Goal: Share content: Share content

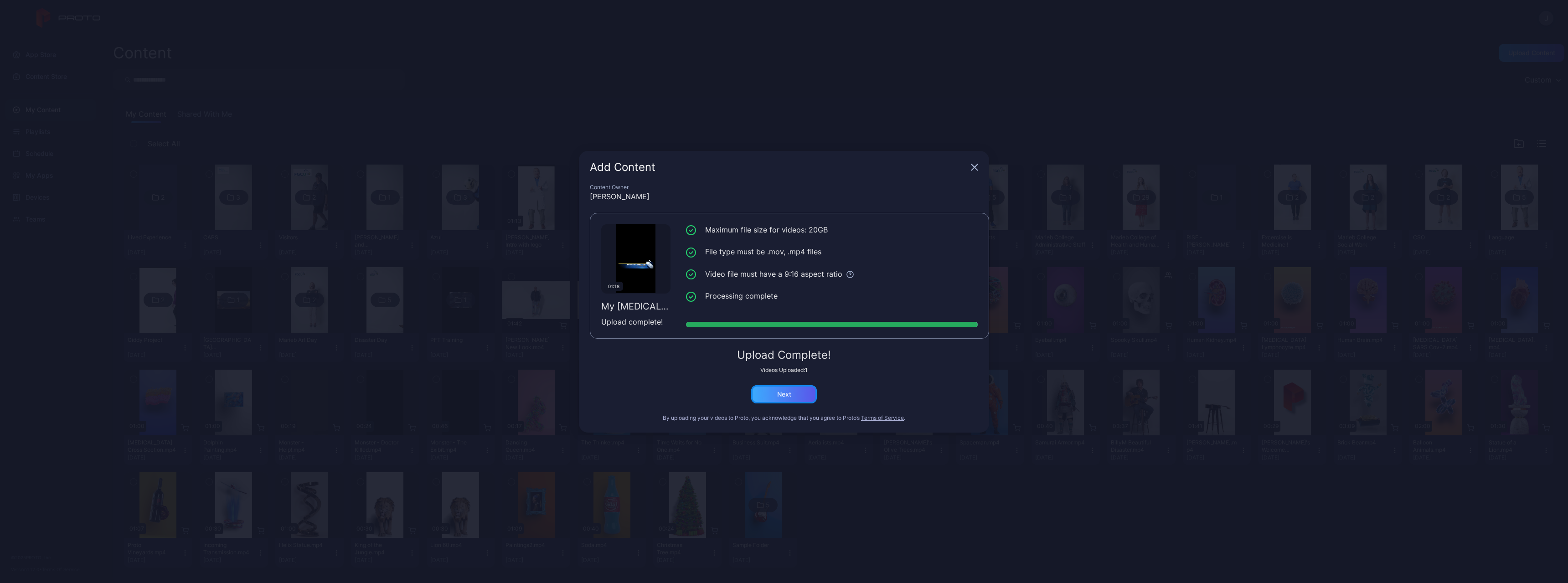
click at [775, 400] on div "Next" at bounding box center [784, 394] width 66 height 18
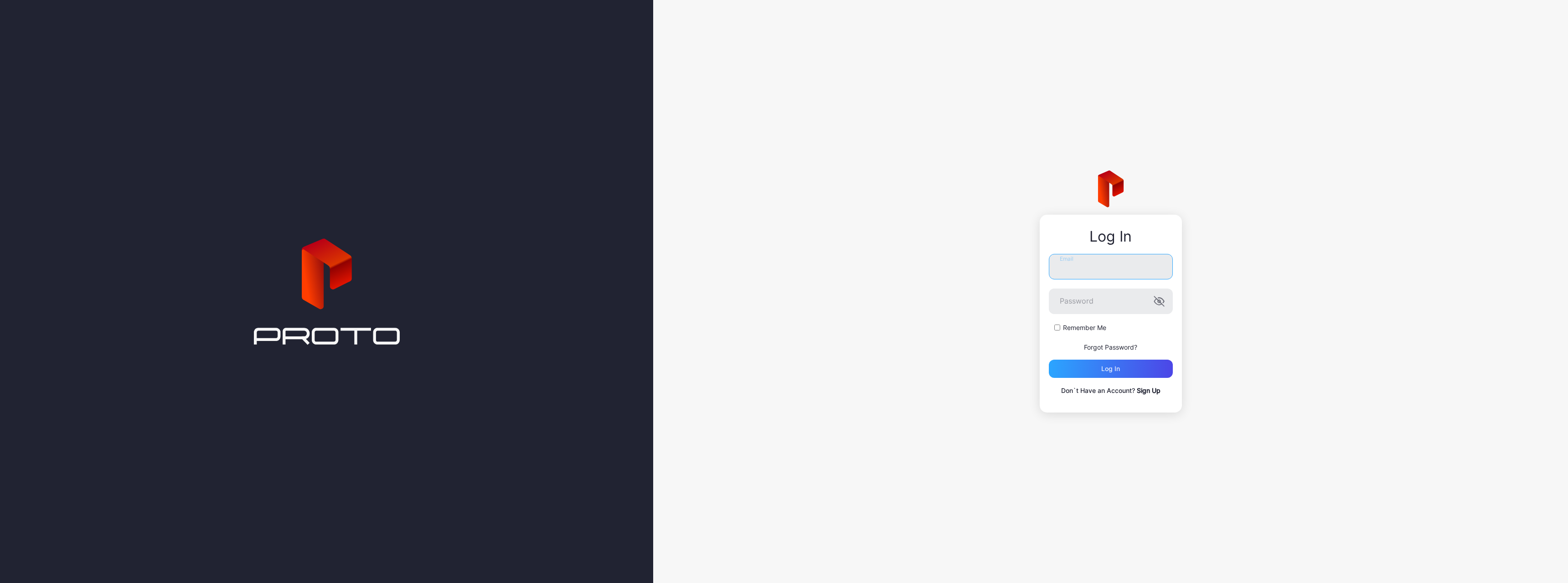
type input "**********"
click at [1113, 376] on div "Log in" at bounding box center [1111, 369] width 124 height 18
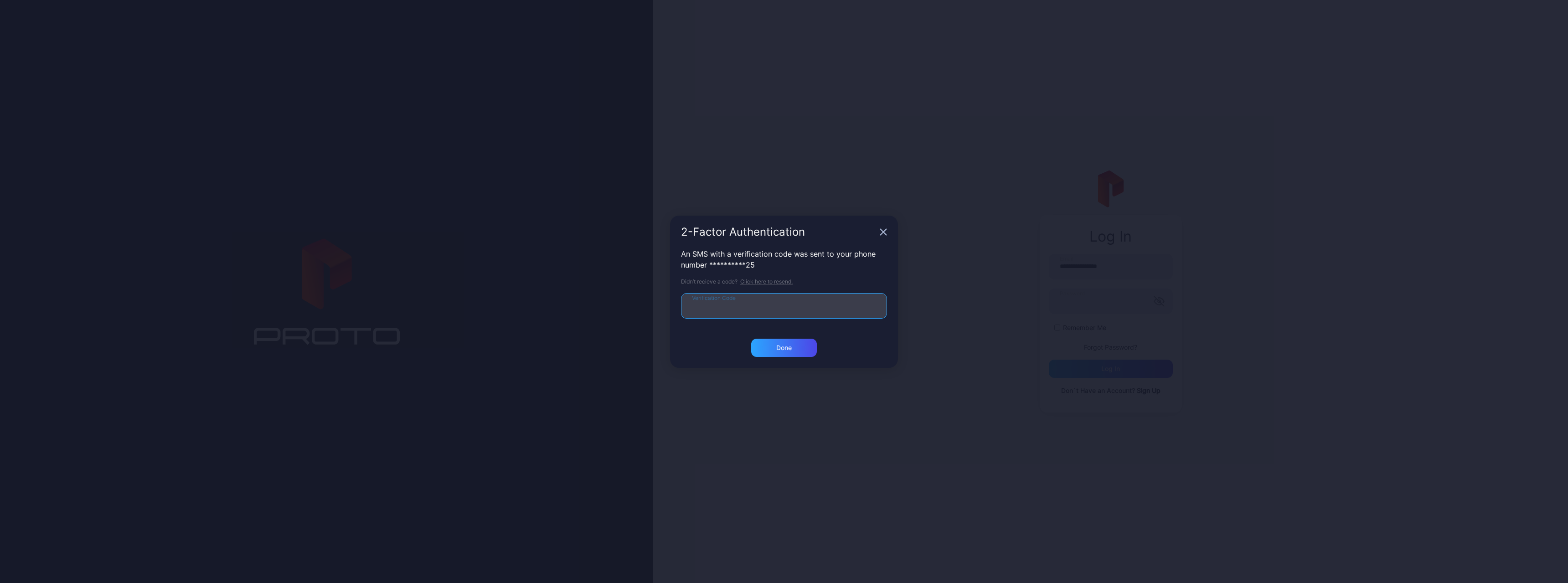
click at [712, 301] on input "Verification Code" at bounding box center [784, 306] width 206 height 26
type input "******"
click at [795, 345] on div "Done" at bounding box center [784, 347] width 66 height 18
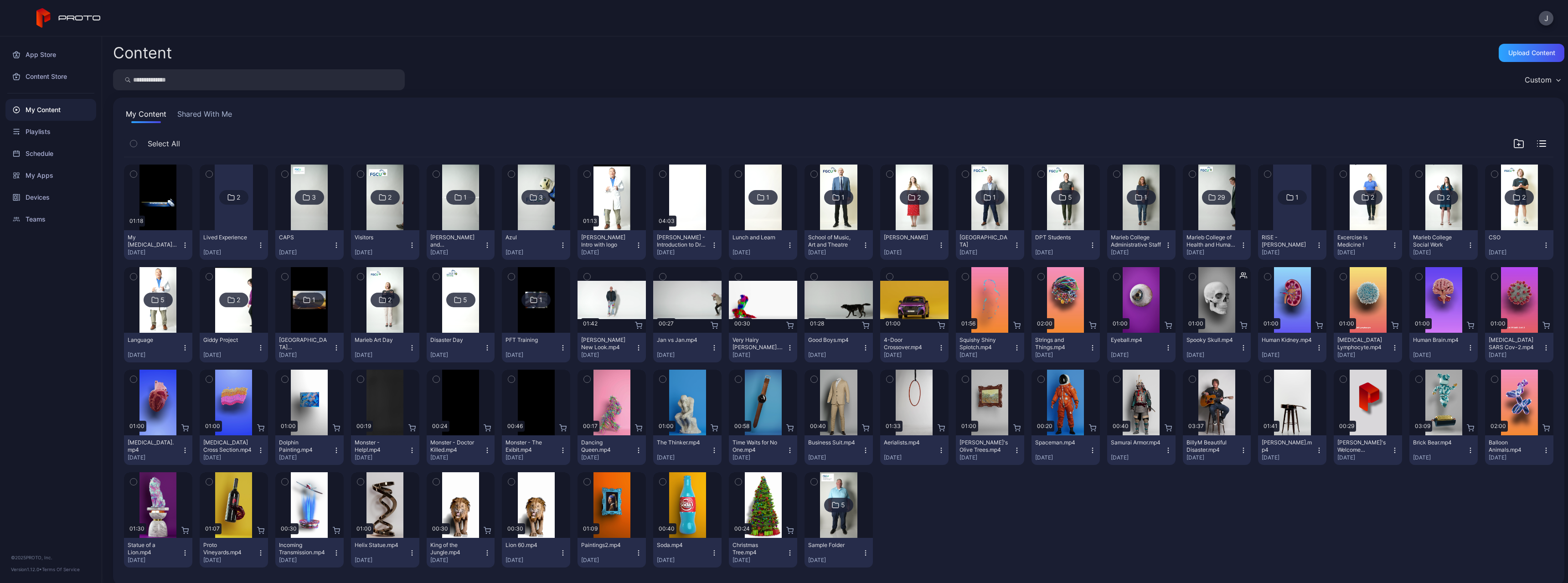
click at [228, 209] on div at bounding box center [234, 197] width 38 height 66
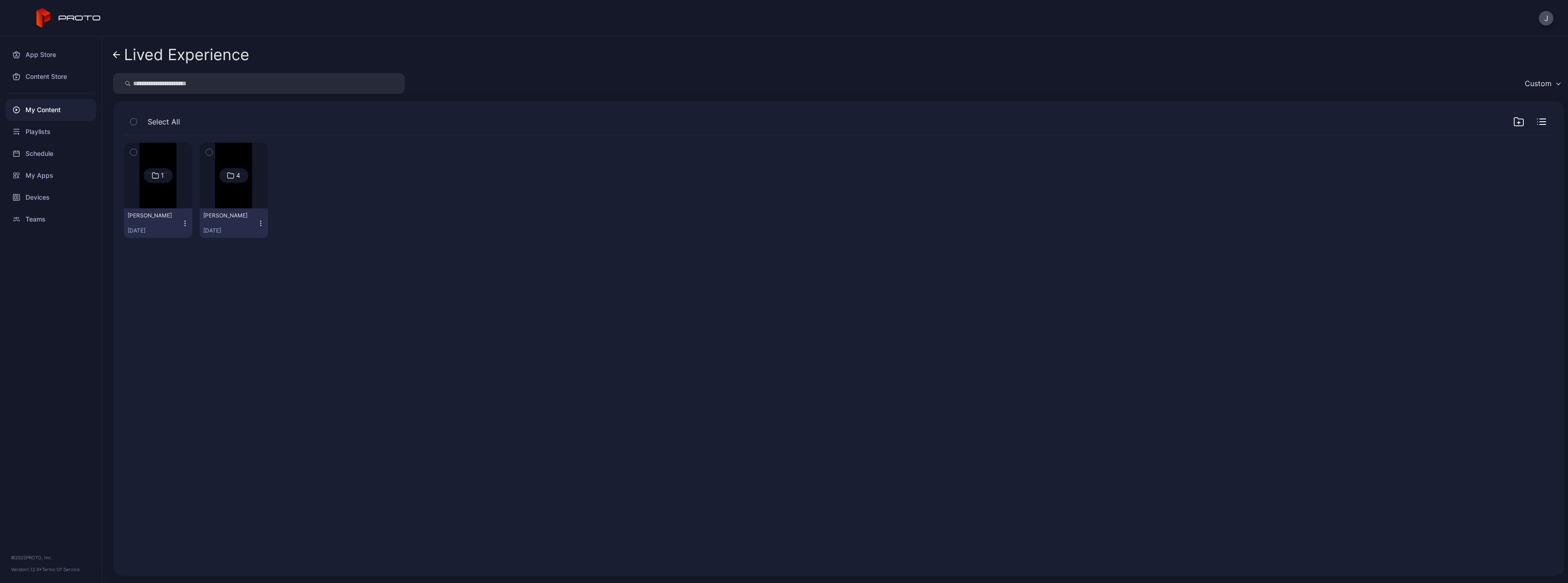
click at [233, 195] on img at bounding box center [233, 175] width 37 height 66
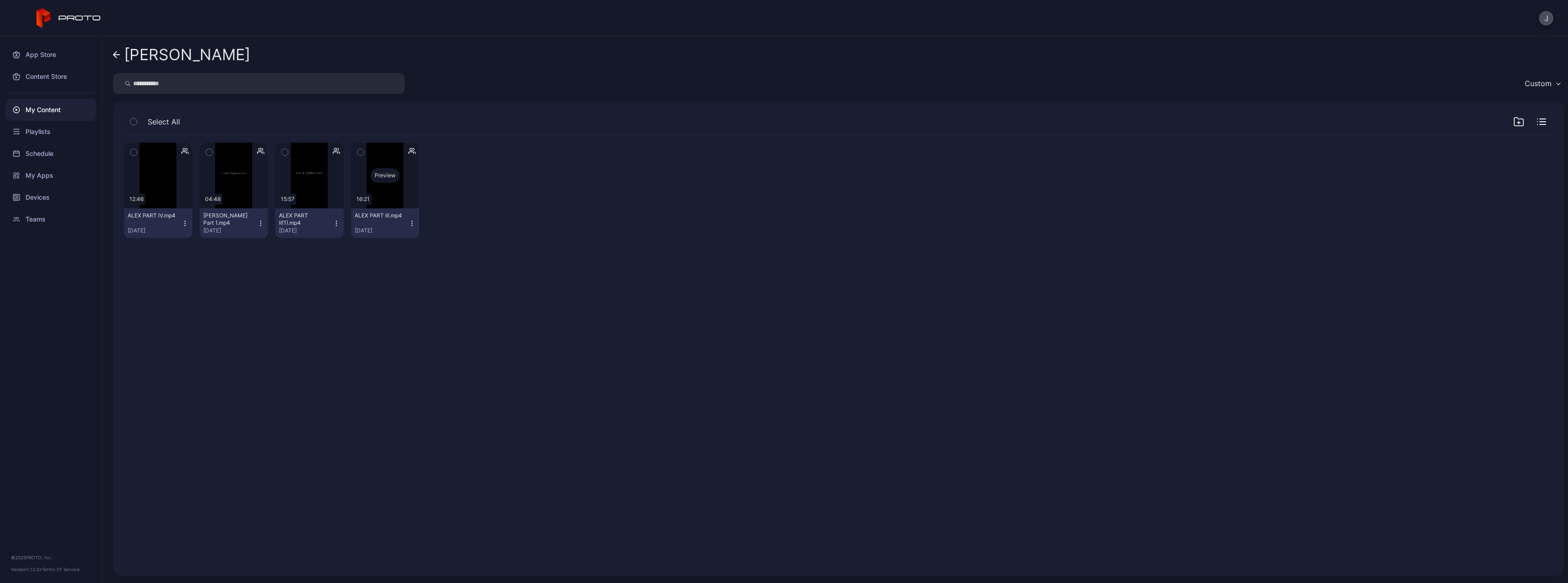
click at [385, 186] on div "Preview" at bounding box center [385, 175] width 68 height 66
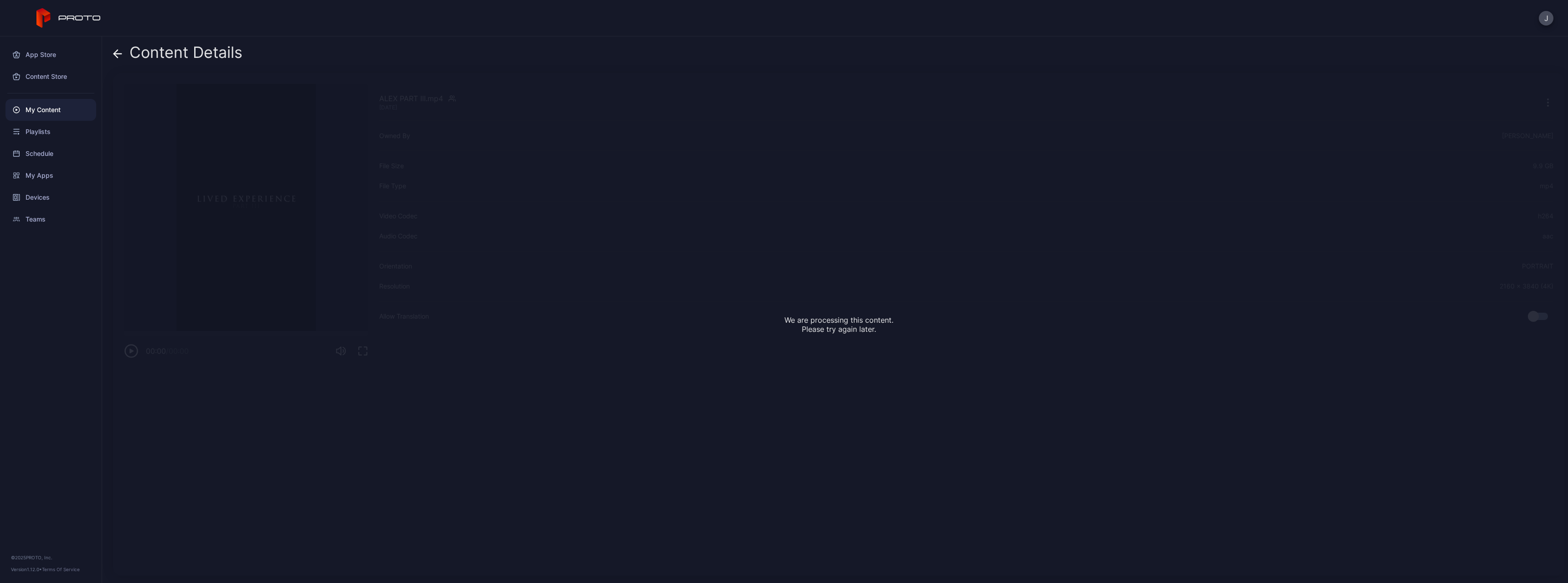
click at [122, 54] on icon at bounding box center [117, 54] width 9 height 9
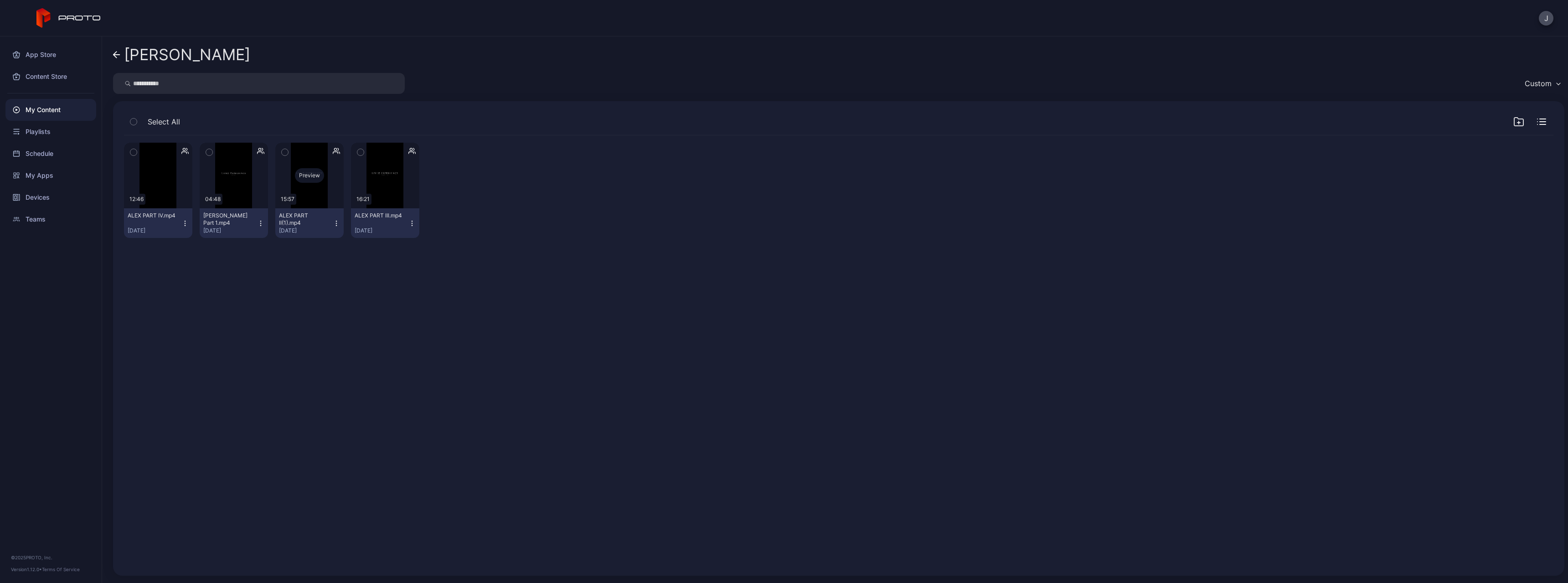
click at [306, 183] on div "Preview" at bounding box center [309, 175] width 68 height 66
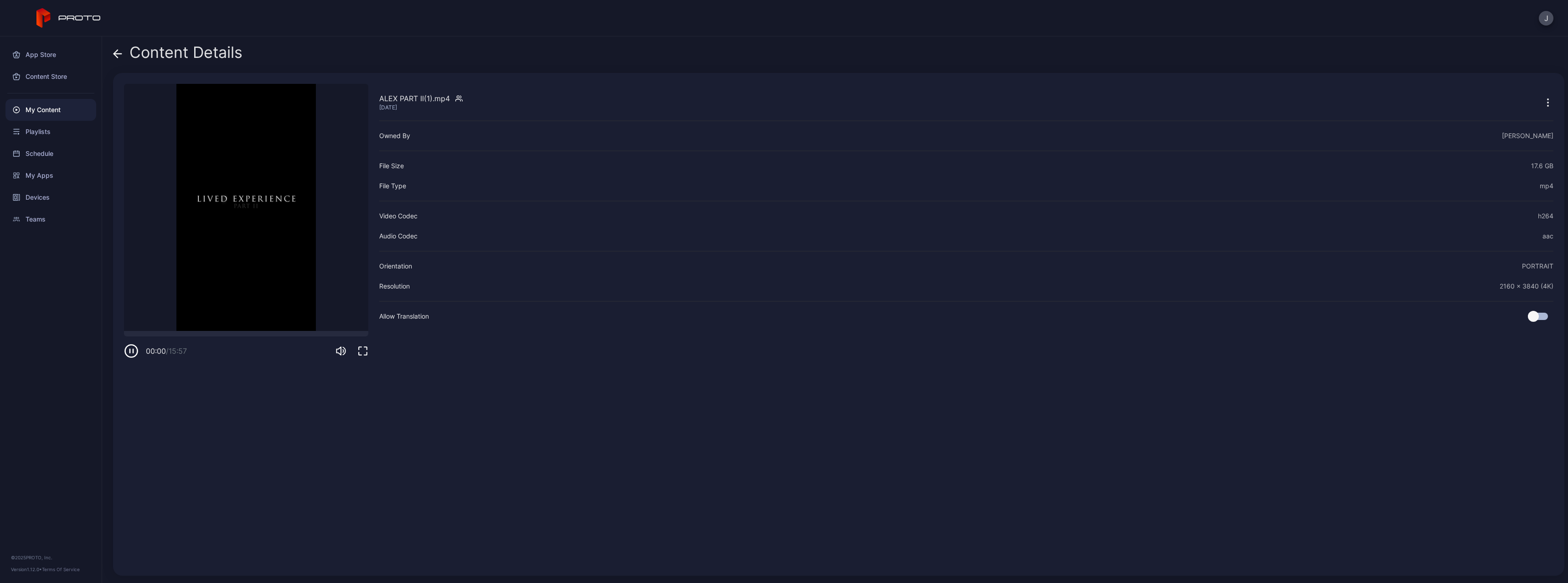
click at [117, 52] on icon at bounding box center [117, 54] width 9 height 9
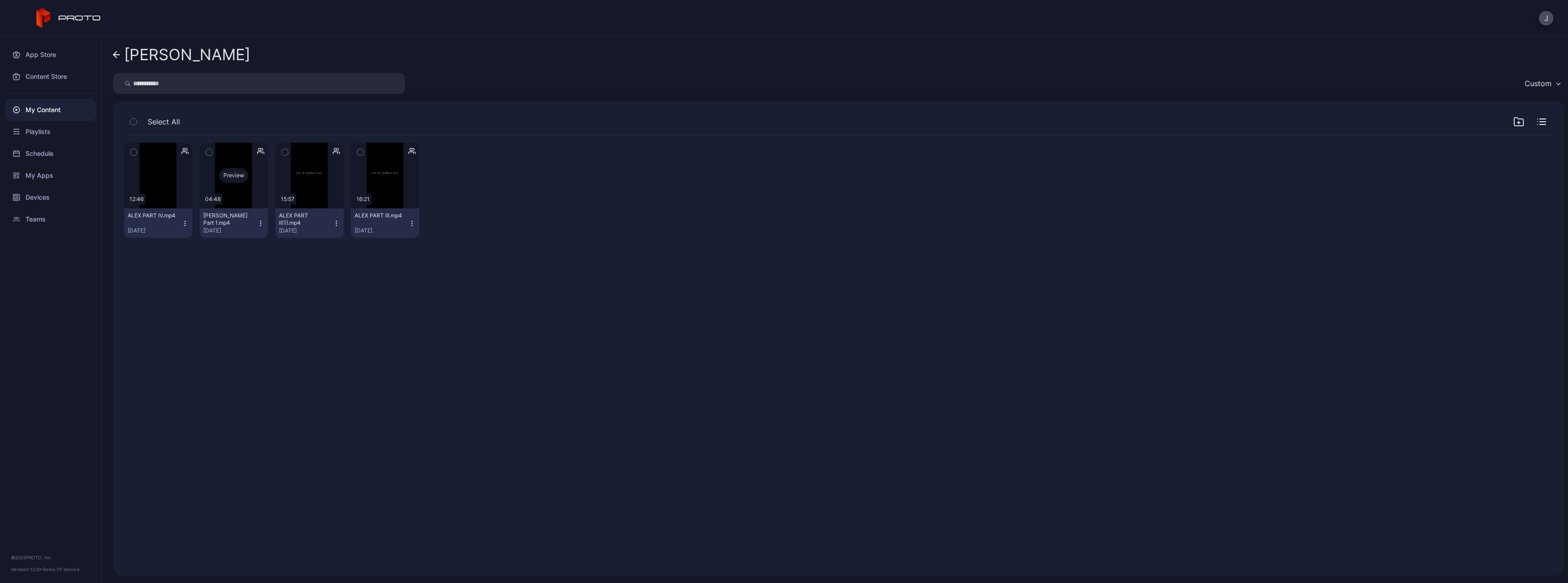
click at [225, 177] on div "Preview" at bounding box center [234, 175] width 29 height 15
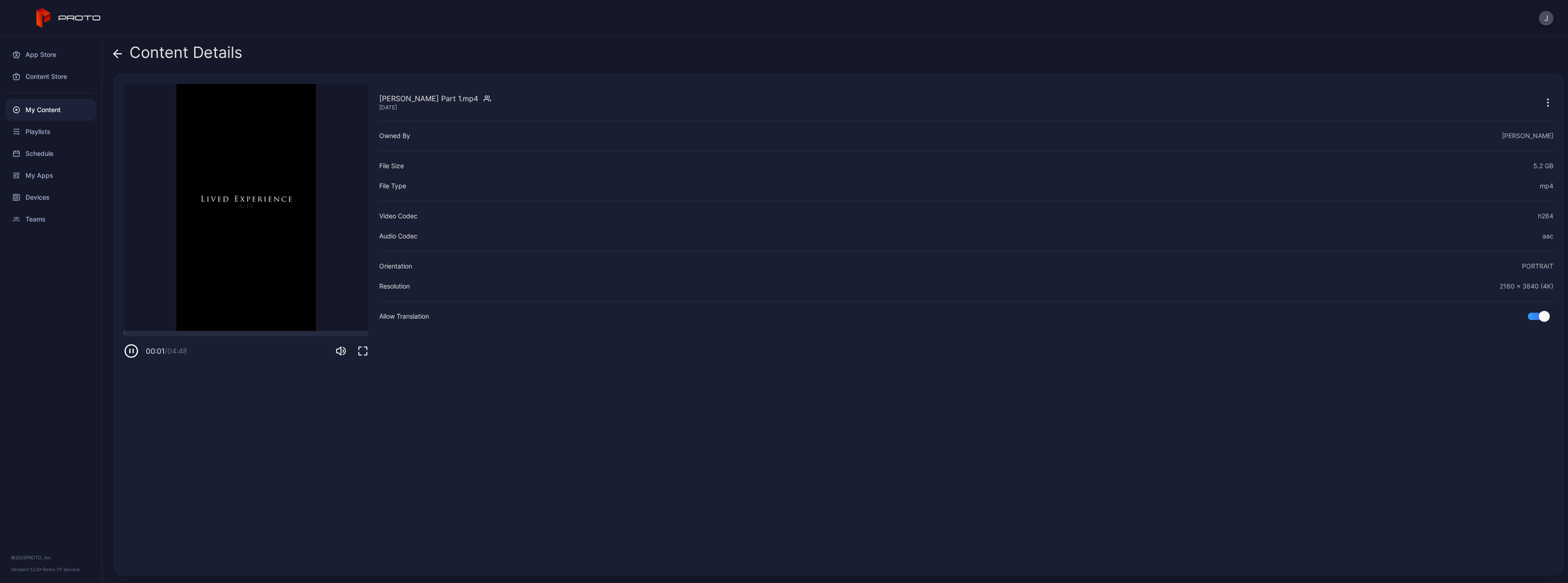
click at [115, 51] on icon at bounding box center [117, 54] width 9 height 9
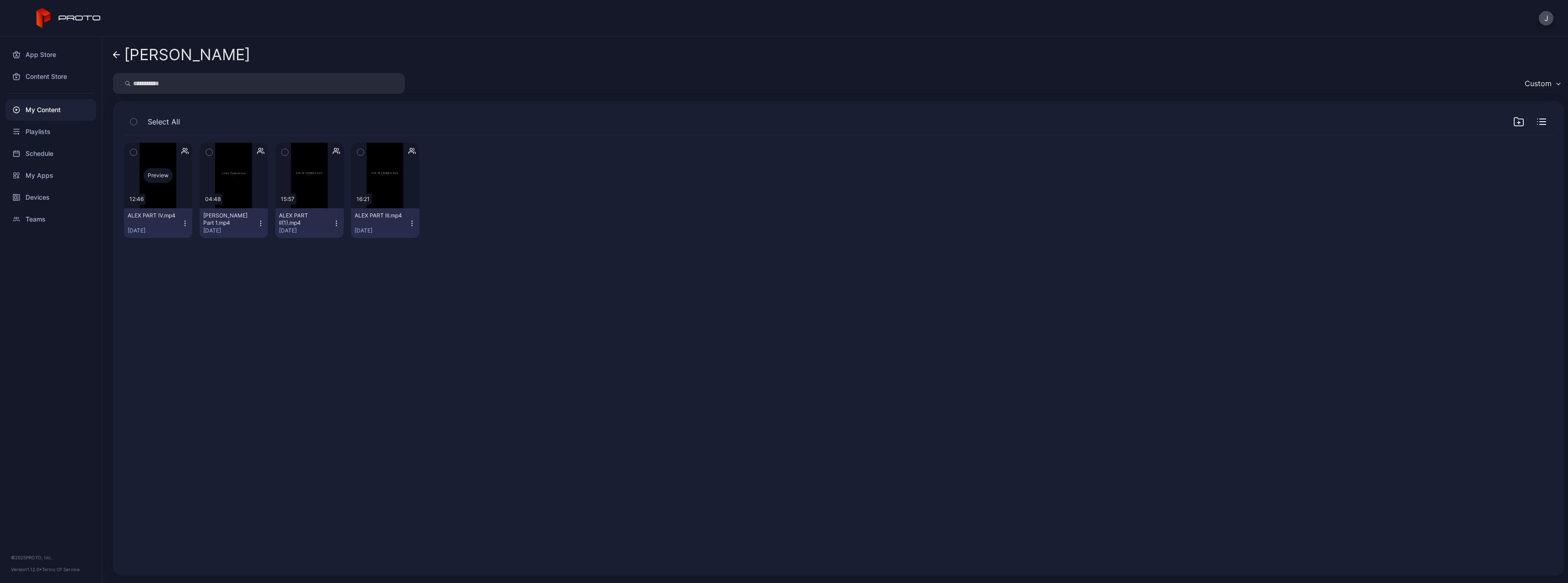
click at [178, 172] on div "Preview" at bounding box center [158, 175] width 68 height 66
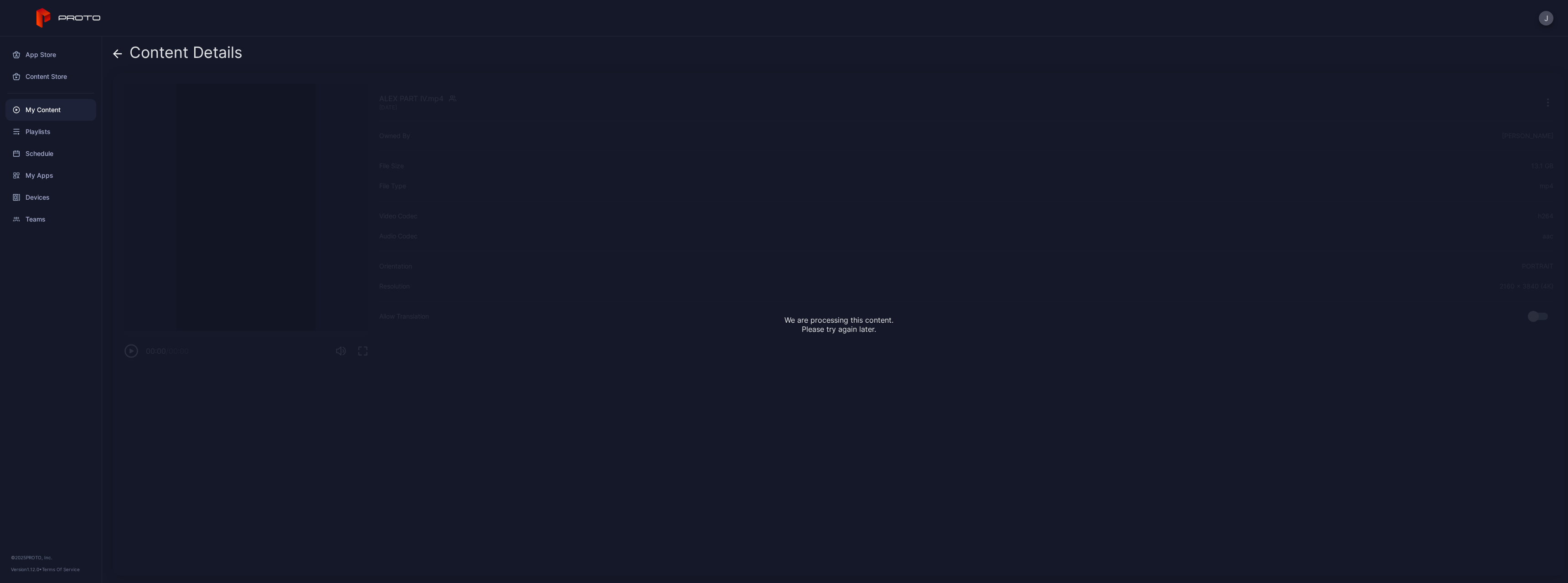
click at [117, 54] on g at bounding box center [117, 54] width 8 height 8
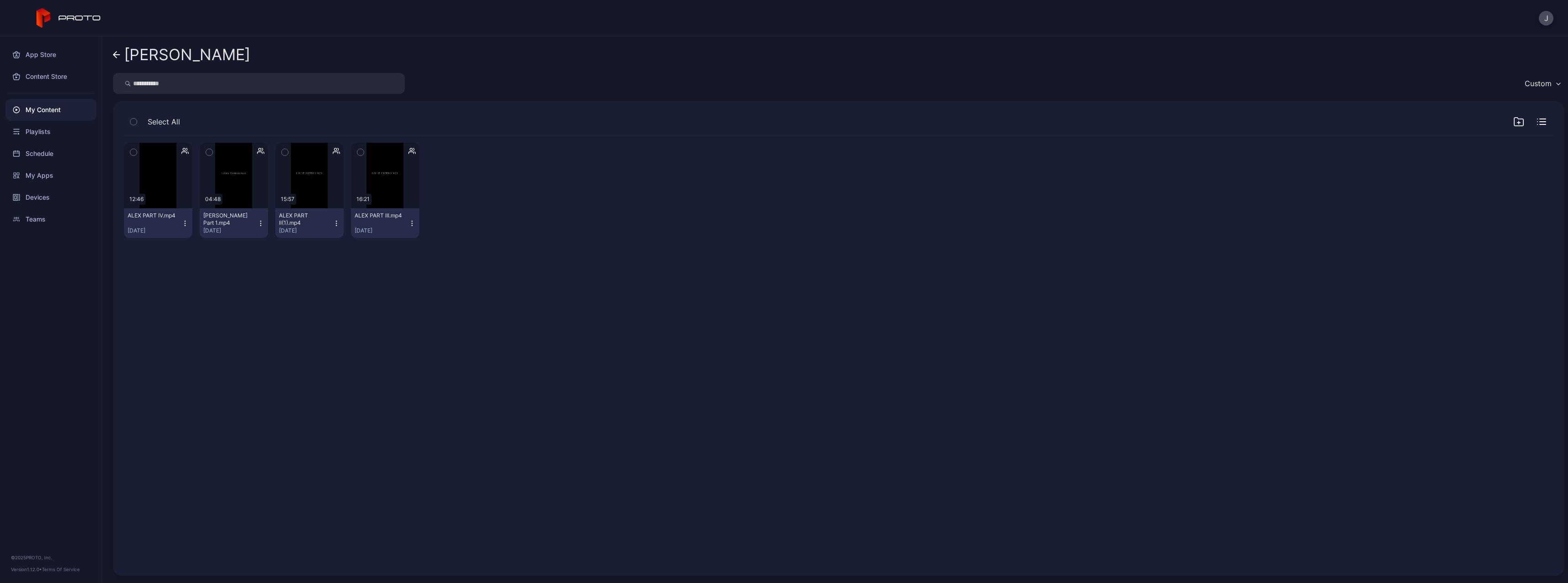
click at [113, 54] on icon at bounding box center [117, 55] width 7 height 8
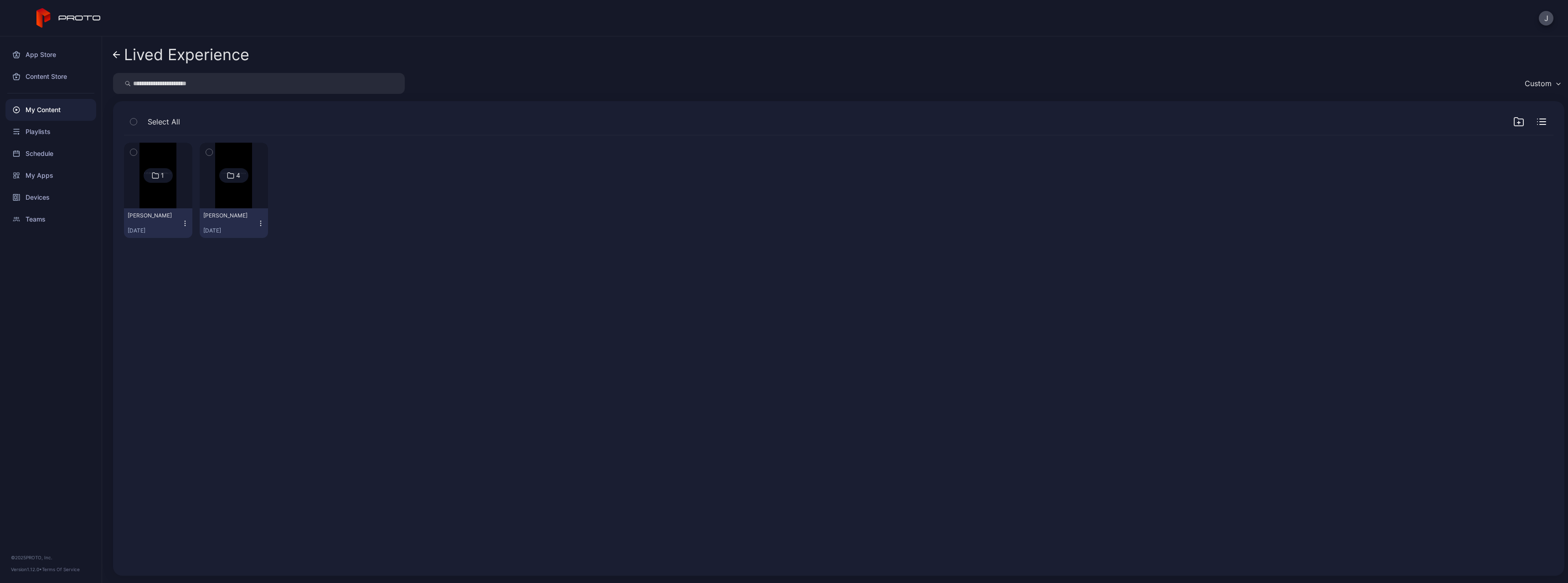
click at [169, 202] on img at bounding box center [158, 175] width 37 height 66
click at [170, 190] on div "Preview" at bounding box center [158, 175] width 68 height 66
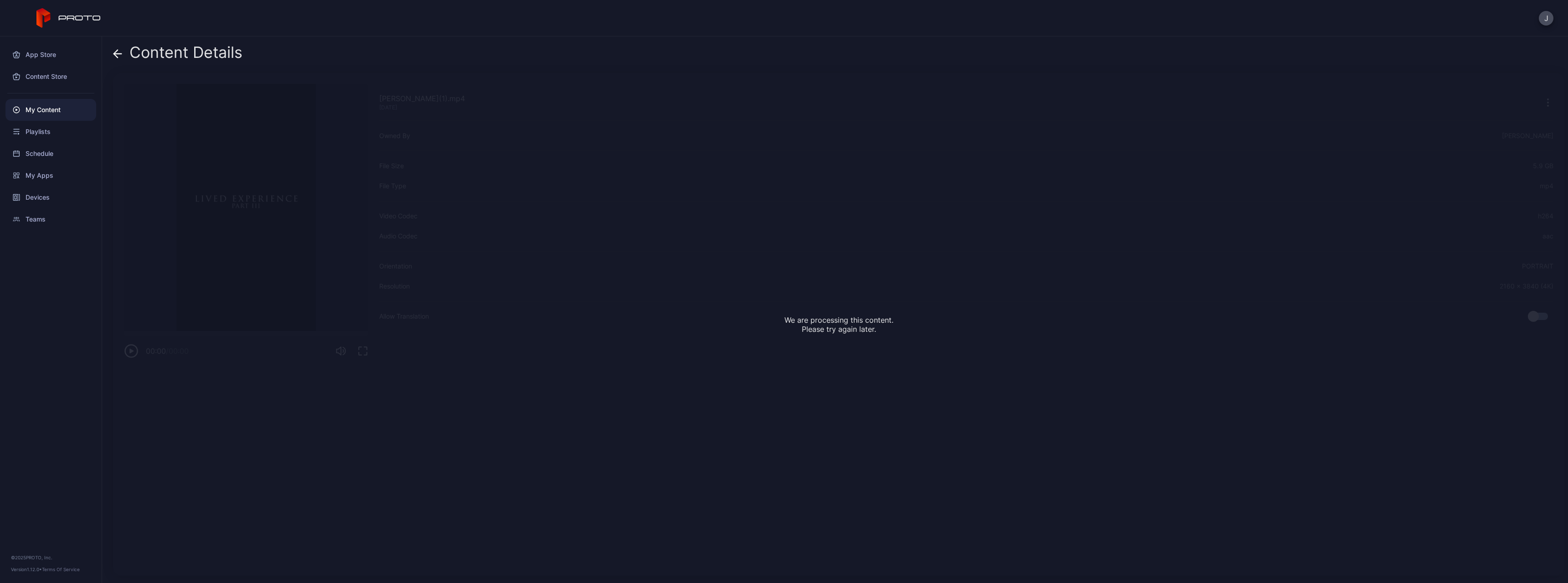
click at [117, 57] on icon at bounding box center [117, 54] width 9 height 9
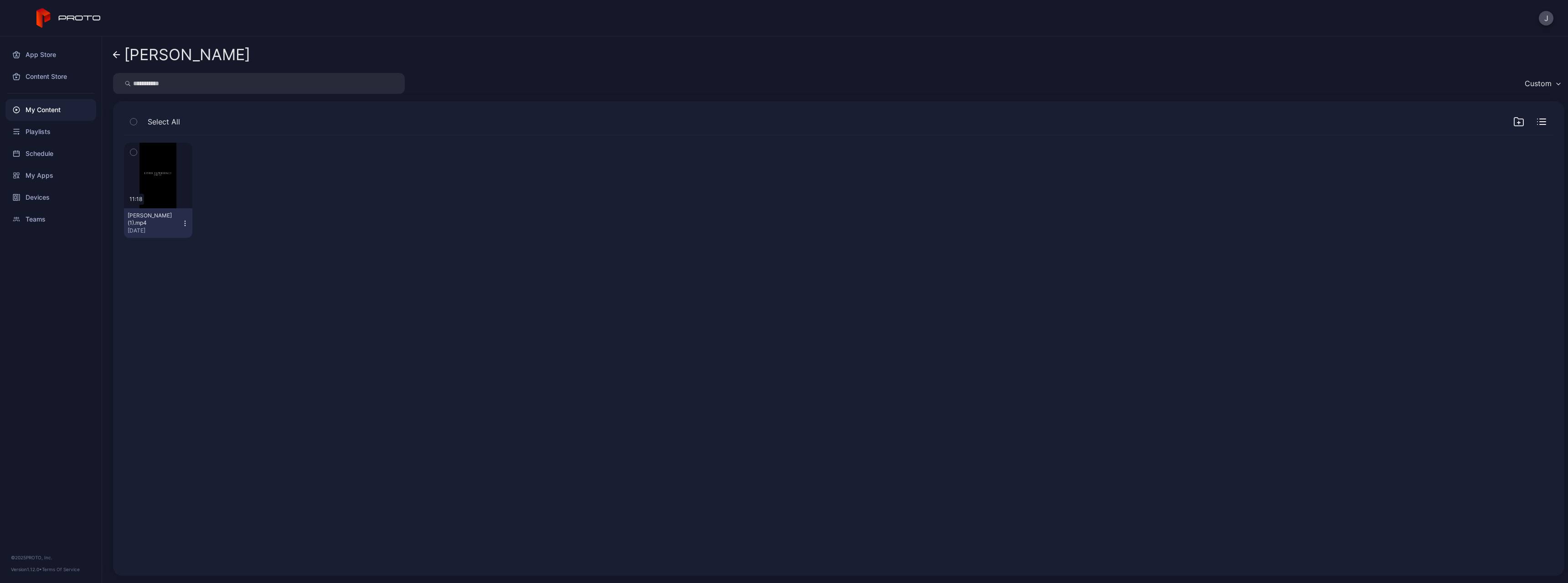
click at [119, 57] on icon at bounding box center [117, 55] width 7 height 8
click at [119, 55] on icon at bounding box center [116, 55] width 6 height 0
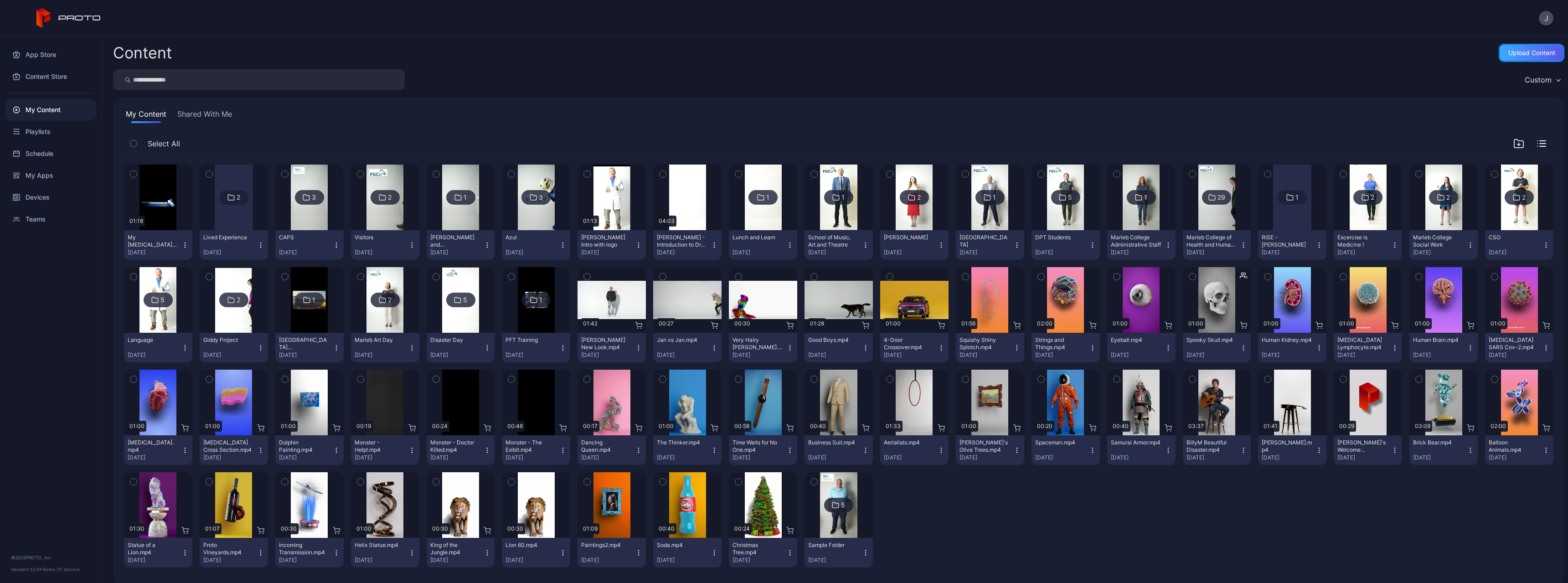
click at [1508, 50] on div "Upload Content" at bounding box center [1531, 53] width 47 height 7
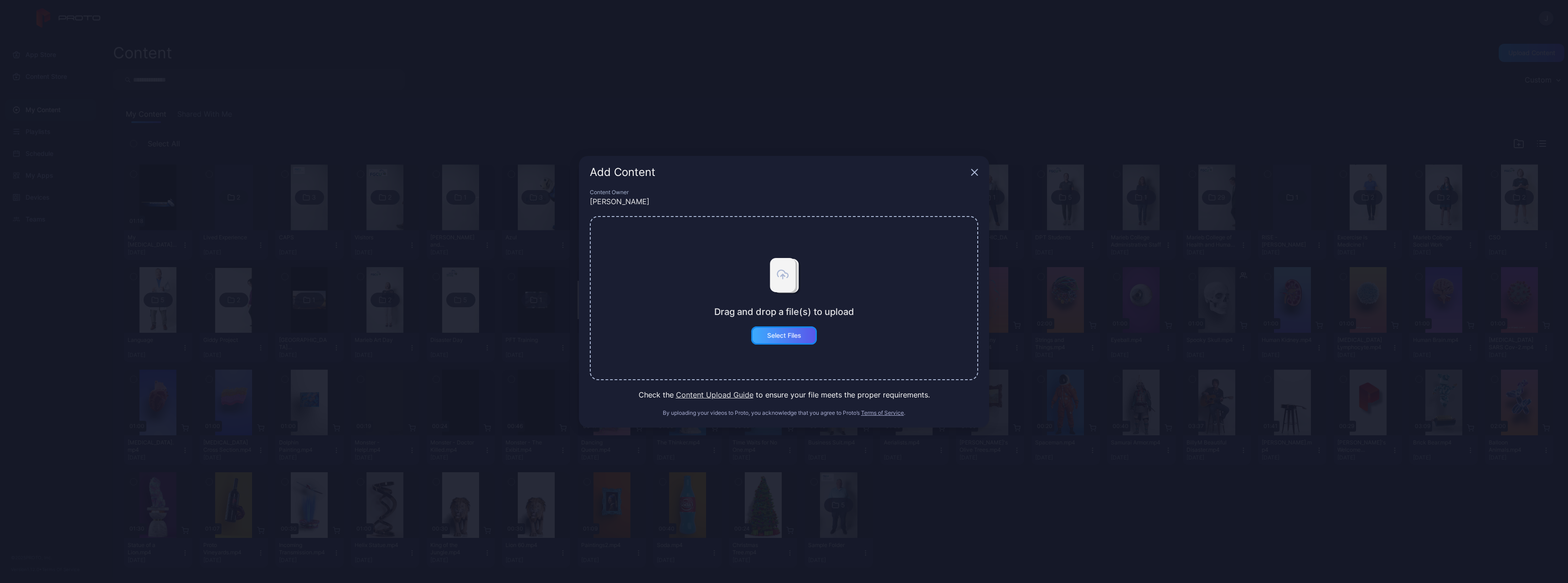
click at [791, 337] on div "Select Files" at bounding box center [784, 335] width 34 height 7
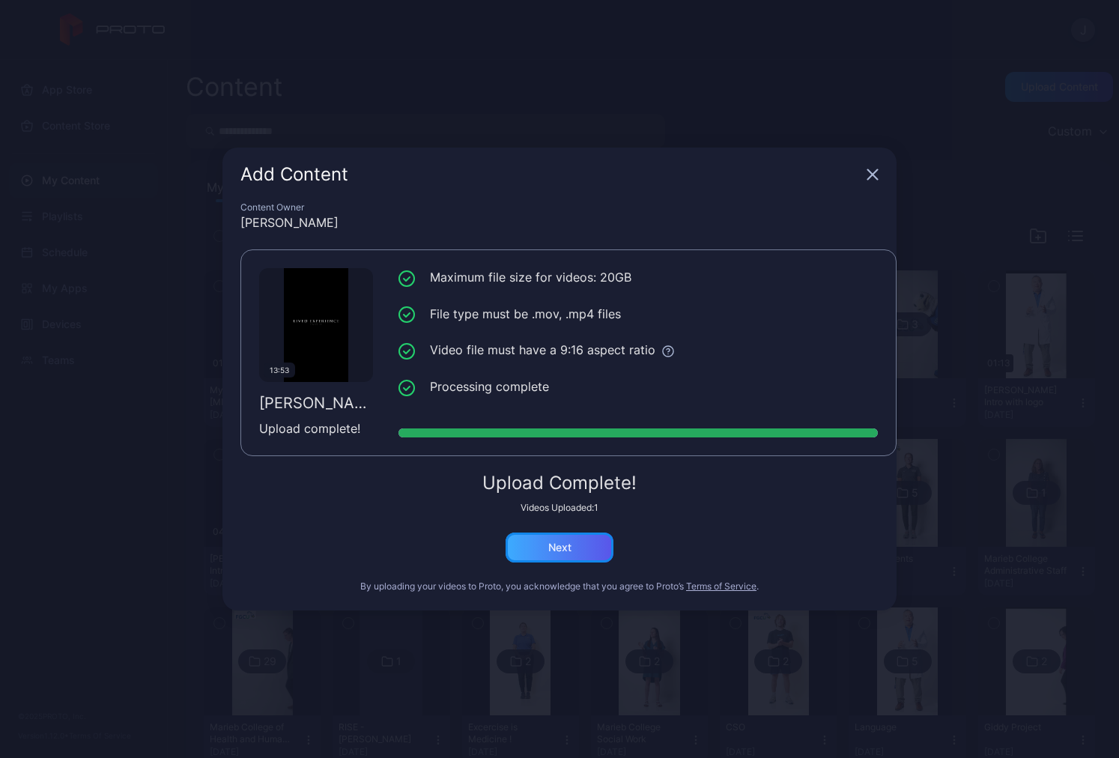
click at [552, 546] on div "Next" at bounding box center [559, 547] width 23 height 12
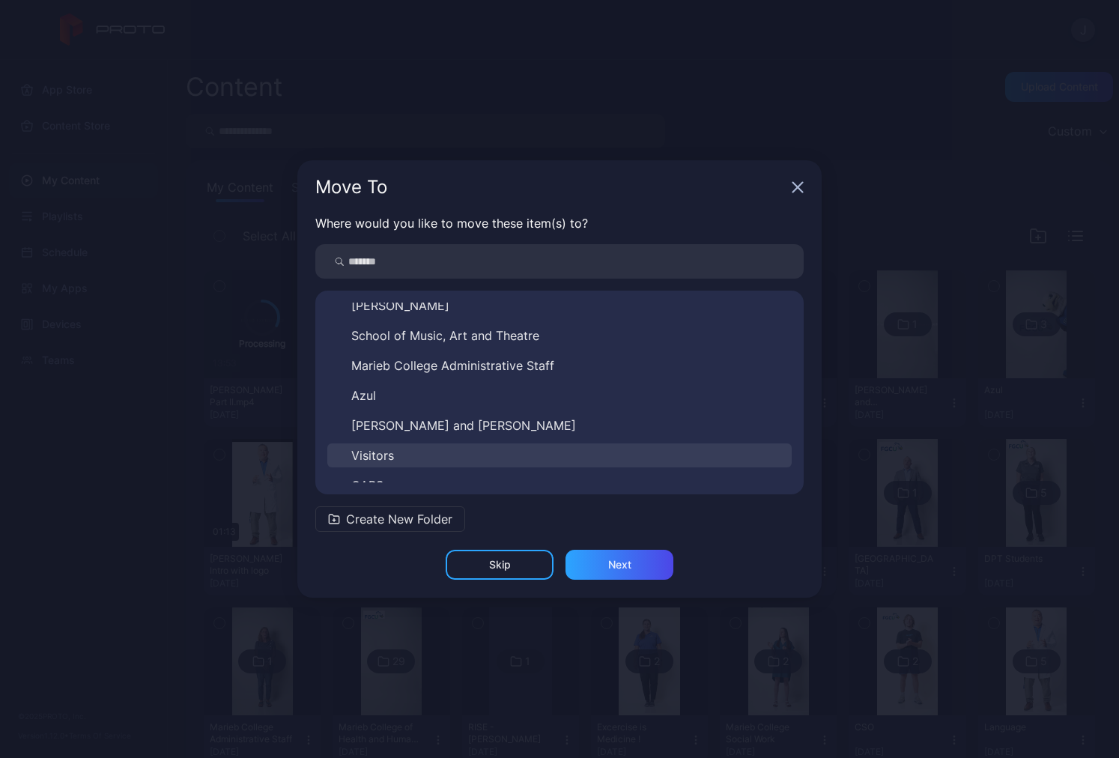
scroll to position [533, 0]
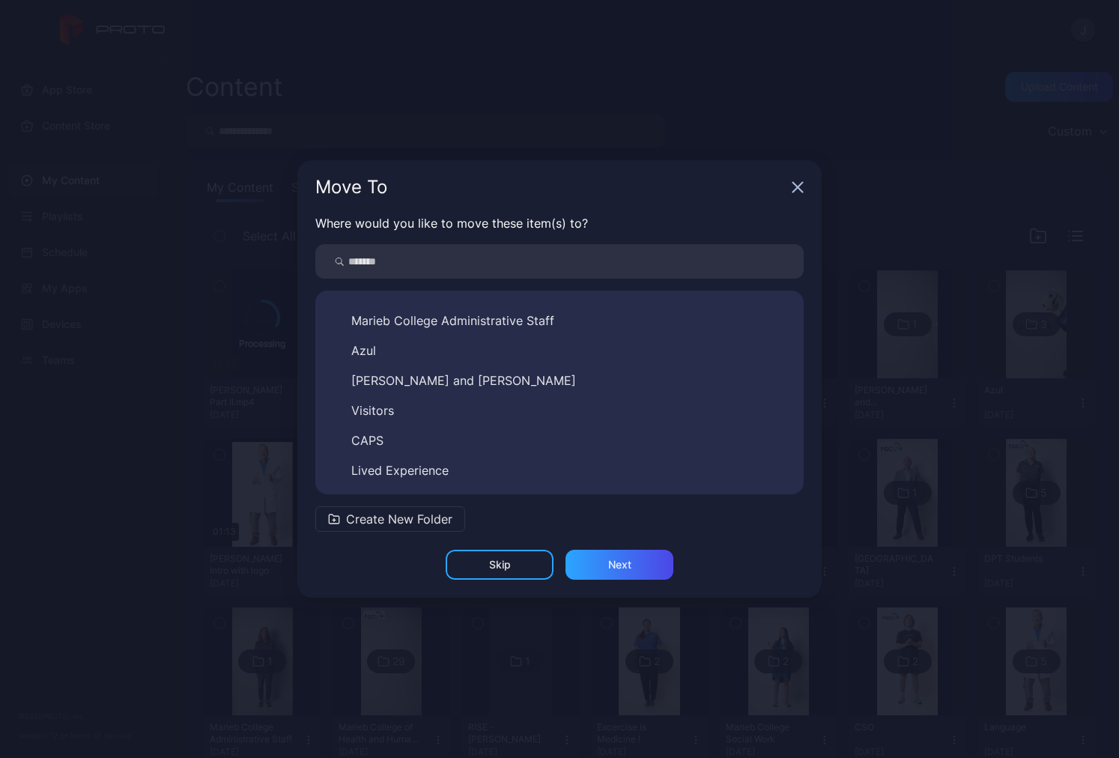
click at [476, 470] on button "Lived Experience" at bounding box center [559, 470] width 464 height 24
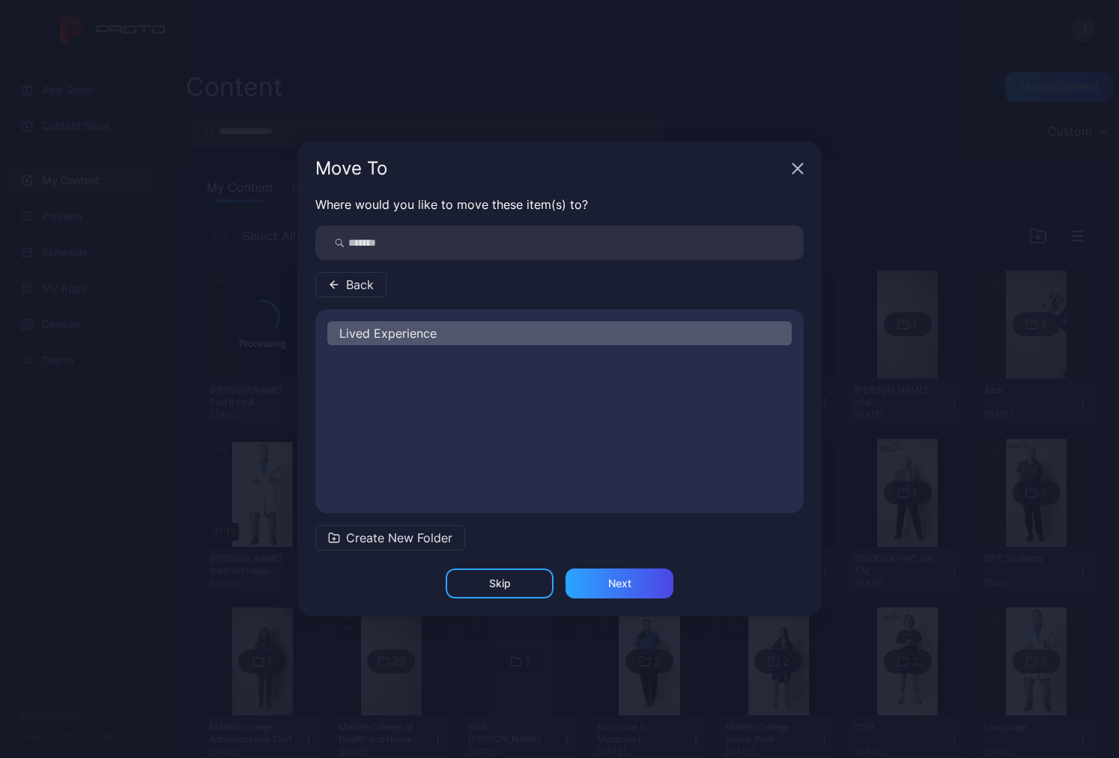
scroll to position [0, 0]
click at [392, 392] on button "[PERSON_NAME]" at bounding box center [559, 393] width 464 height 24
click at [601, 577] on div "Next" at bounding box center [619, 583] width 108 height 30
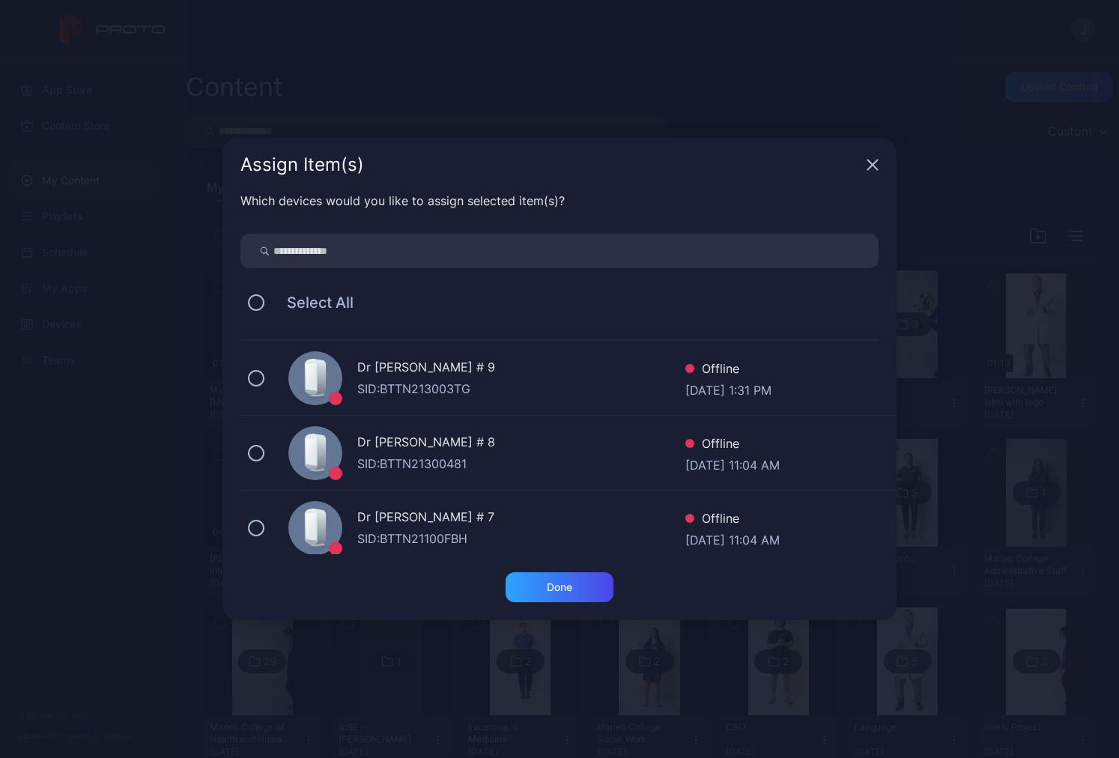
scroll to position [150, 0]
click at [262, 454] on button at bounding box center [256, 453] width 16 height 16
click at [574, 580] on div "Done" at bounding box center [559, 587] width 108 height 30
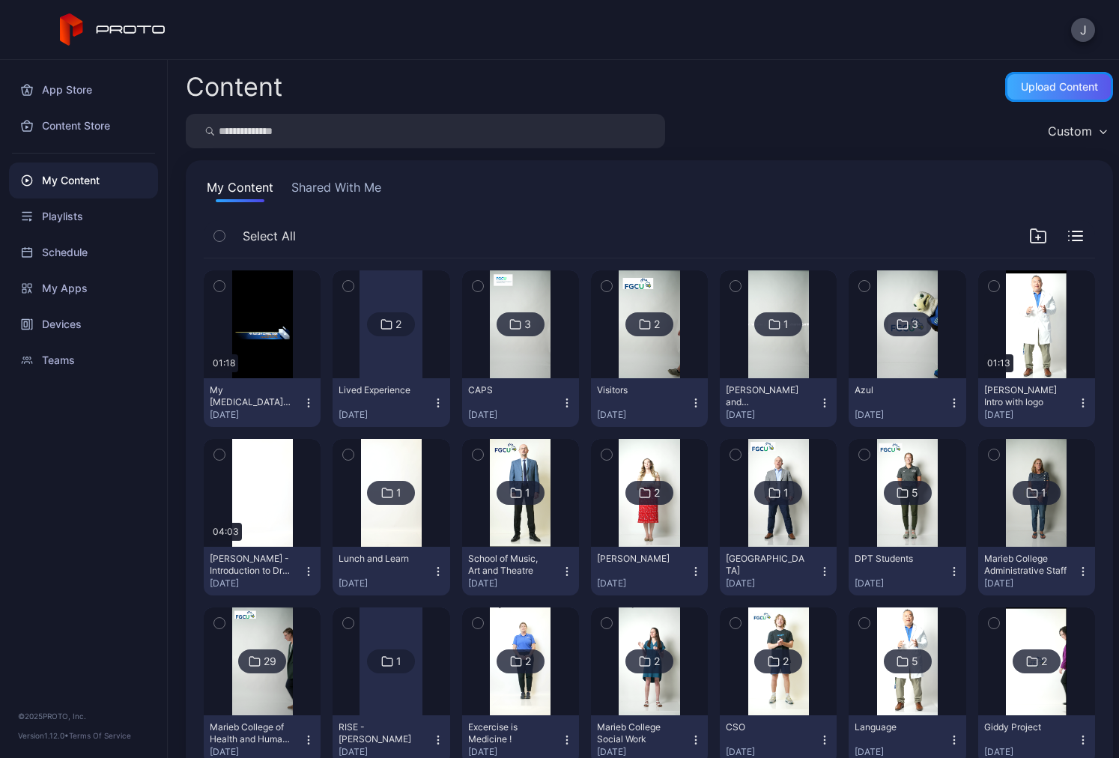
click at [1005, 85] on div "Upload Content" at bounding box center [1059, 87] width 108 height 30
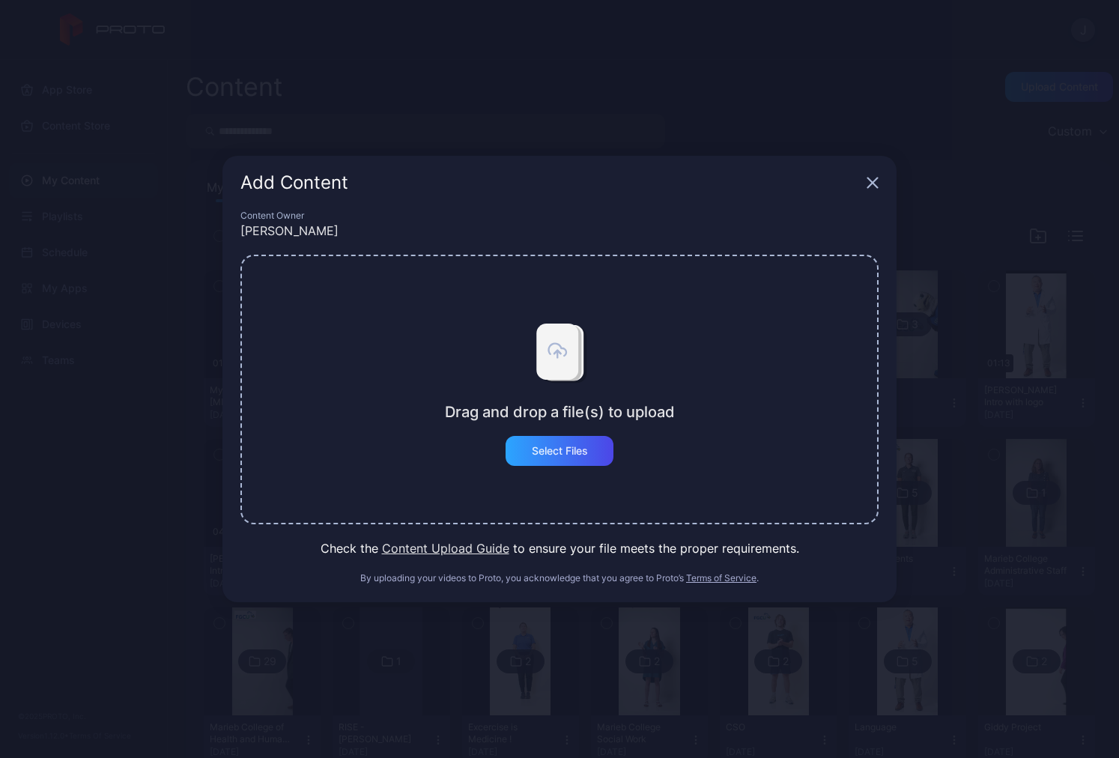
click at [865, 186] on div "Add Content" at bounding box center [559, 183] width 674 height 54
click at [879, 179] on div "Add Content" at bounding box center [559, 183] width 674 height 54
click at [874, 183] on icon "button" at bounding box center [872, 183] width 12 height 12
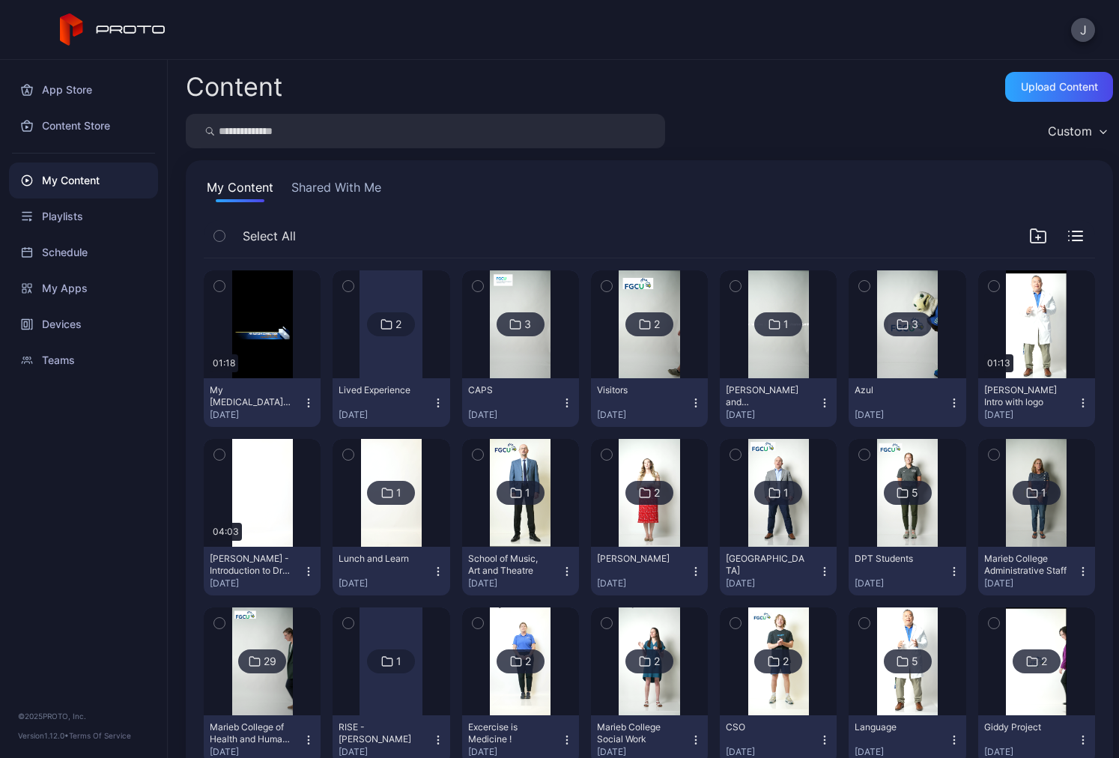
click at [389, 355] on div at bounding box center [390, 324] width 63 height 108
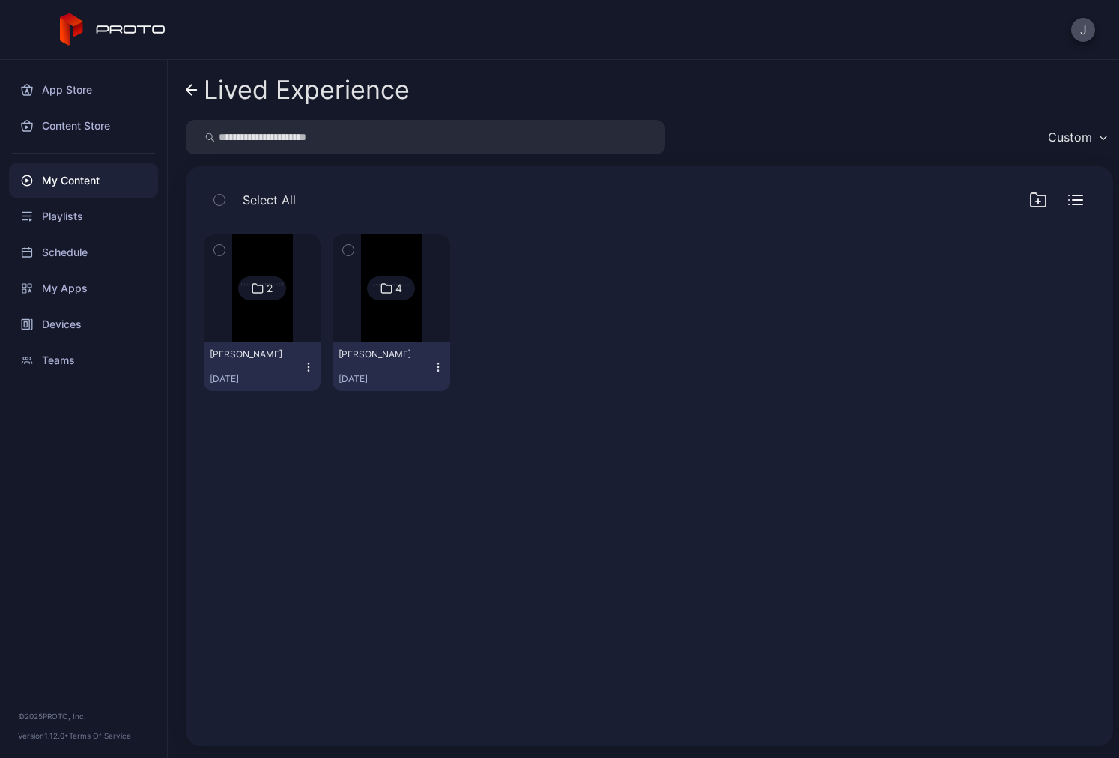
click at [257, 326] on img at bounding box center [262, 288] width 61 height 108
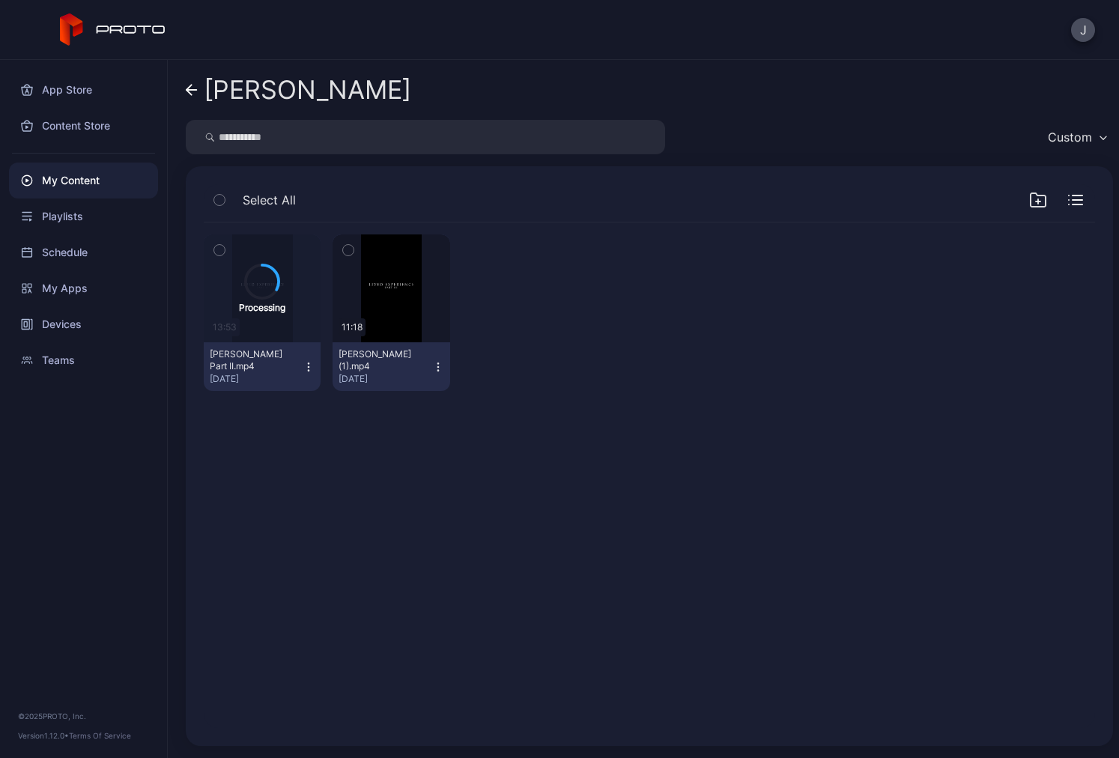
click at [194, 90] on icon at bounding box center [191, 90] width 10 height 0
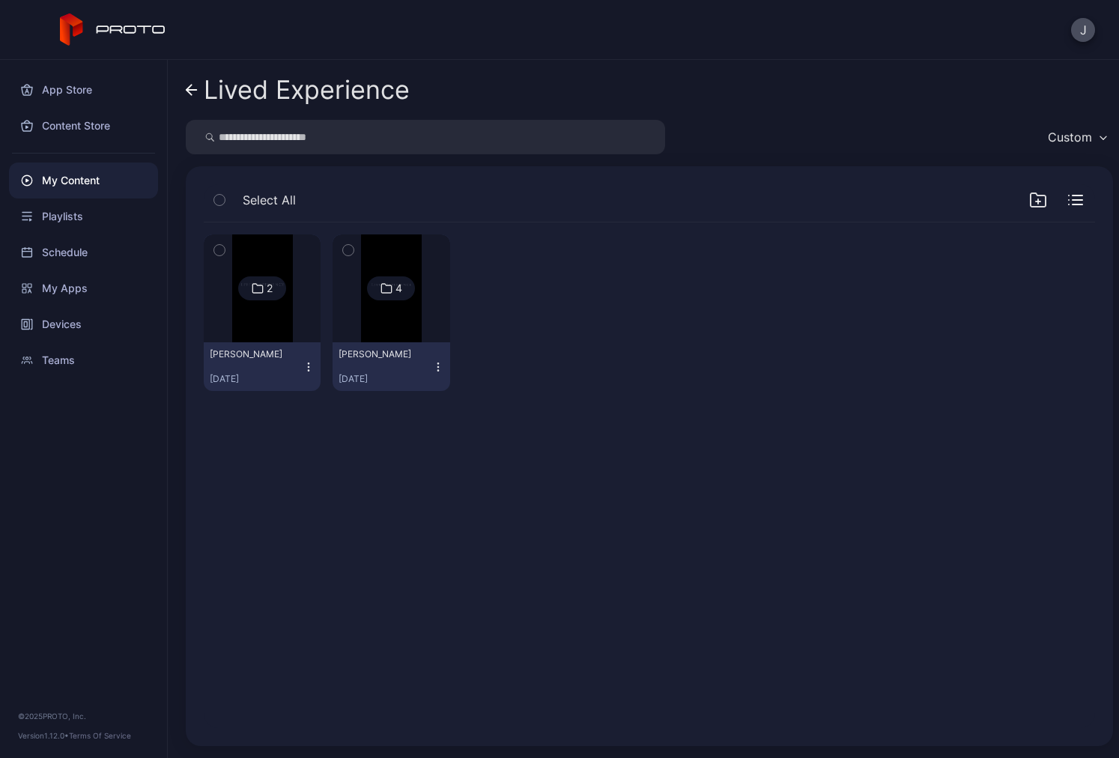
click at [361, 332] on img at bounding box center [391, 288] width 61 height 108
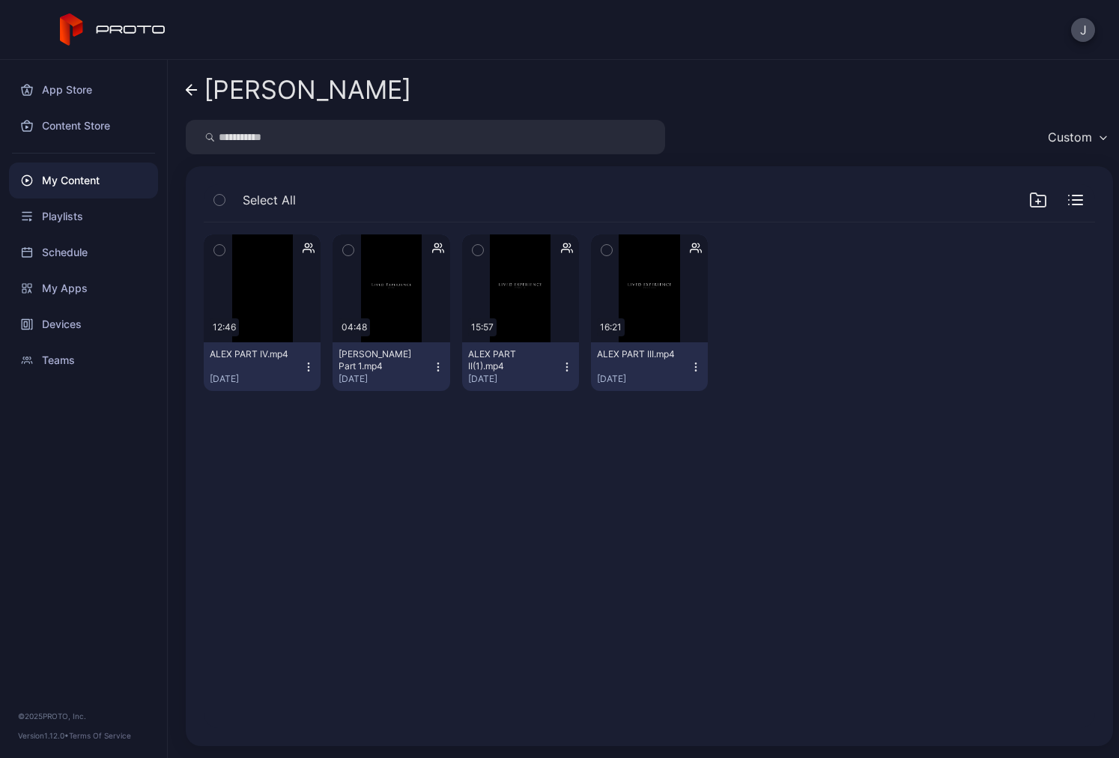
click at [183, 88] on div "[PERSON_NAME] Custom Select All Preview 12:46 ALEX PART IV.mp4 [DATE] Preview 0…" at bounding box center [643, 409] width 951 height 698
click at [191, 94] on icon at bounding box center [192, 90] width 12 height 13
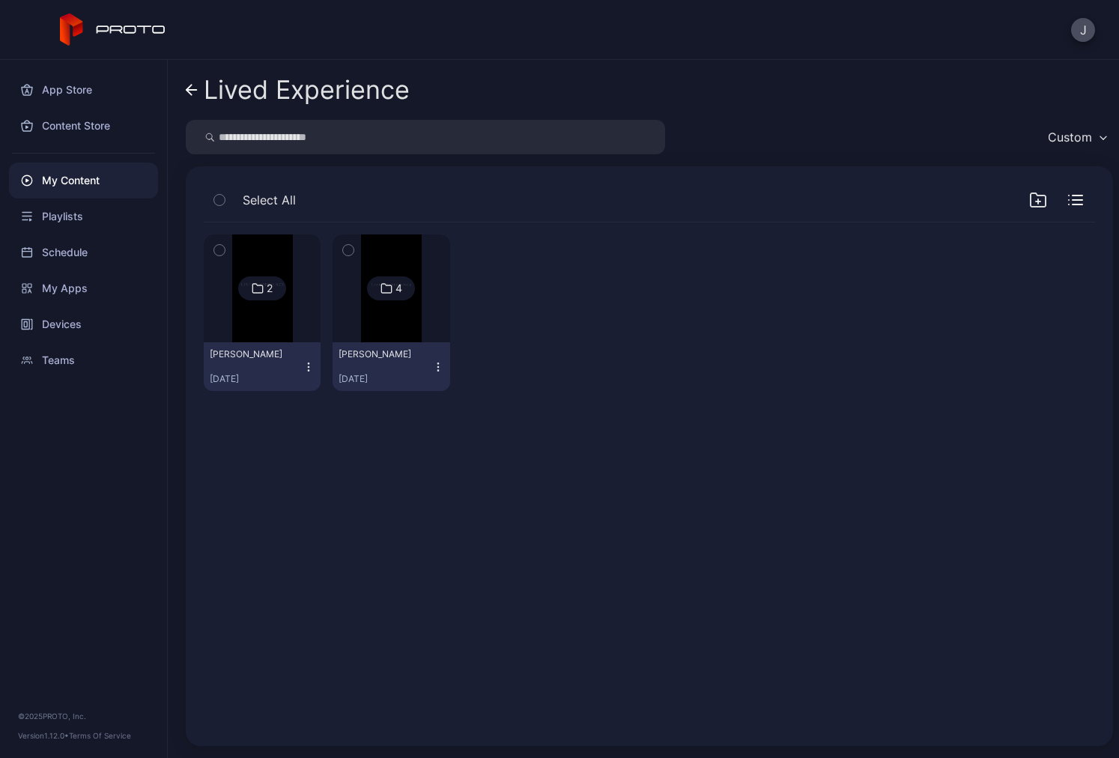
click at [190, 88] on icon at bounding box center [192, 90] width 12 height 13
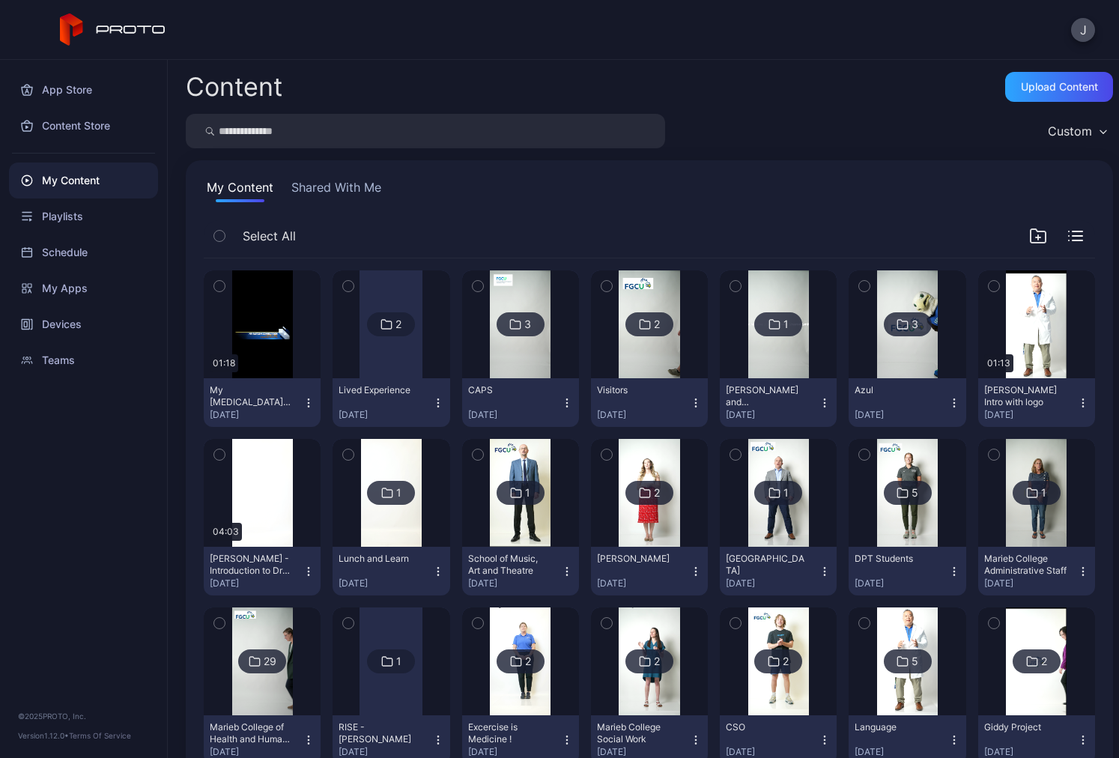
click at [401, 389] on div "Lived Experience" at bounding box center [379, 390] width 82 height 12
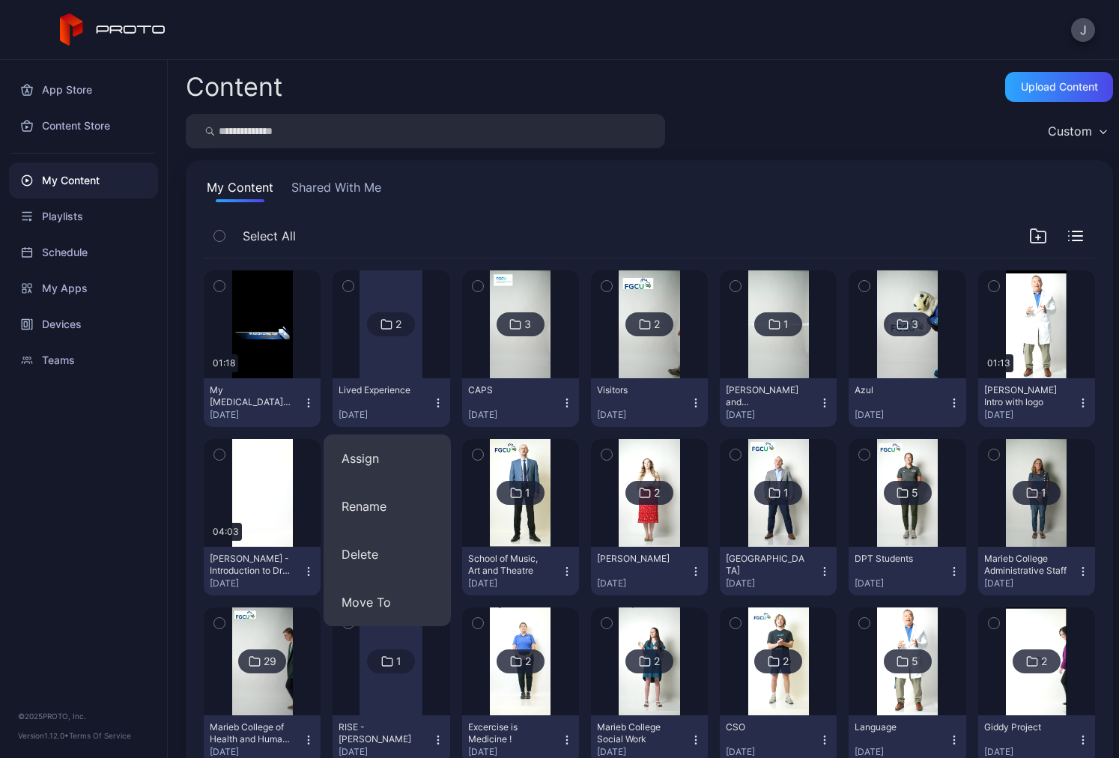
click at [386, 367] on div at bounding box center [390, 324] width 63 height 108
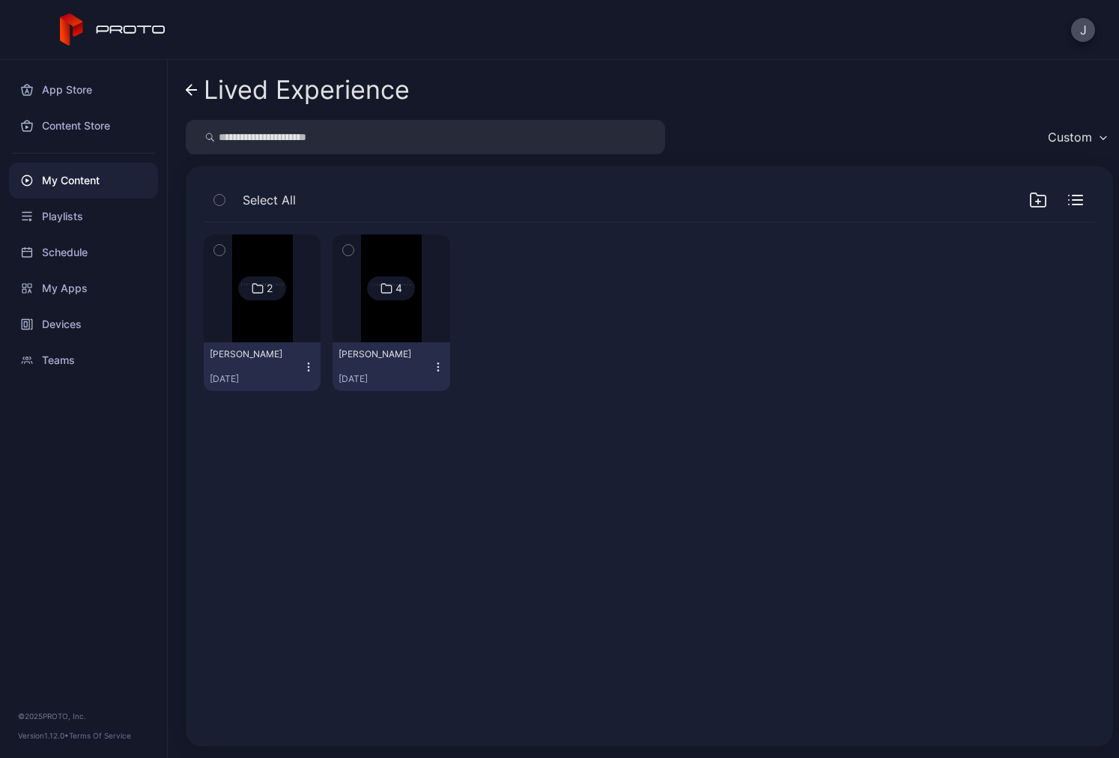
click at [1029, 200] on icon "button" at bounding box center [1038, 200] width 18 height 18
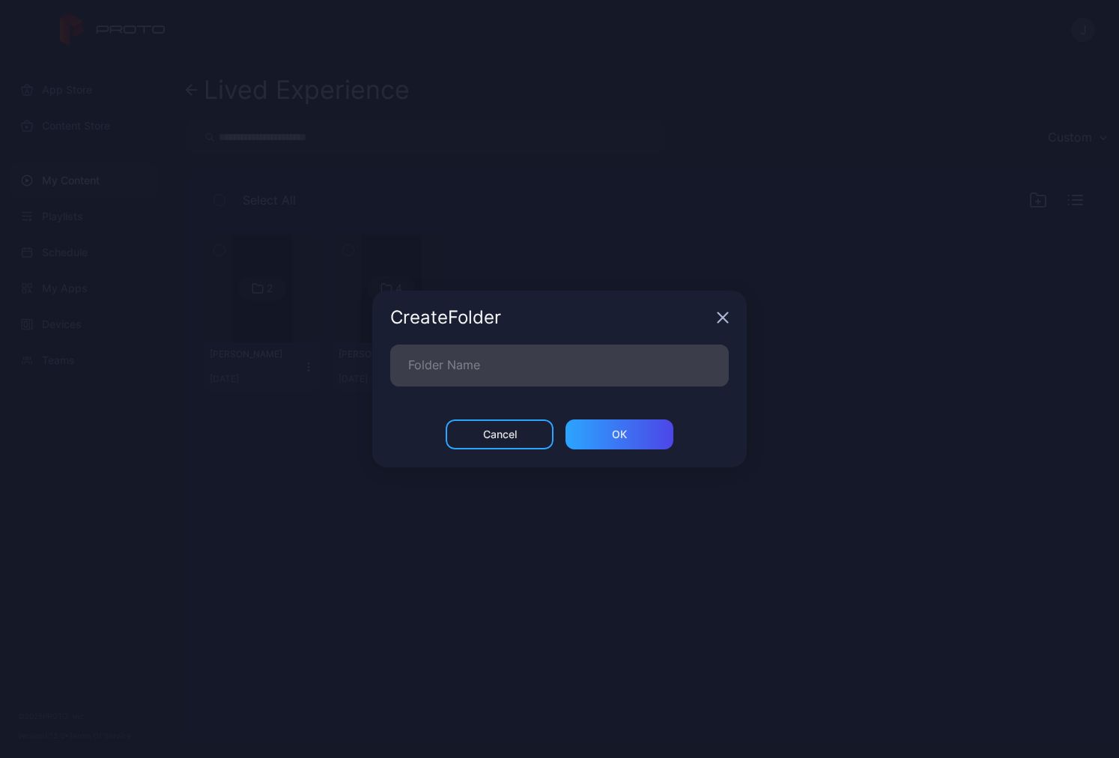
drag, startPoint x: 627, startPoint y: 343, endPoint x: 535, endPoint y: 353, distance: 91.9
click at [556, 353] on div "Create Folder Folder Name Cancel ОК" at bounding box center [559, 379] width 374 height 177
click at [502, 371] on input "Folder Name" at bounding box center [559, 365] width 338 height 42
click at [502, 372] on input "Folder Name" at bounding box center [559, 365] width 338 height 42
click at [479, 375] on input "Folder Name" at bounding box center [559, 365] width 338 height 42
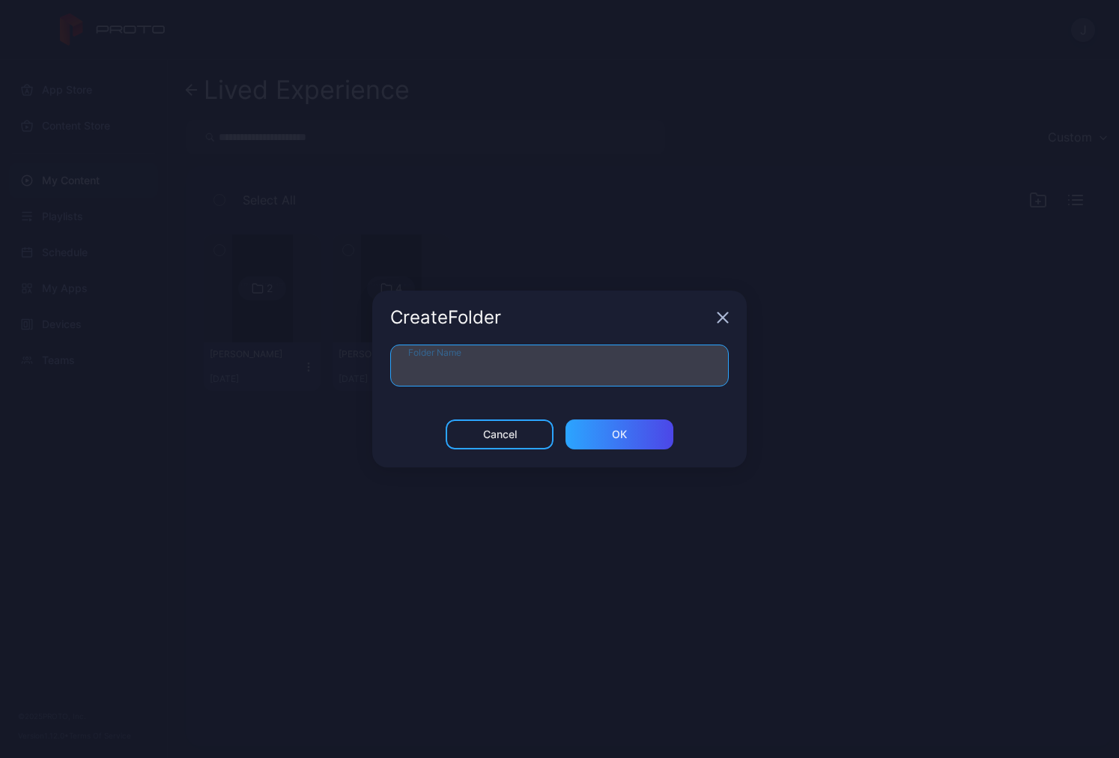
click at [478, 375] on input "Folder Name" at bounding box center [559, 365] width 338 height 42
click at [455, 374] on input "Folder Name" at bounding box center [559, 365] width 338 height 42
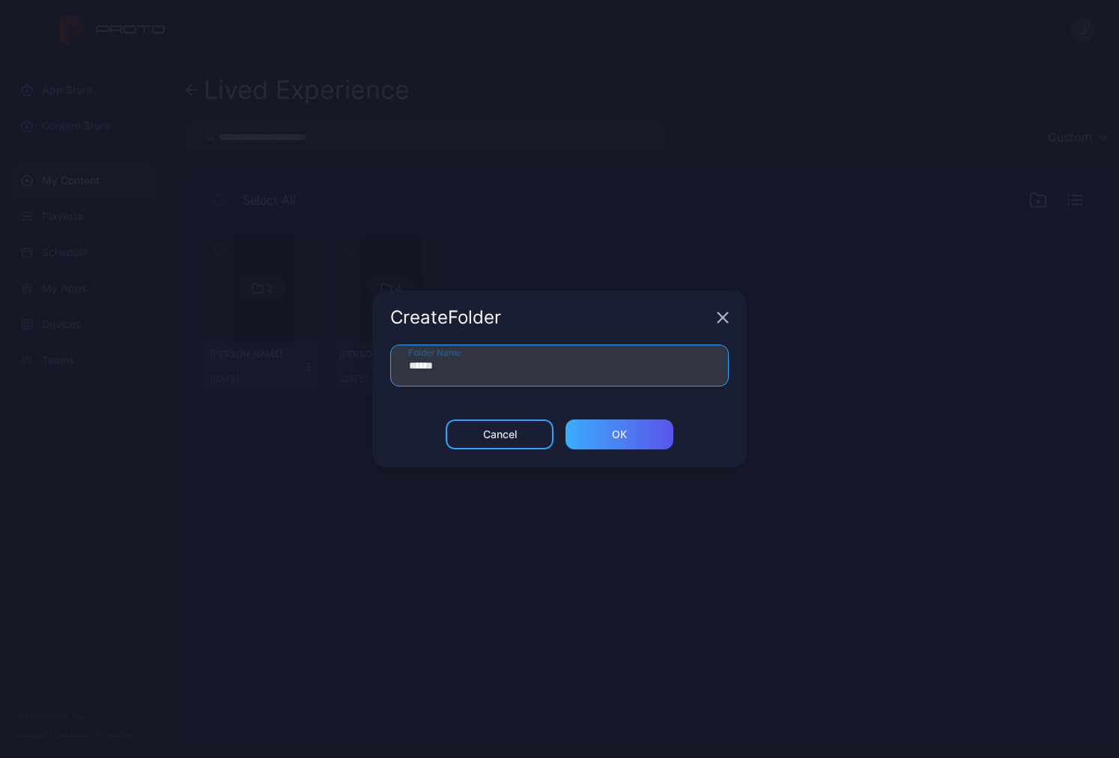
type input "******"
click at [625, 434] on div "ОК" at bounding box center [619, 434] width 15 height 12
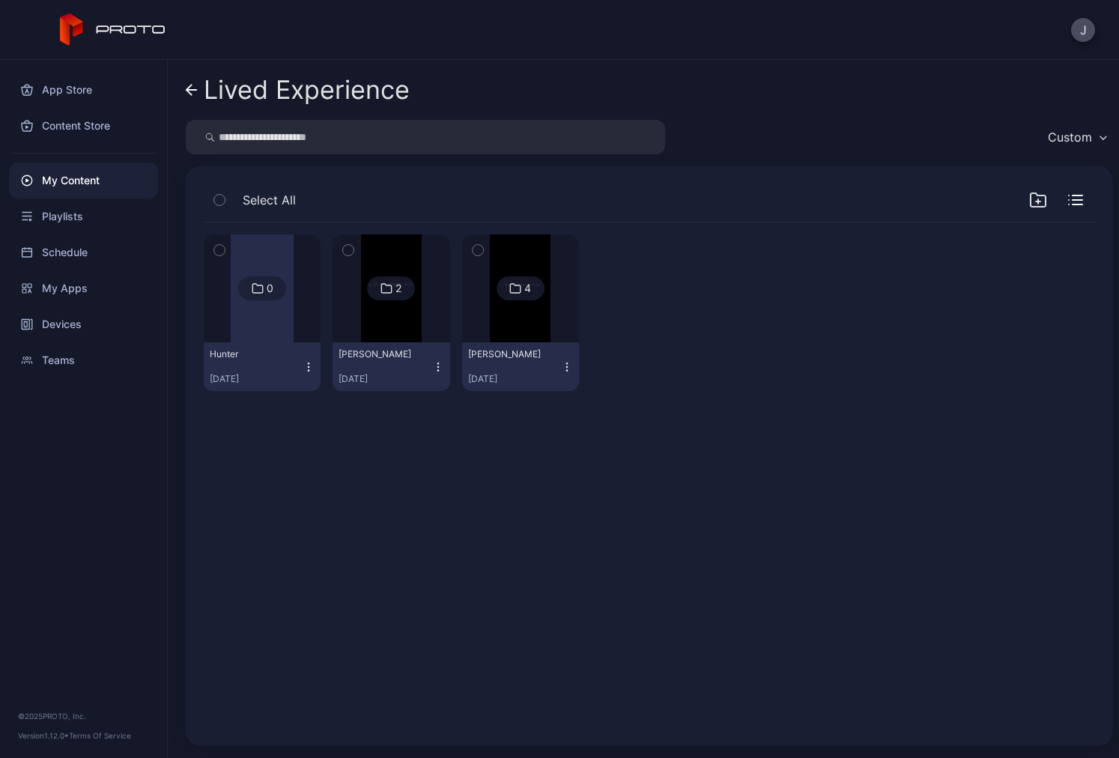
click at [185, 86] on div "Lived Experience Custom Select All 0 Hunter [DATE] 2 [PERSON_NAME] [DATE] 4 ALE…" at bounding box center [643, 409] width 951 height 698
click at [378, 321] on img at bounding box center [391, 288] width 61 height 108
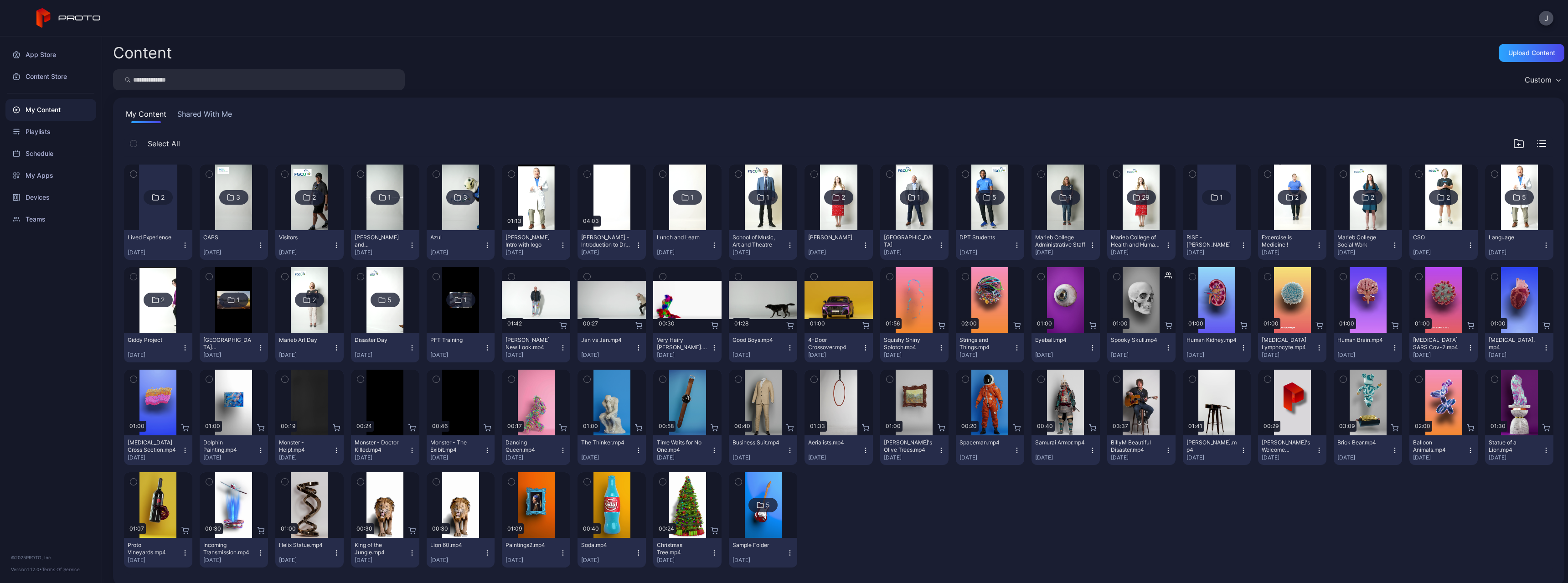
click at [167, 213] on div at bounding box center [158, 197] width 38 height 66
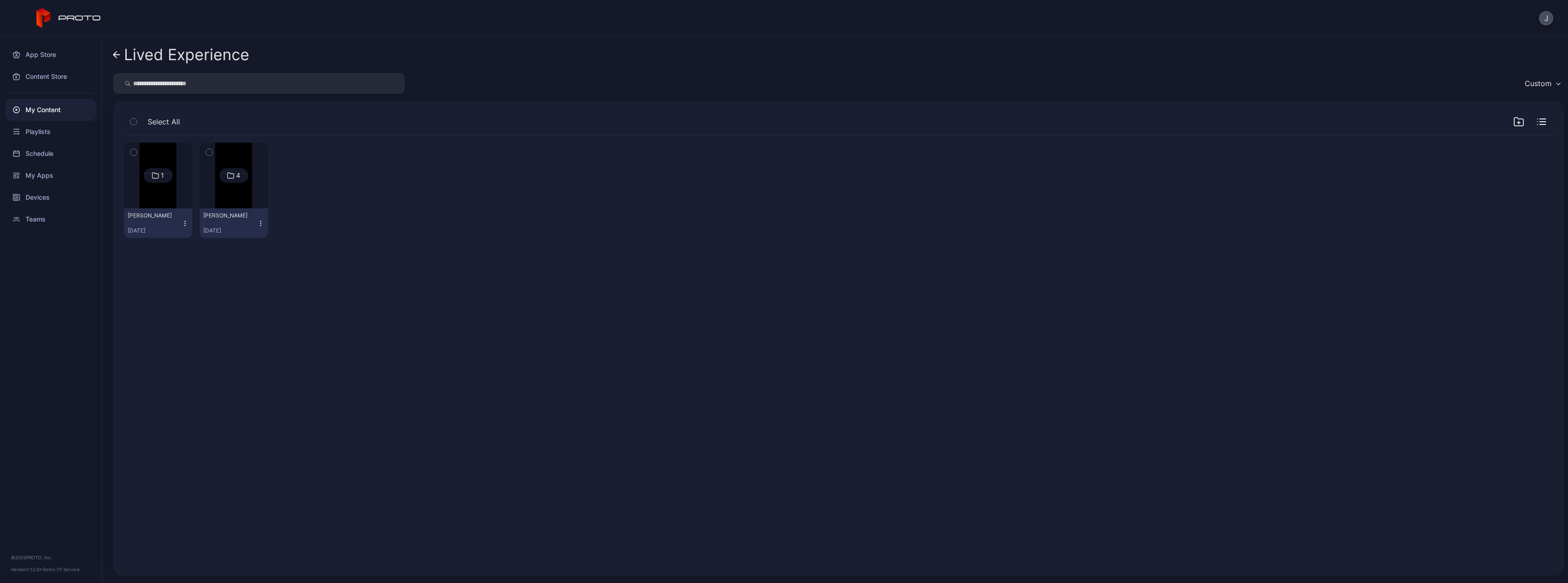
click at [176, 197] on img at bounding box center [158, 175] width 37 height 66
click at [166, 188] on div "Preview" at bounding box center [158, 175] width 68 height 66
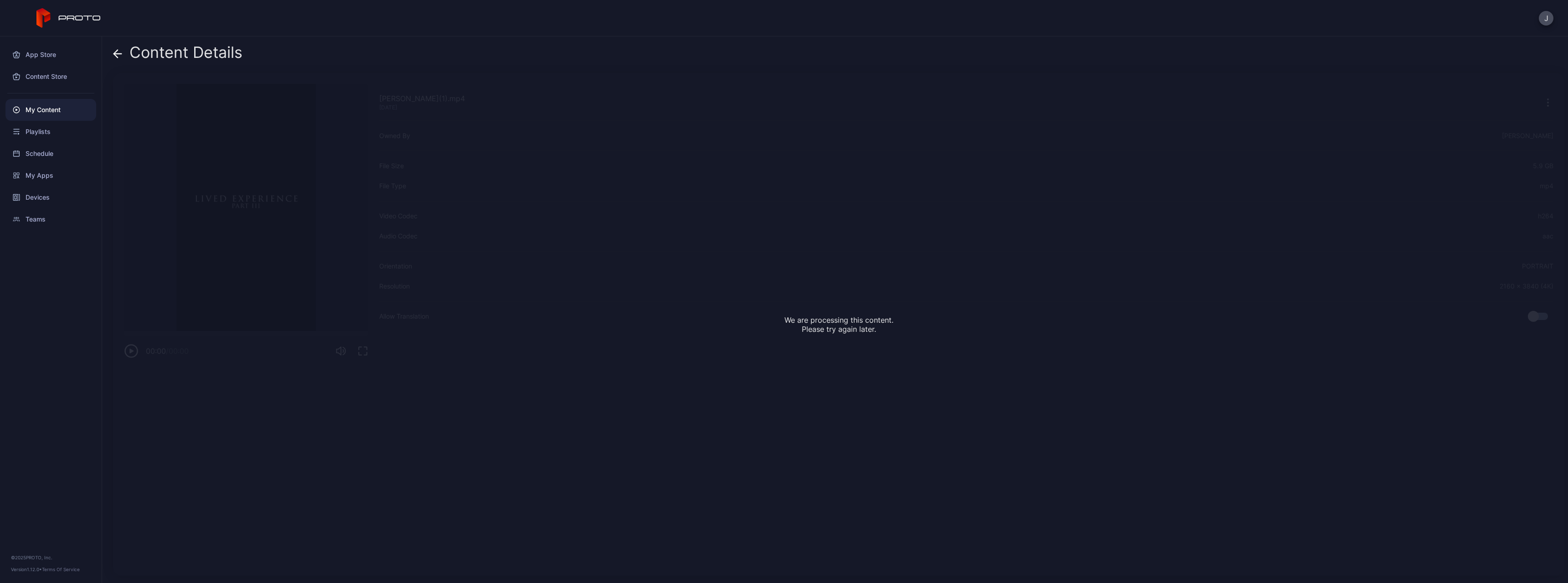
click at [117, 52] on icon at bounding box center [117, 54] width 9 height 9
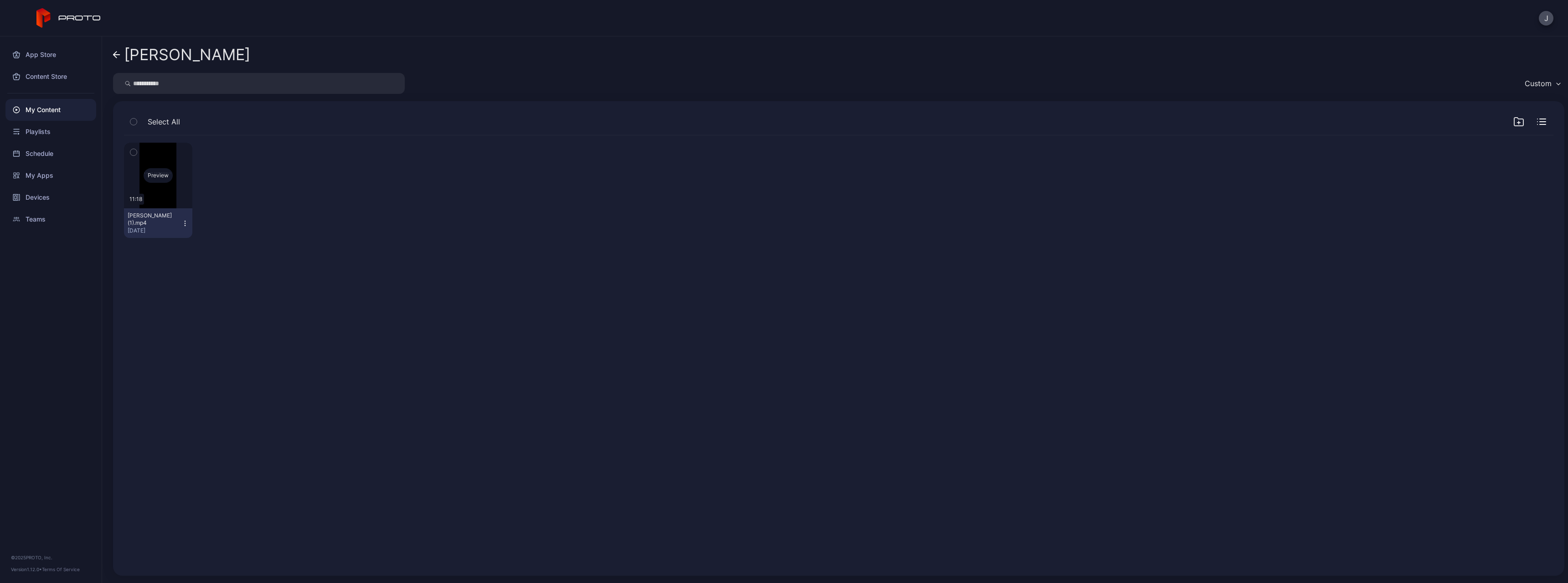
click at [159, 195] on div "Preview" at bounding box center [158, 175] width 68 height 66
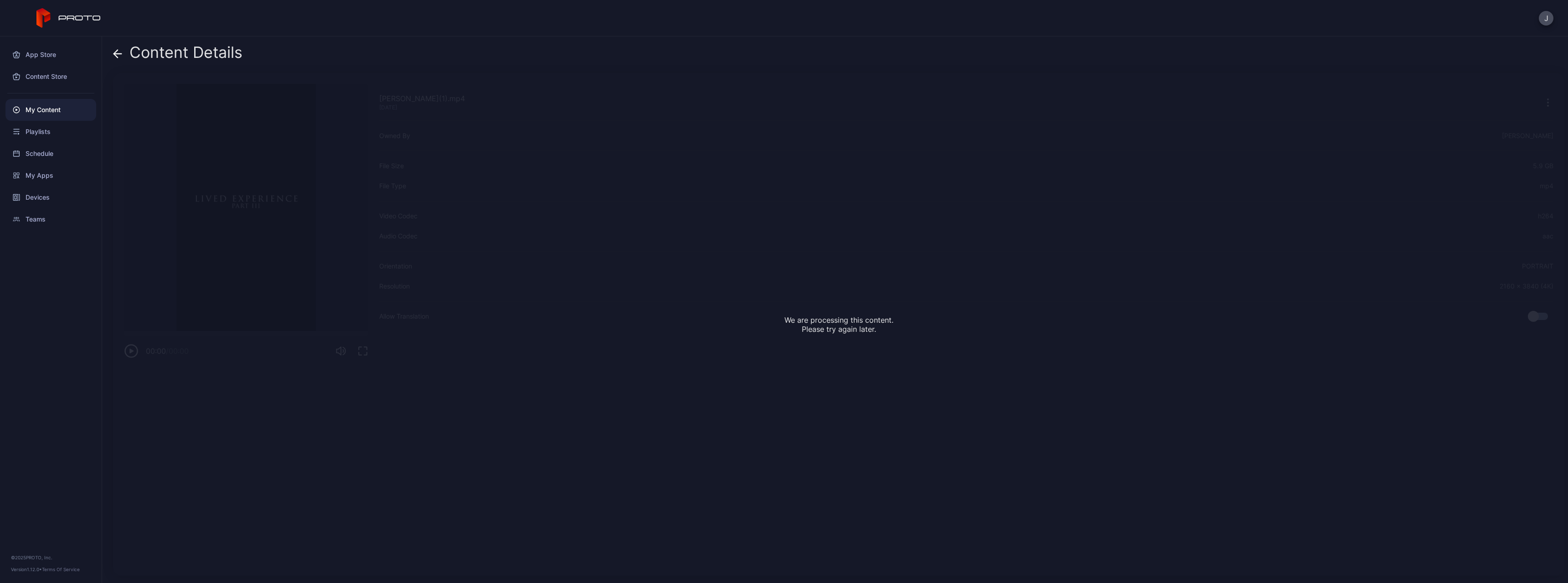
click at [115, 55] on icon at bounding box center [116, 54] width 4 height 8
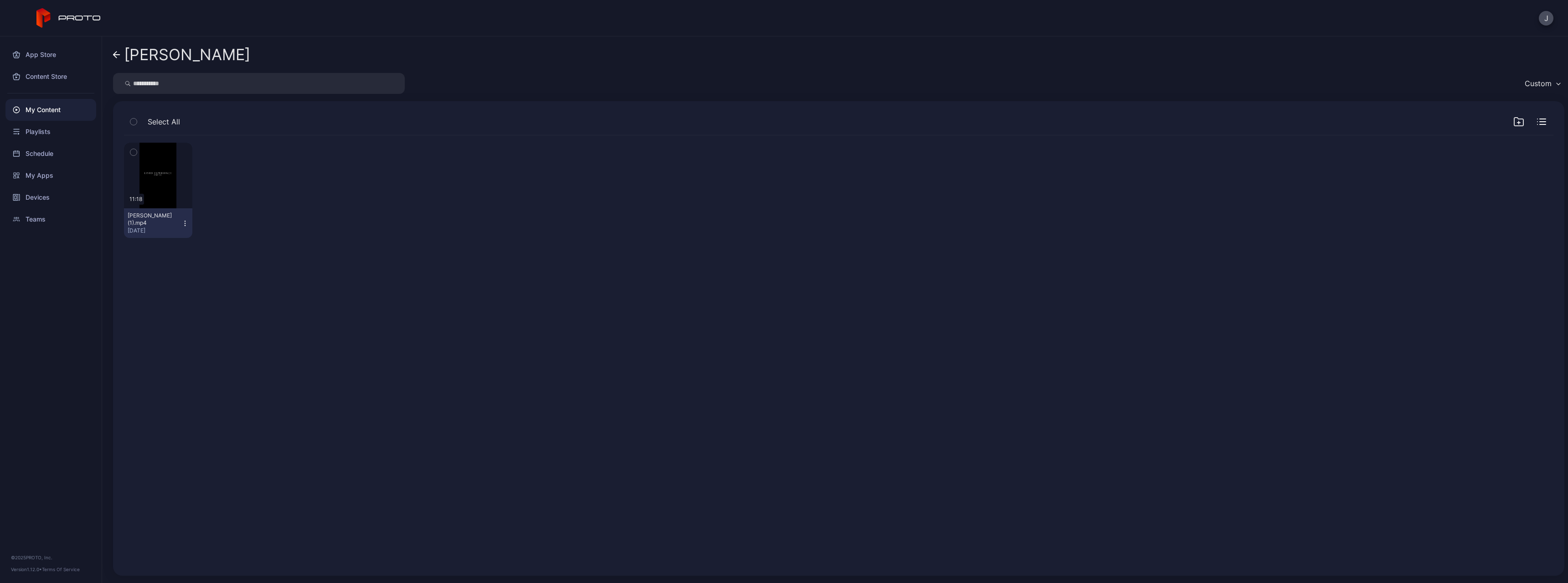
click at [114, 55] on icon at bounding box center [114, 55] width 3 height 6
click at [236, 198] on img at bounding box center [233, 175] width 37 height 66
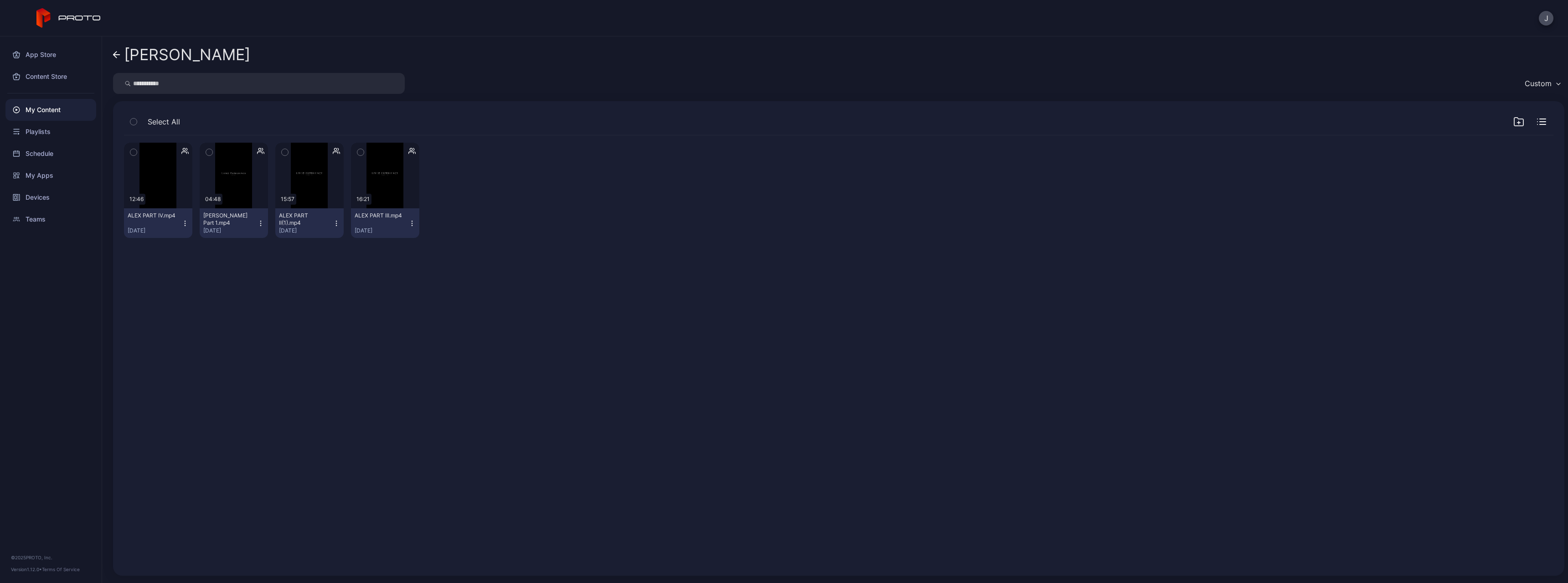
click at [114, 48] on link "[PERSON_NAME]" at bounding box center [181, 55] width 137 height 22
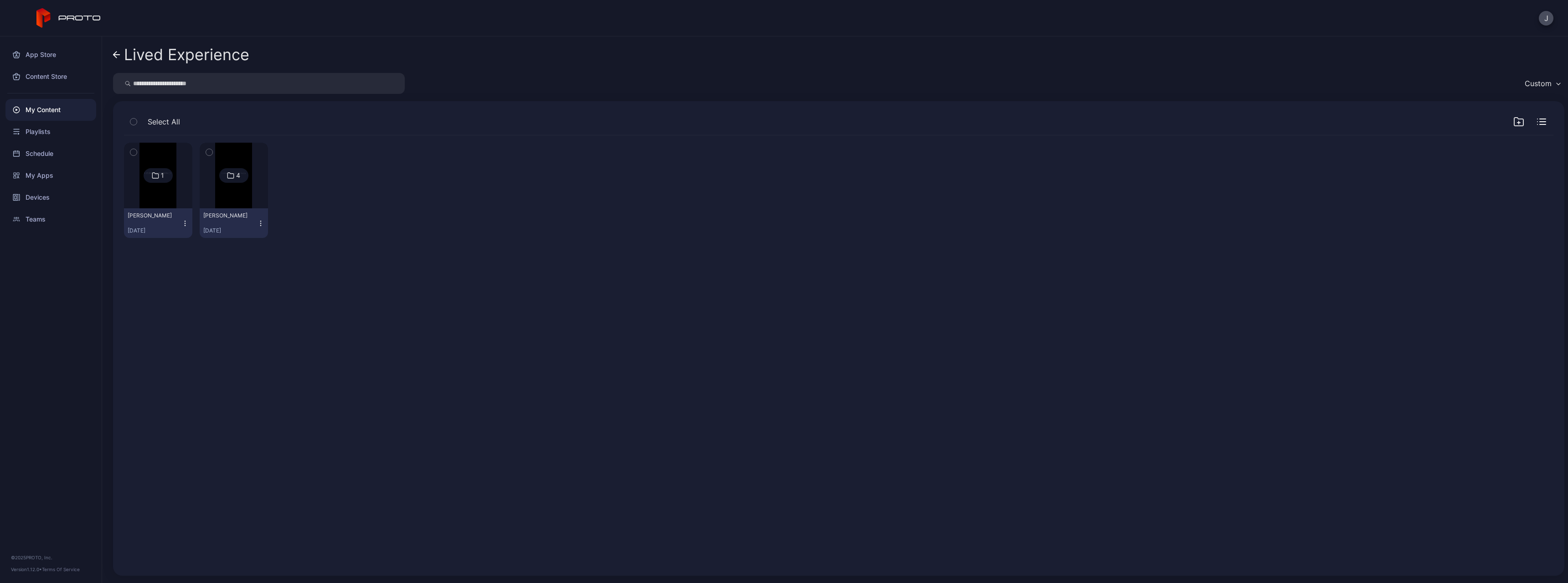
click at [160, 197] on img at bounding box center [158, 175] width 37 height 66
click at [120, 56] on icon at bounding box center [117, 55] width 7 height 8
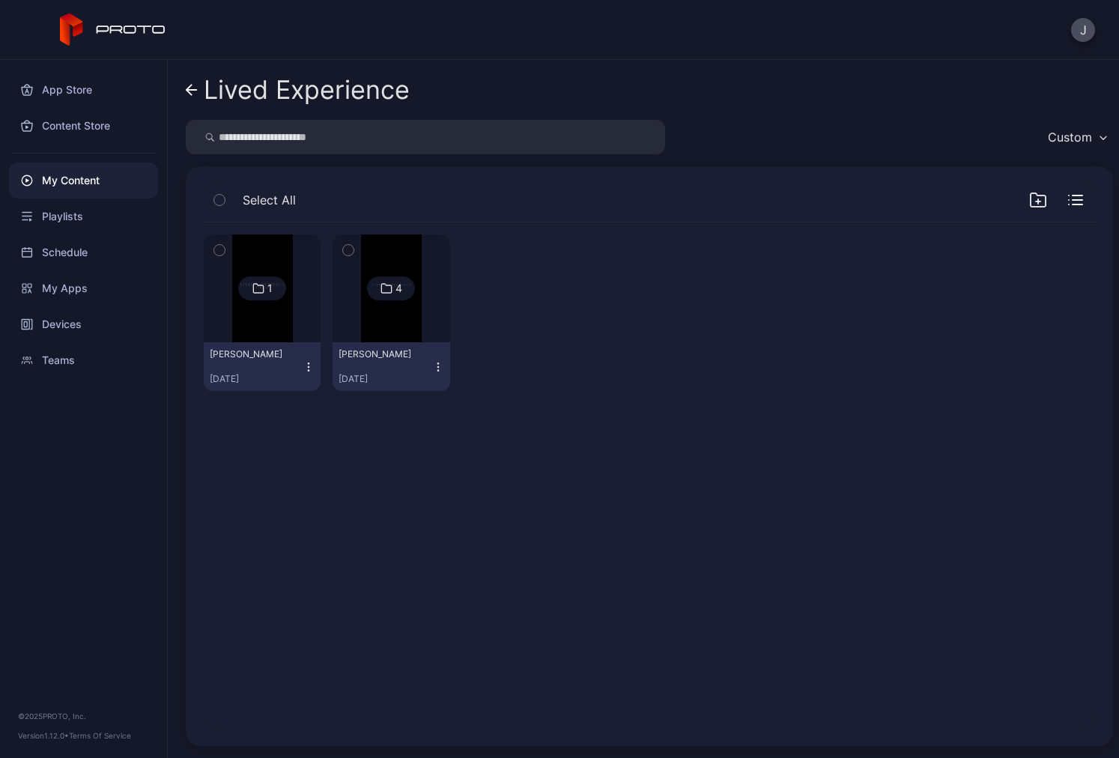
click at [240, 321] on img at bounding box center [262, 288] width 61 height 108
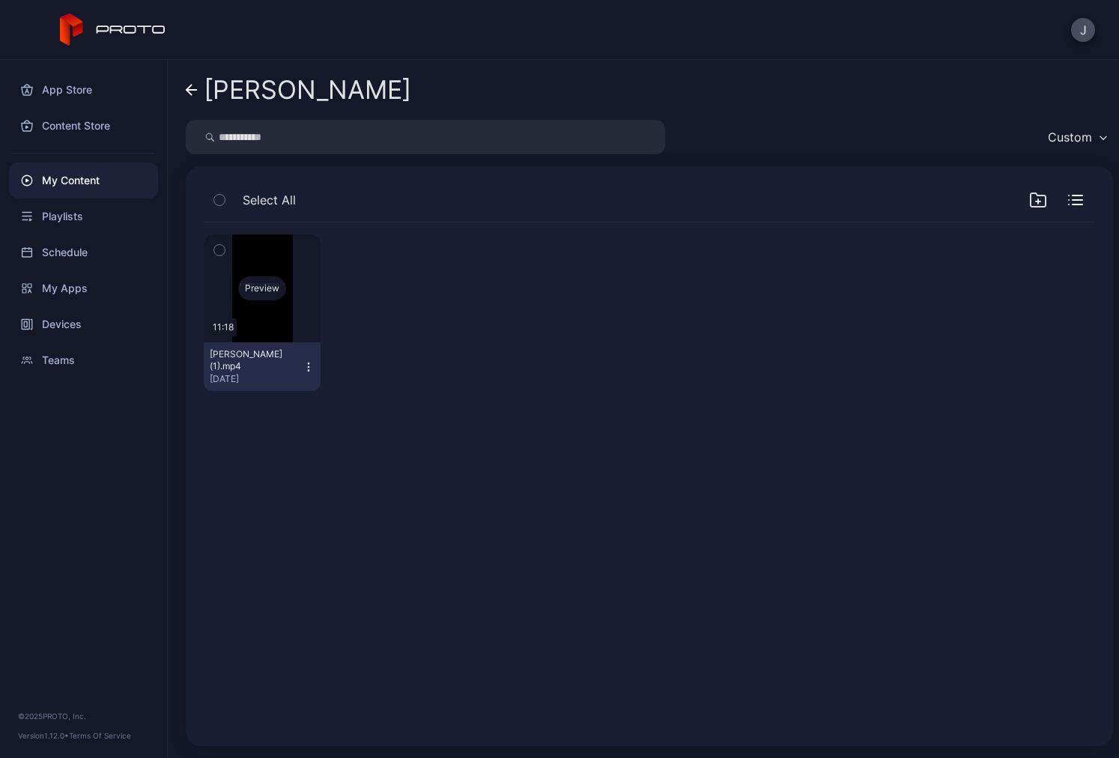
click at [243, 299] on div "Preview" at bounding box center [262, 288] width 48 height 24
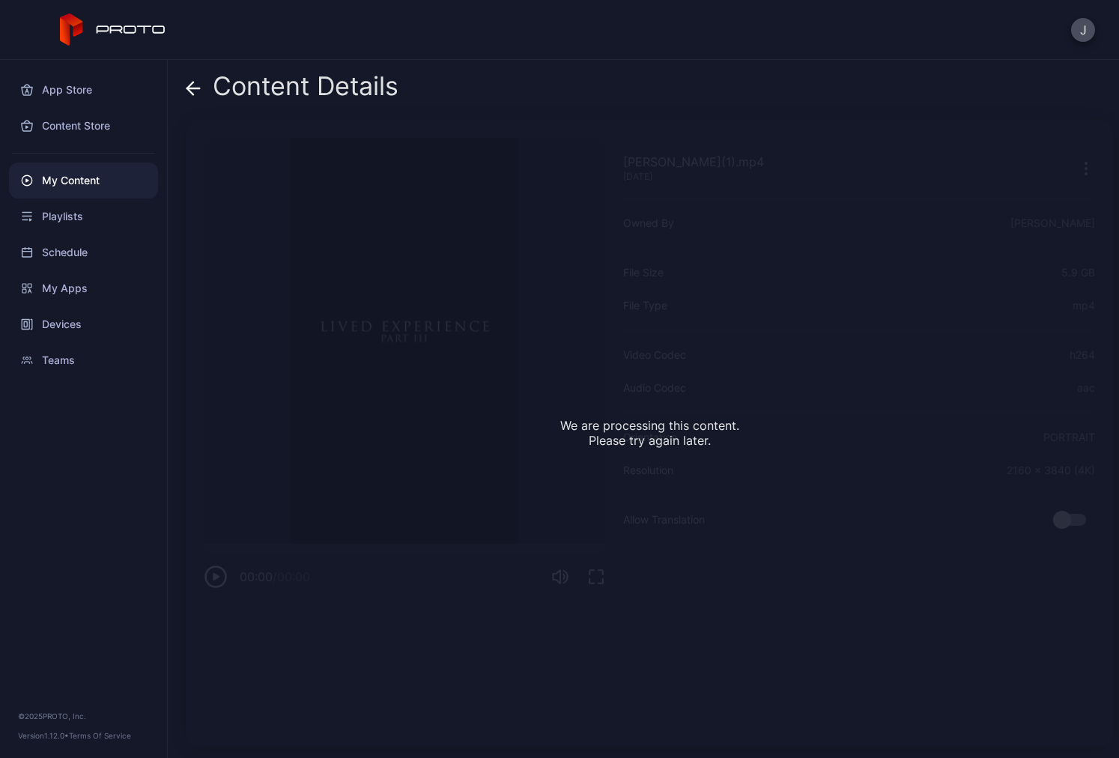
click at [203, 85] on div "Content Details" at bounding box center [292, 90] width 213 height 36
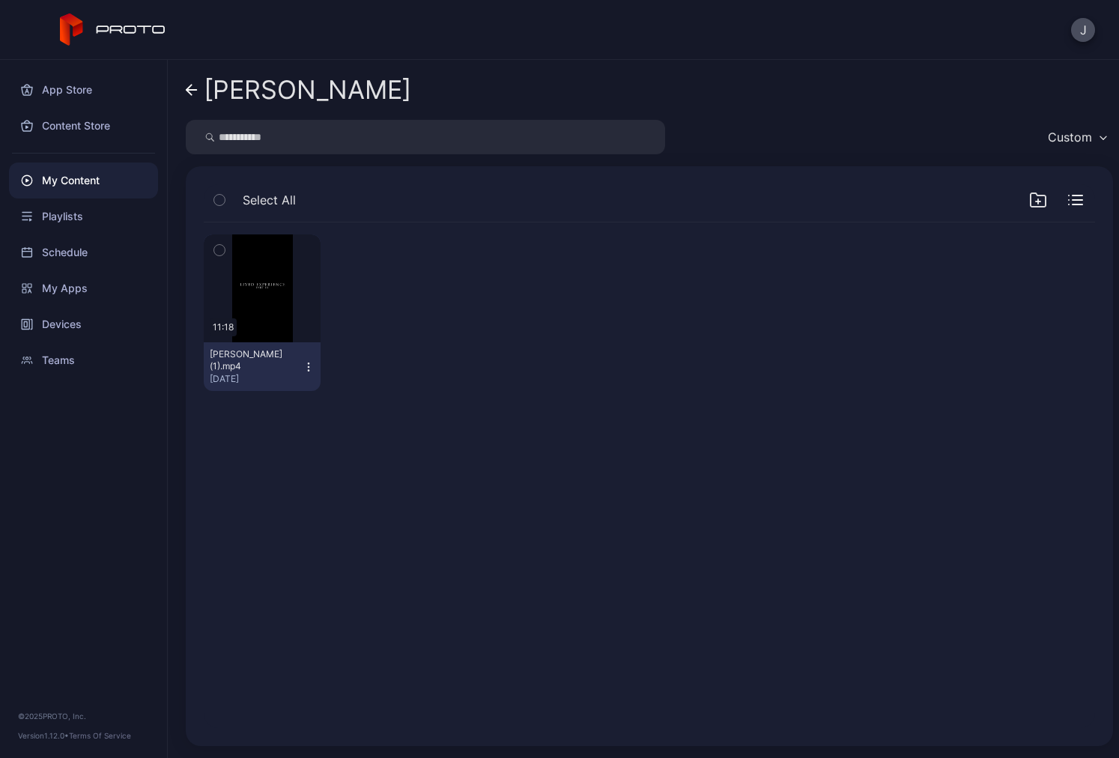
click at [191, 93] on icon at bounding box center [192, 90] width 12 height 13
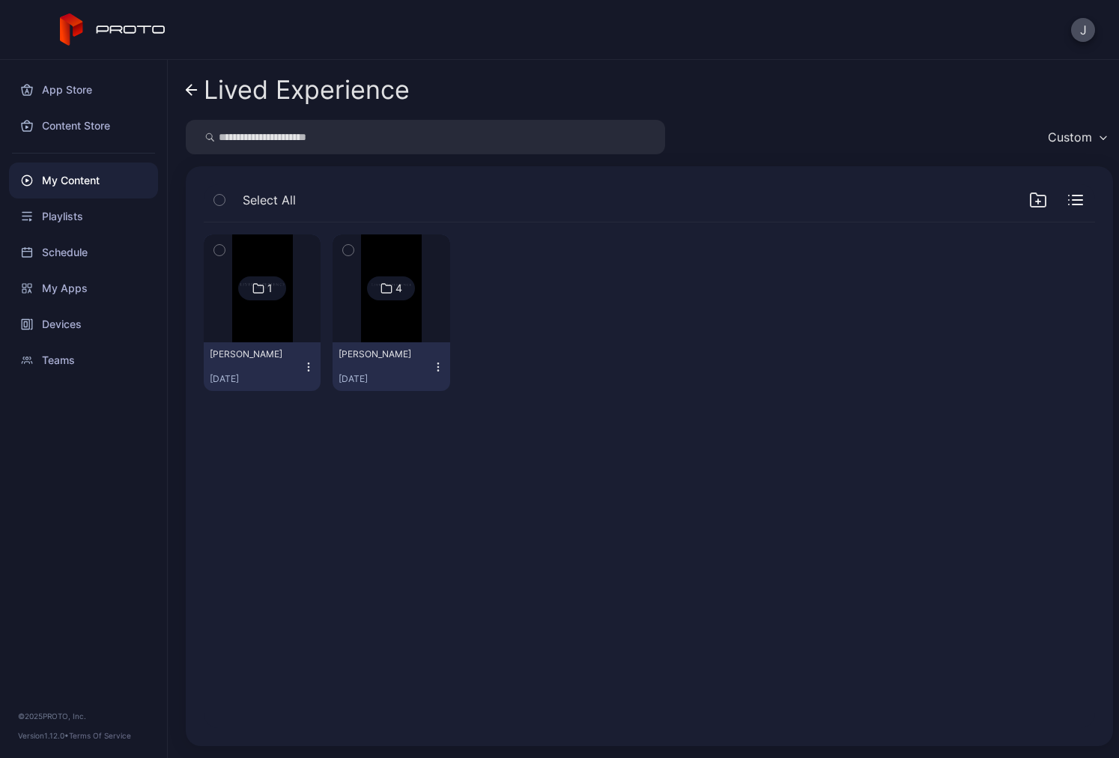
click at [189, 91] on icon at bounding box center [188, 90] width 5 height 10
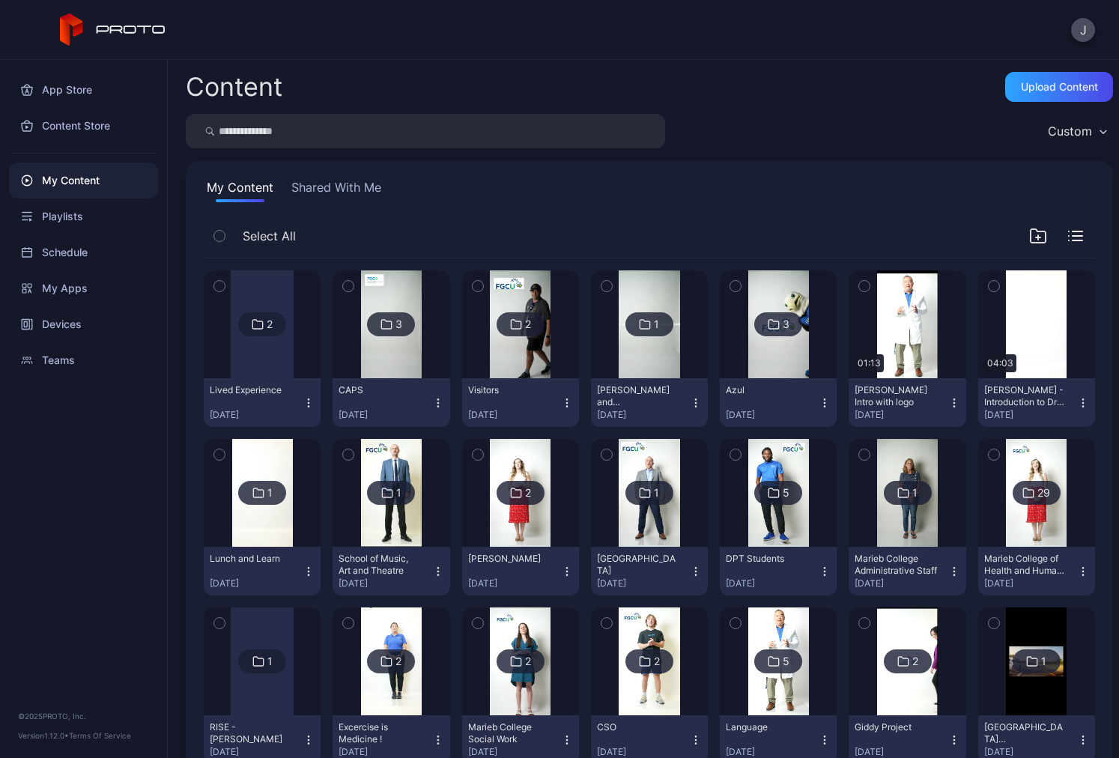
click at [252, 356] on div at bounding box center [262, 324] width 63 height 108
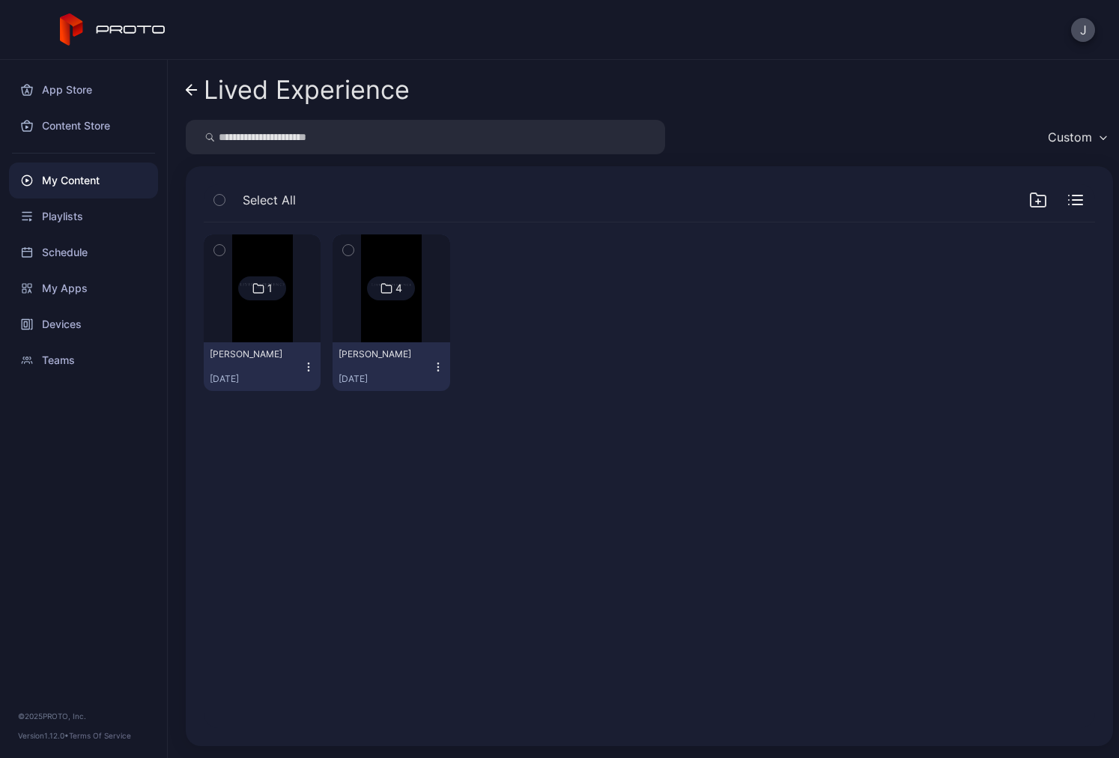
click at [254, 329] on img at bounding box center [262, 288] width 61 height 108
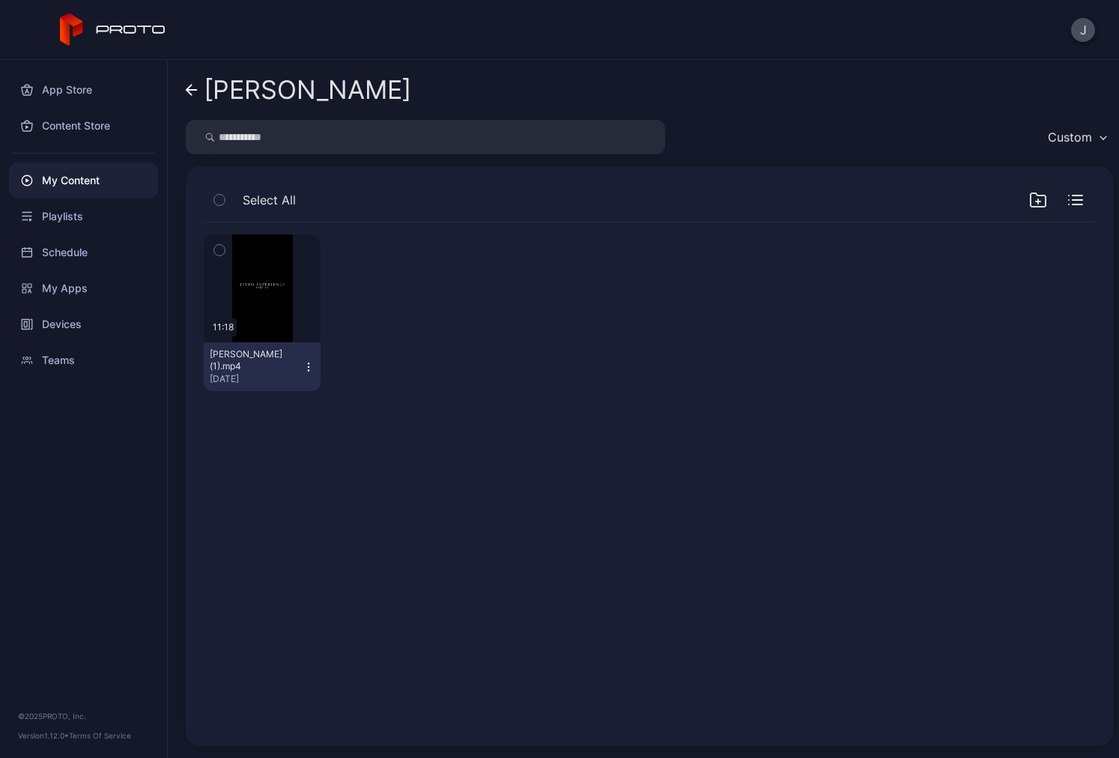
click at [195, 88] on icon at bounding box center [192, 90] width 12 height 13
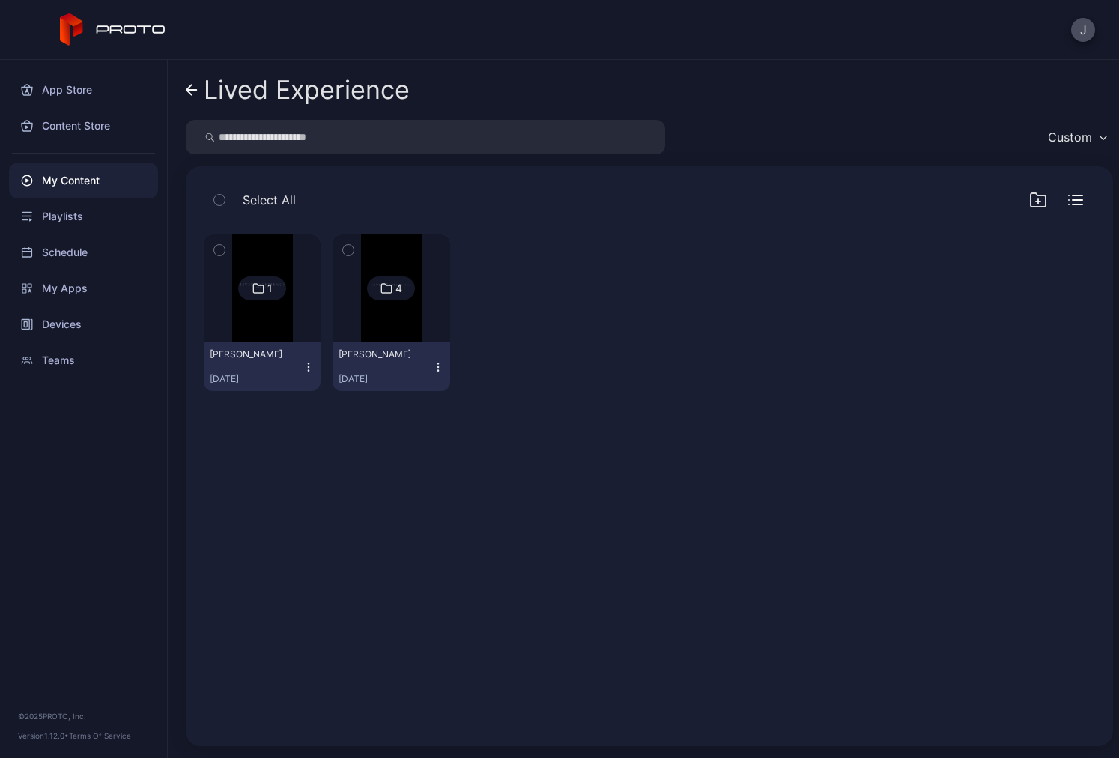
click at [412, 344] on button "ALEX Aug 5, 2025" at bounding box center [390, 366] width 117 height 49
click at [404, 321] on img at bounding box center [391, 288] width 61 height 108
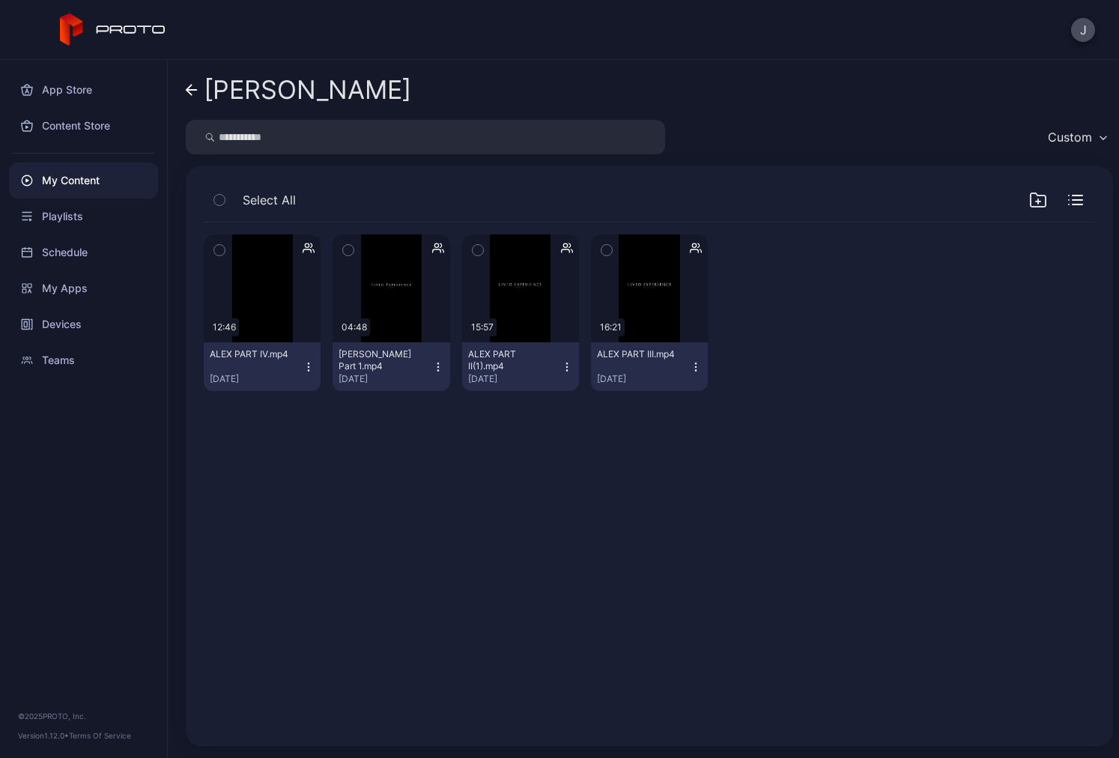
click at [194, 96] on icon at bounding box center [192, 90] width 12 height 13
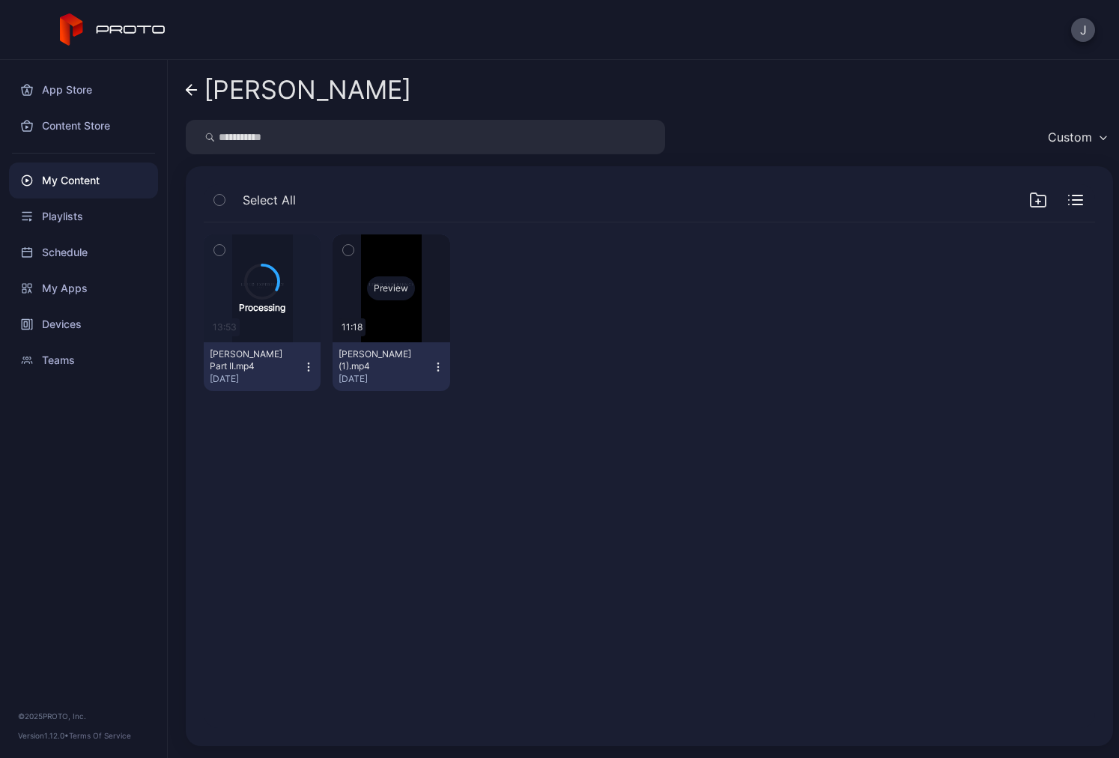
click at [426, 291] on div "Preview" at bounding box center [390, 288] width 117 height 108
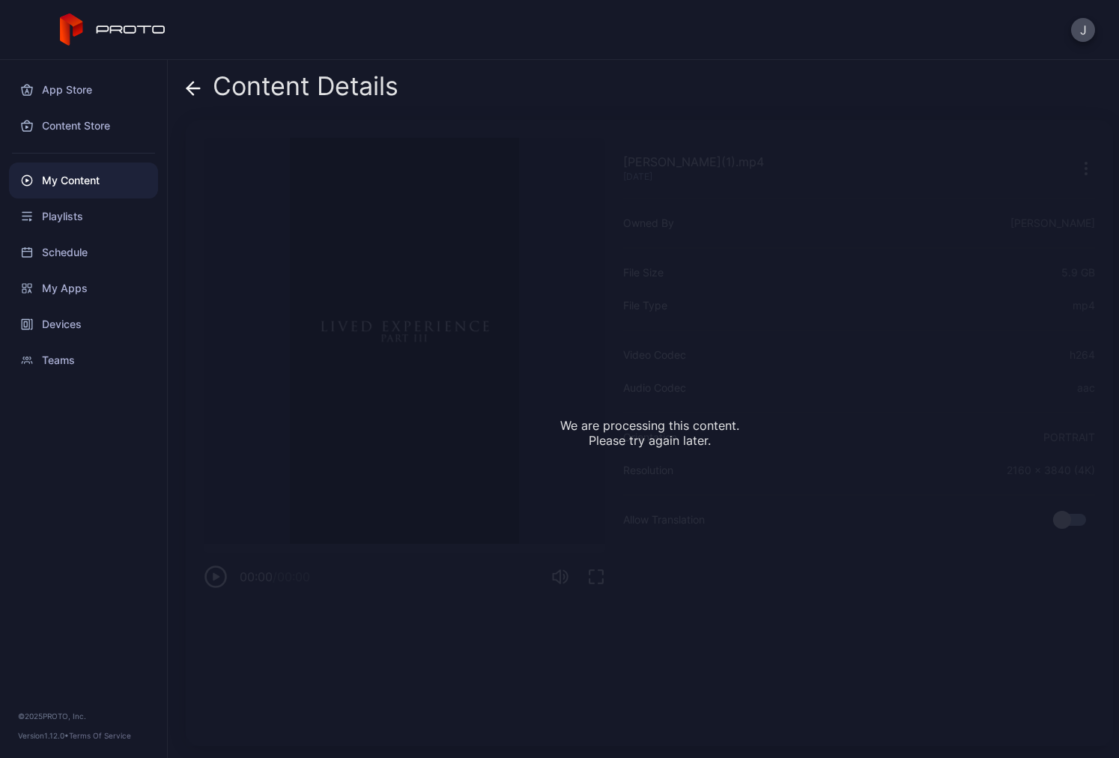
click at [192, 90] on icon at bounding box center [193, 88] width 15 height 15
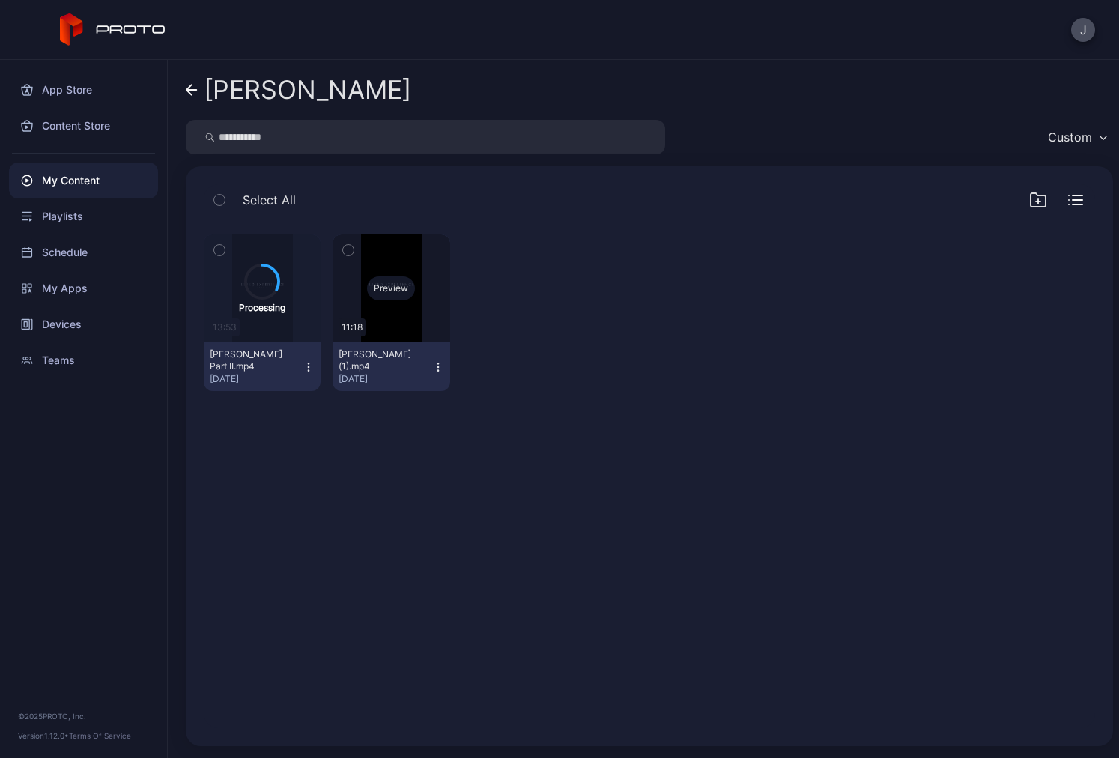
click at [392, 303] on div "Preview" at bounding box center [390, 288] width 117 height 108
click at [192, 89] on icon at bounding box center [192, 90] width 12 height 13
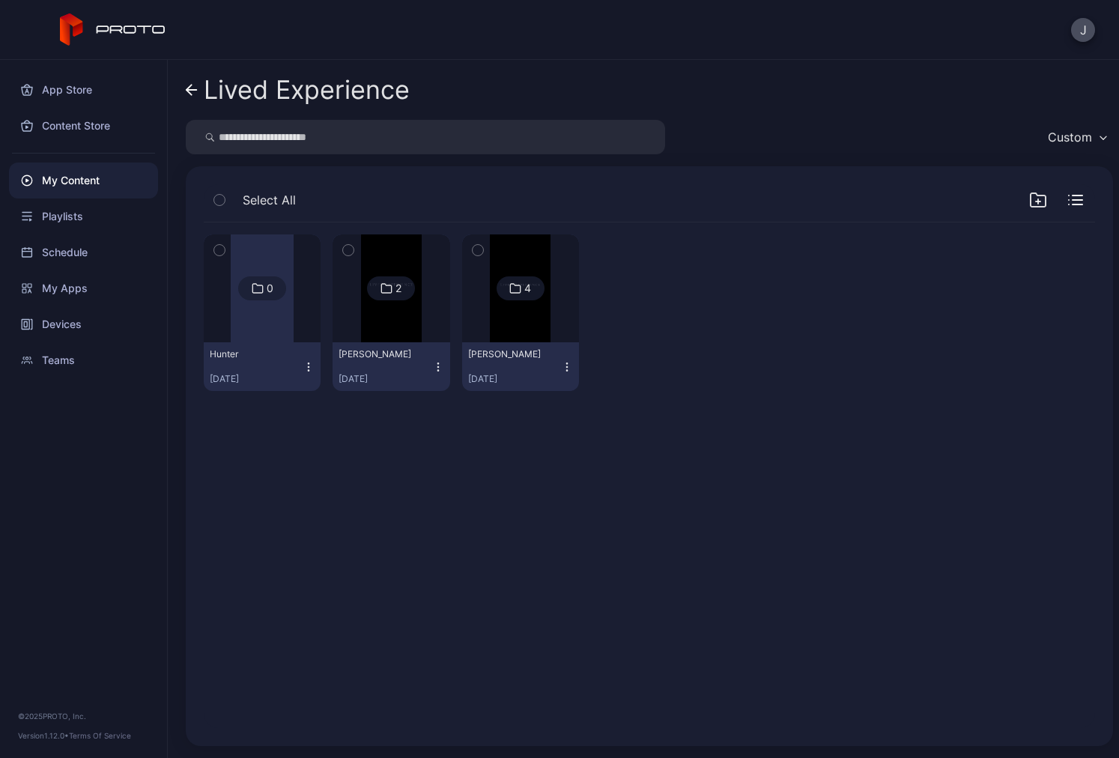
click at [499, 303] on img at bounding box center [520, 288] width 61 height 108
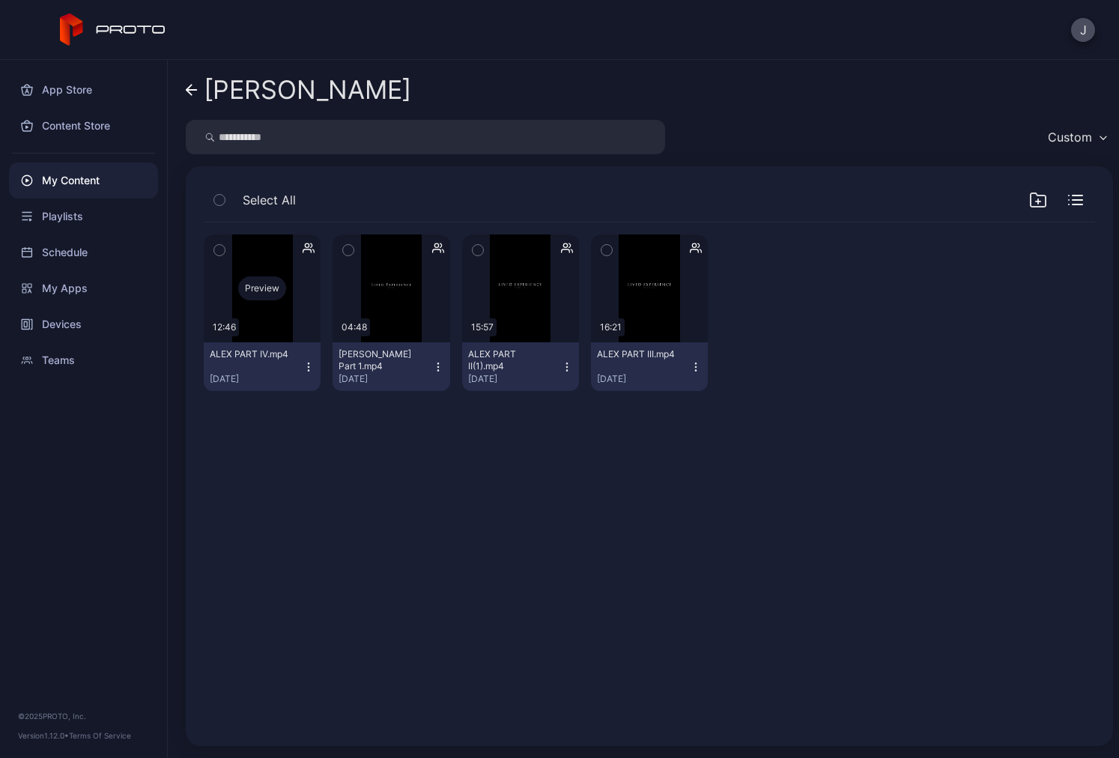
click at [291, 294] on div "Preview" at bounding box center [262, 288] width 117 height 108
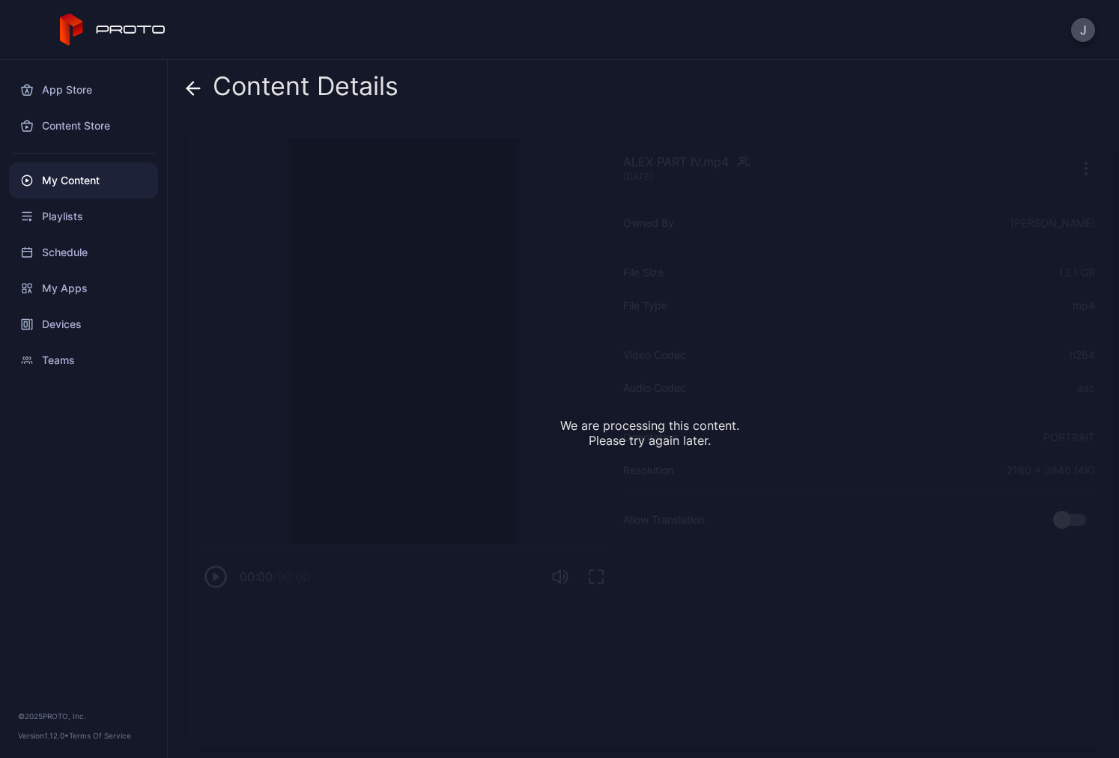
click at [186, 84] on icon at bounding box center [193, 88] width 15 height 15
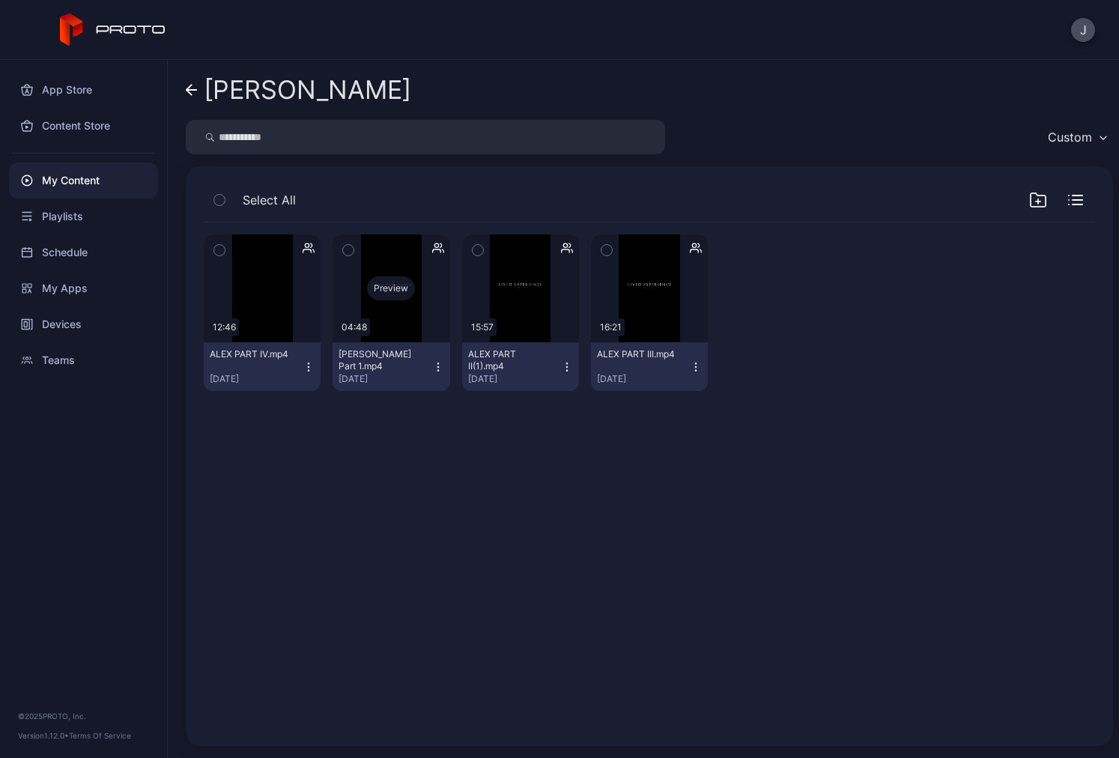
click at [374, 294] on div "Preview" at bounding box center [391, 288] width 48 height 24
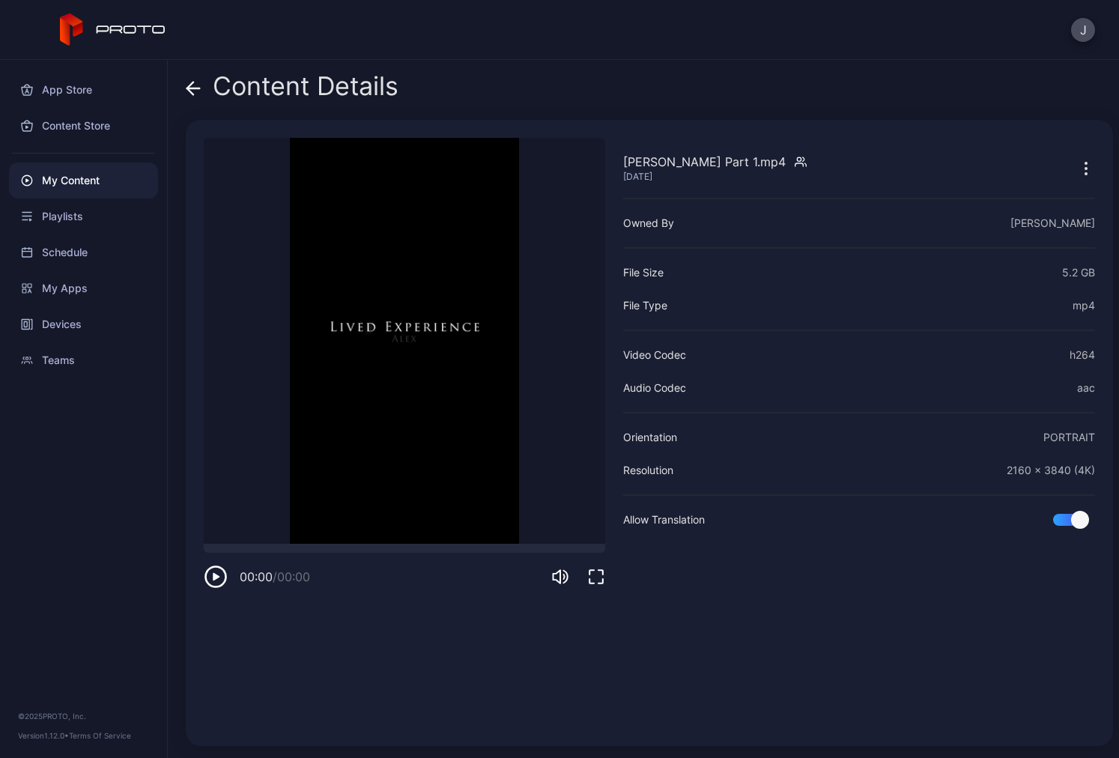
click at [192, 88] on icon at bounding box center [193, 88] width 15 height 15
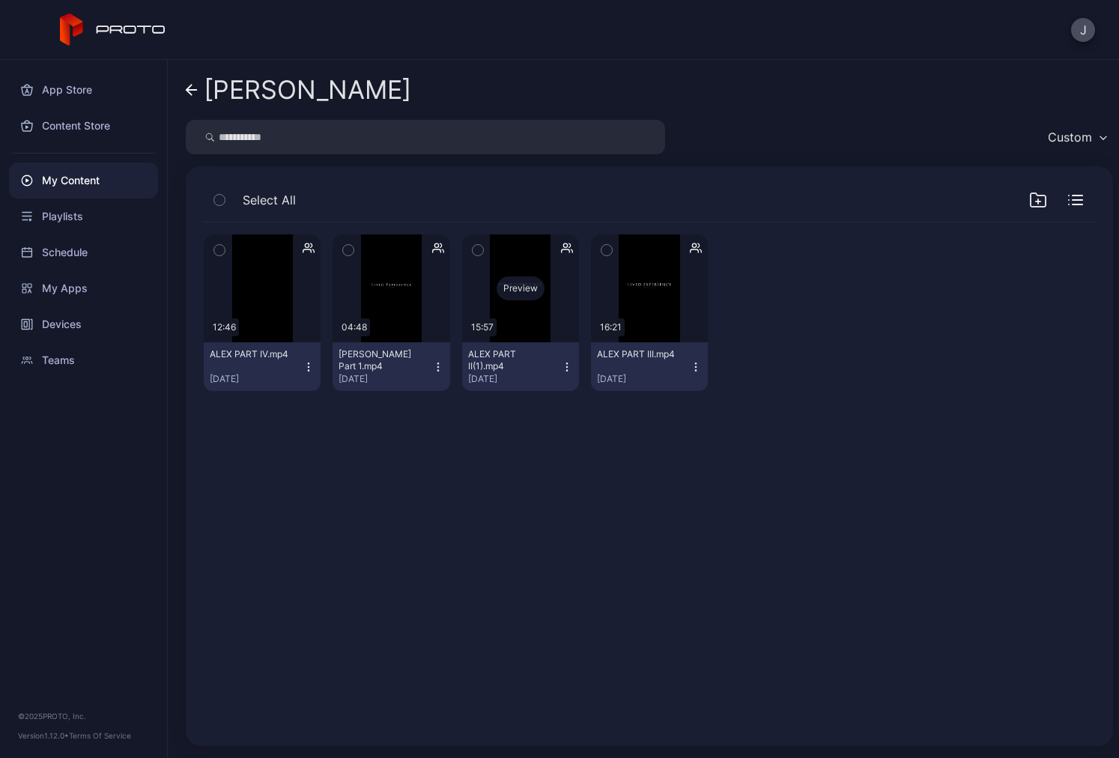
click at [527, 321] on div "Preview" at bounding box center [520, 288] width 117 height 108
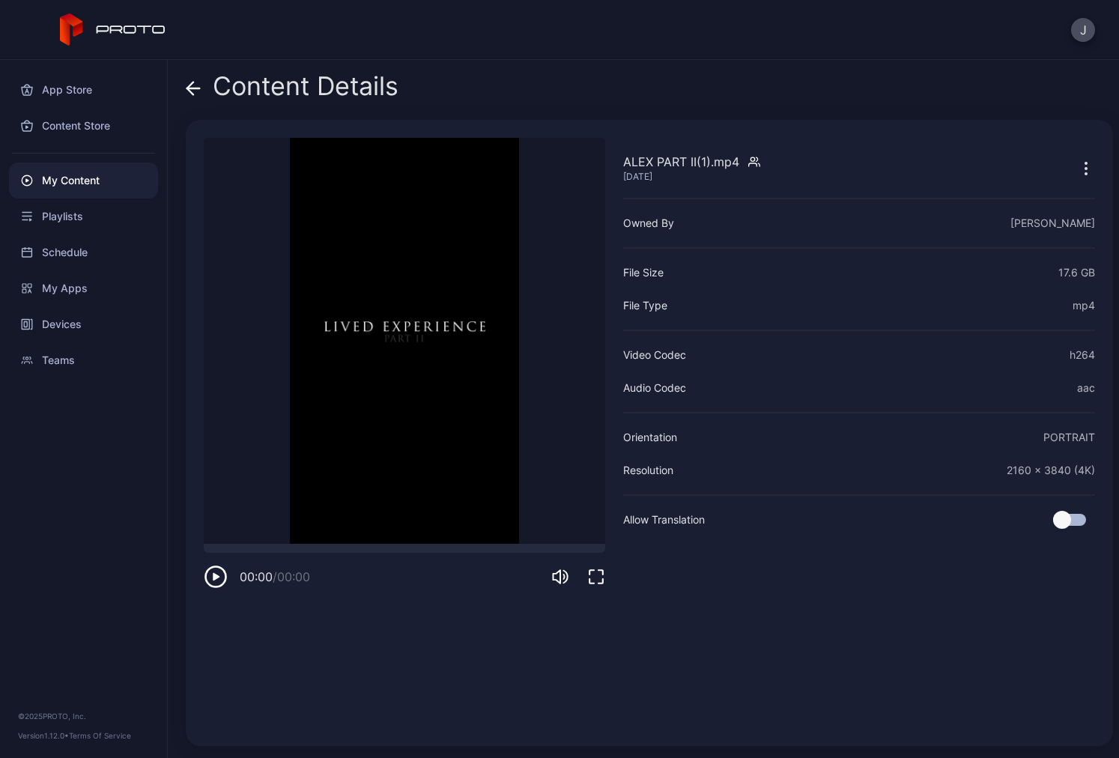
click at [195, 88] on icon at bounding box center [193, 88] width 13 height 0
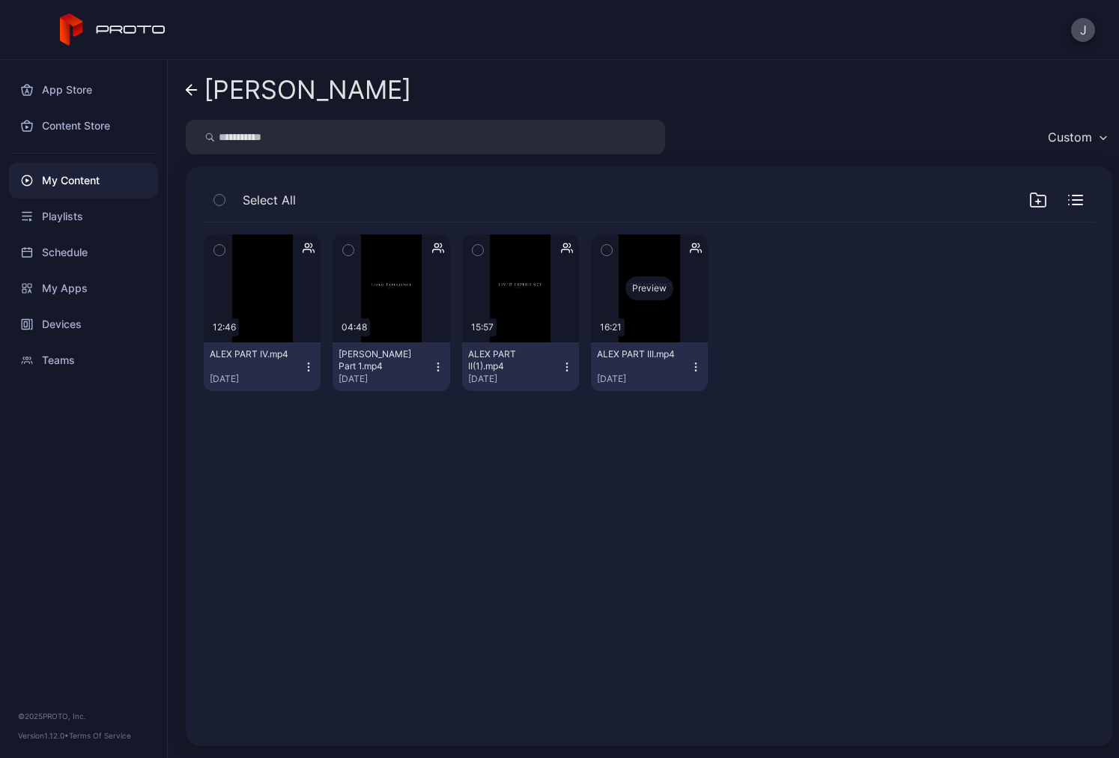
click at [626, 294] on div "Preview" at bounding box center [649, 288] width 48 height 24
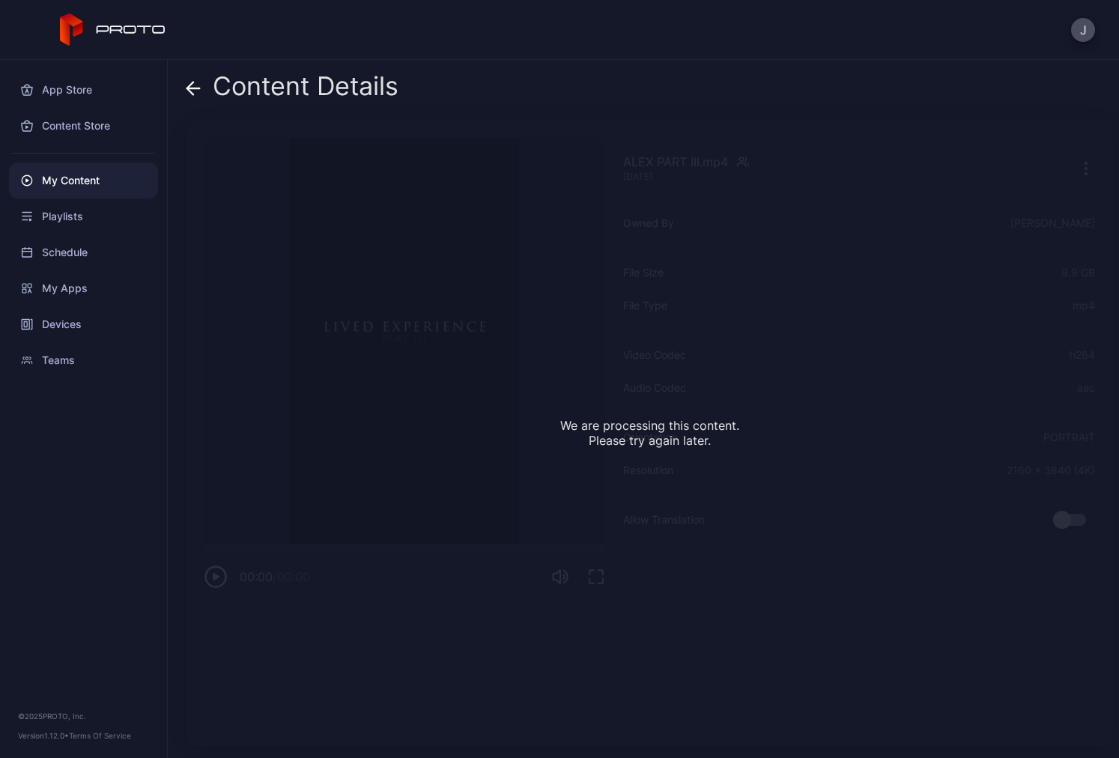
click at [193, 89] on icon at bounding box center [193, 88] width 15 height 15
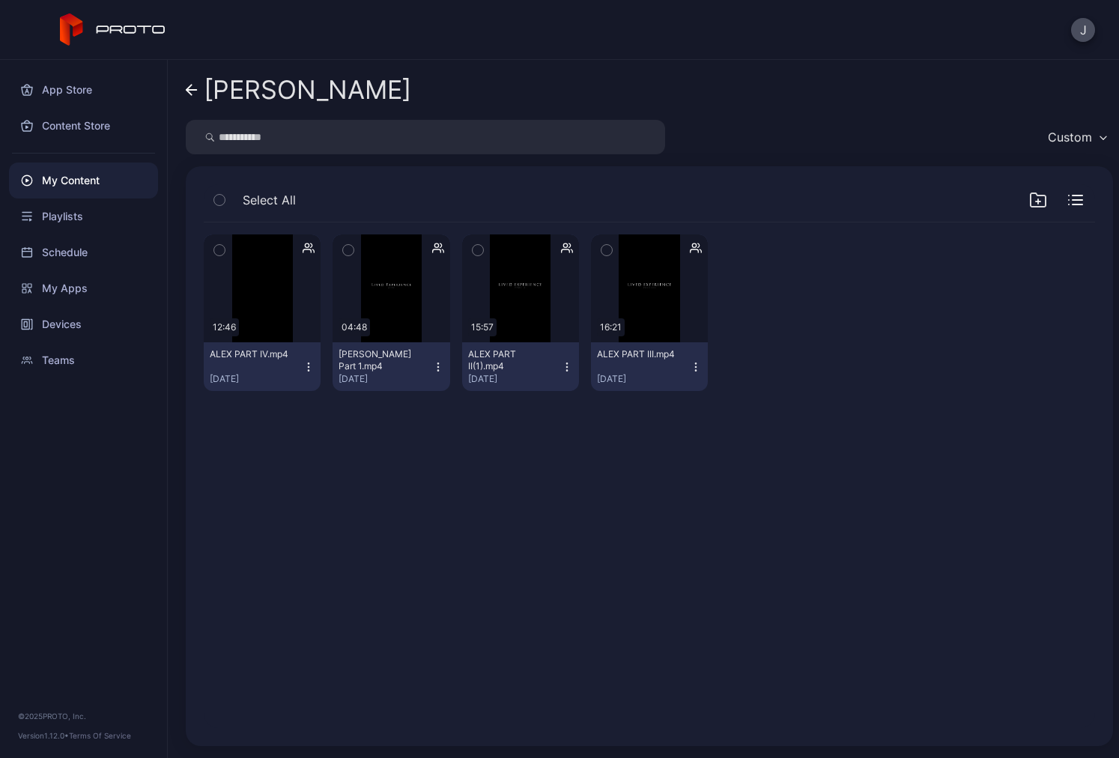
click at [484, 73] on div "[PERSON_NAME]" at bounding box center [649, 90] width 927 height 36
click at [189, 90] on g at bounding box center [191, 90] width 10 height 10
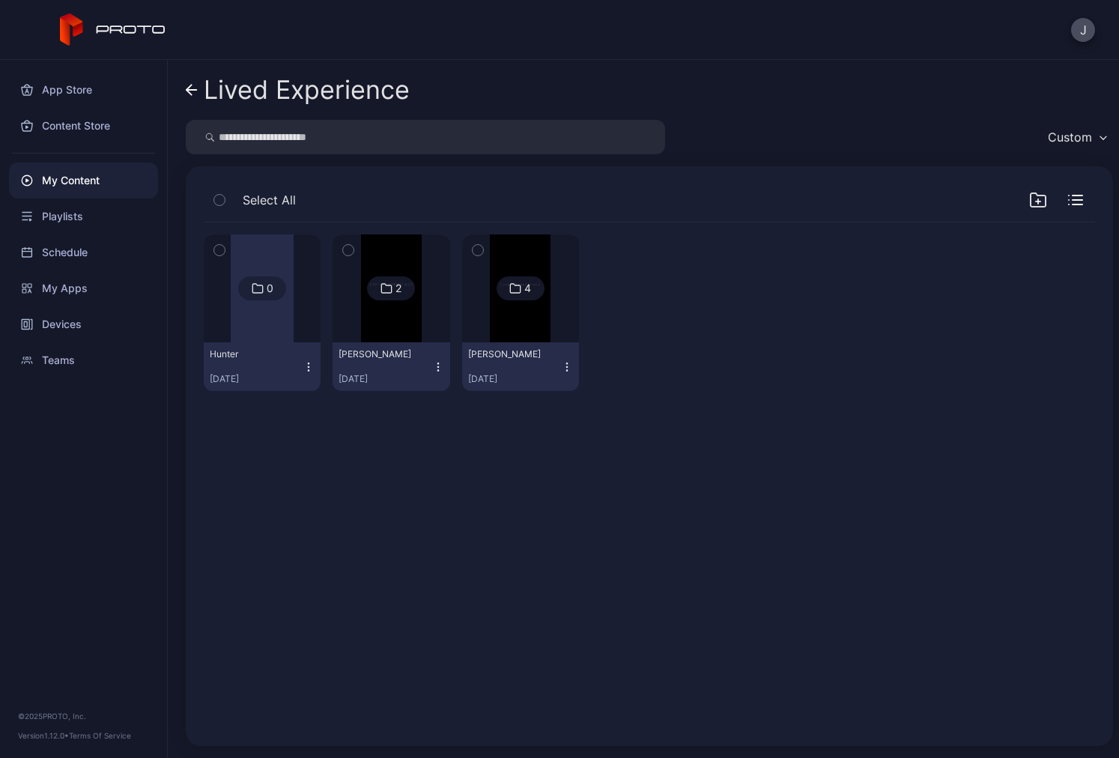
click at [383, 329] on img at bounding box center [391, 288] width 61 height 108
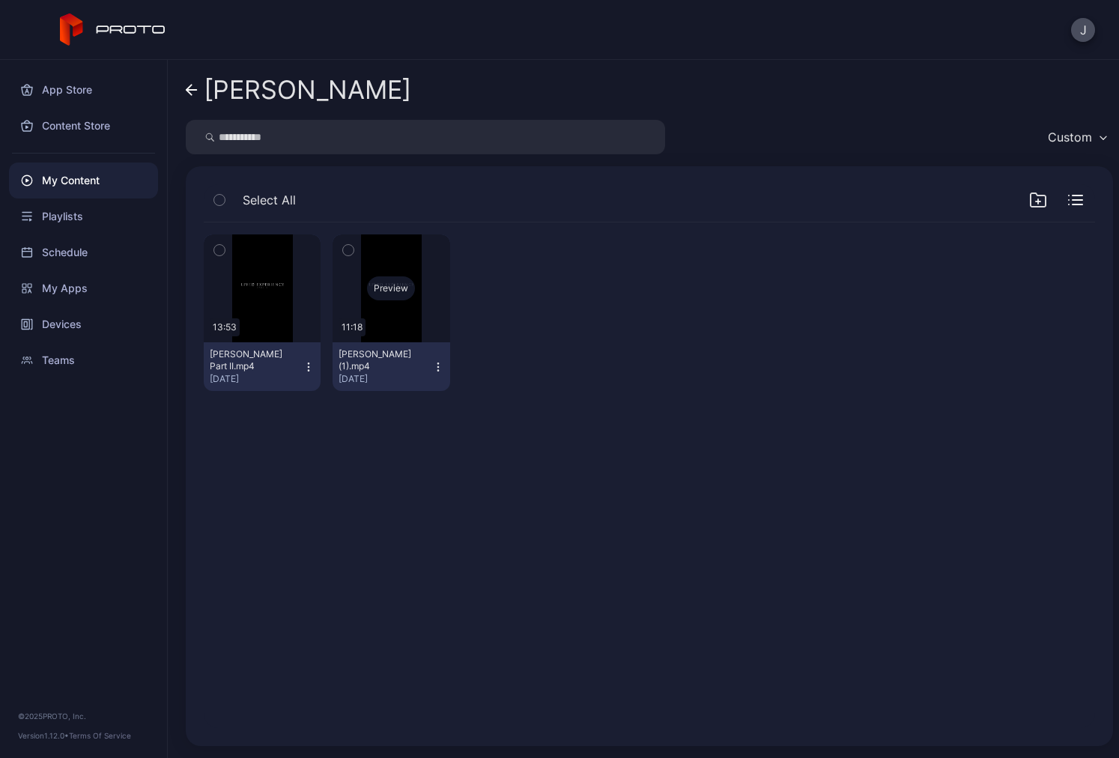
click at [394, 327] on div "Preview" at bounding box center [390, 288] width 117 height 108
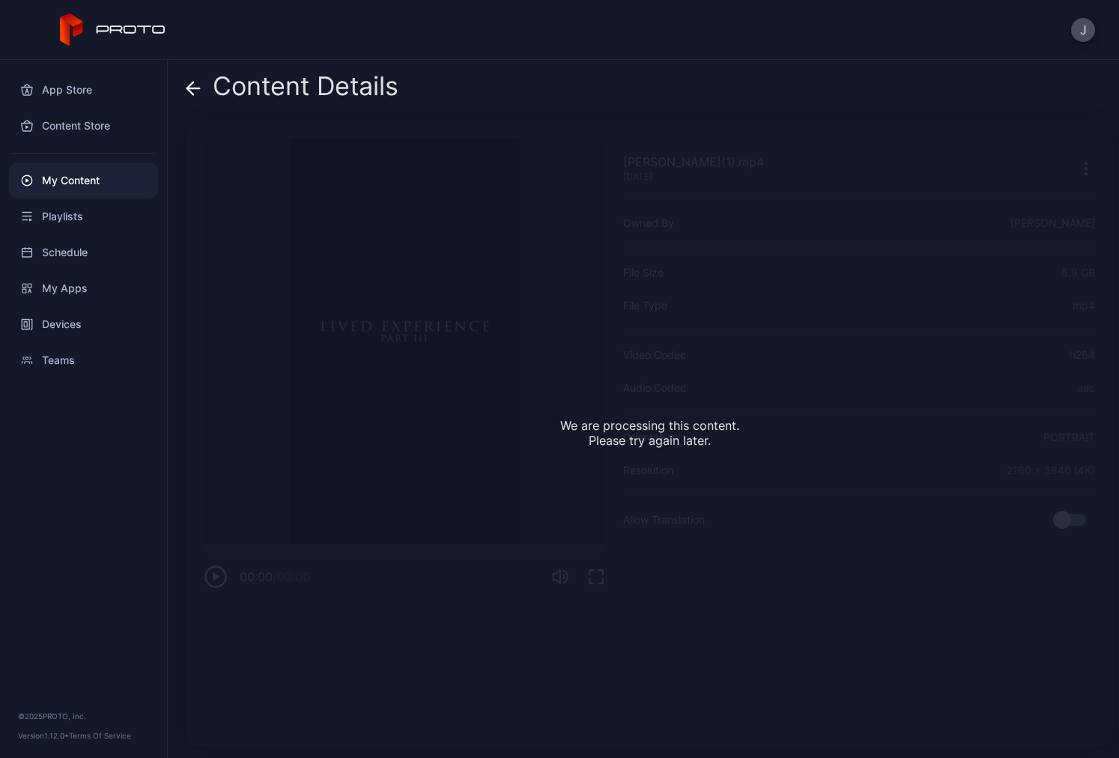
click at [183, 88] on div "Content Details Mary Part III(1).mp4 Aug 7, 2025 We are processing this content…" at bounding box center [643, 409] width 951 height 698
click at [197, 92] on icon at bounding box center [193, 88] width 15 height 15
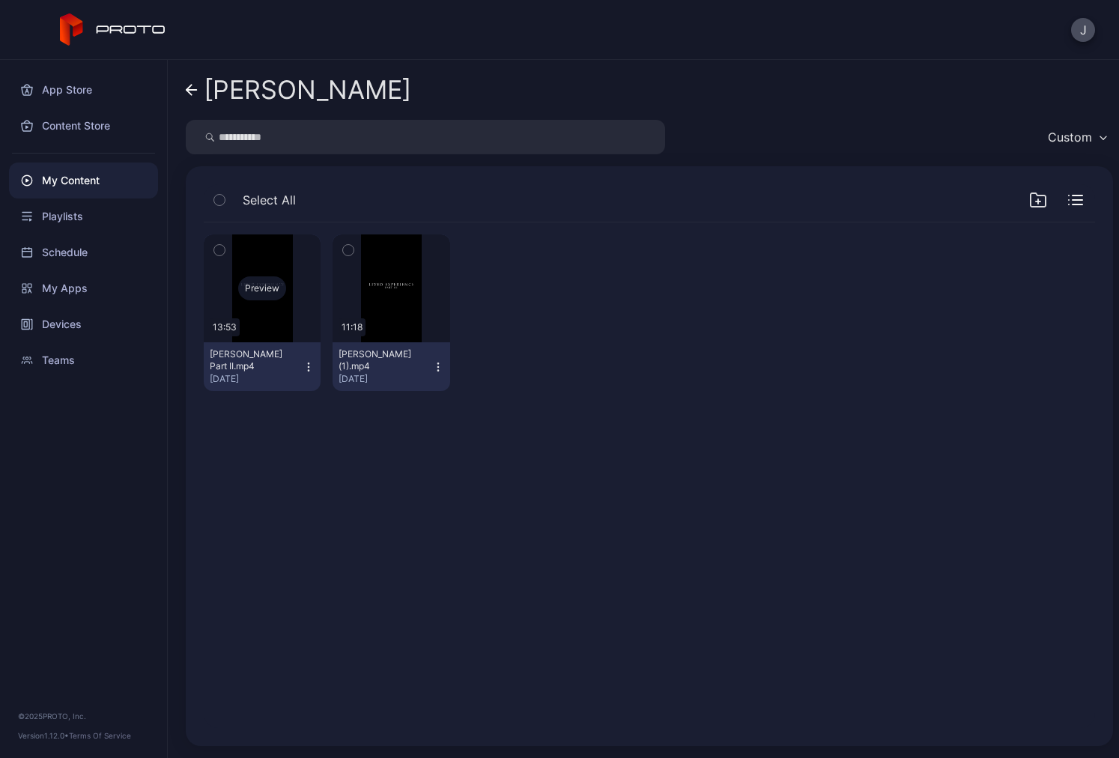
click at [252, 309] on div "Preview" at bounding box center [262, 288] width 117 height 108
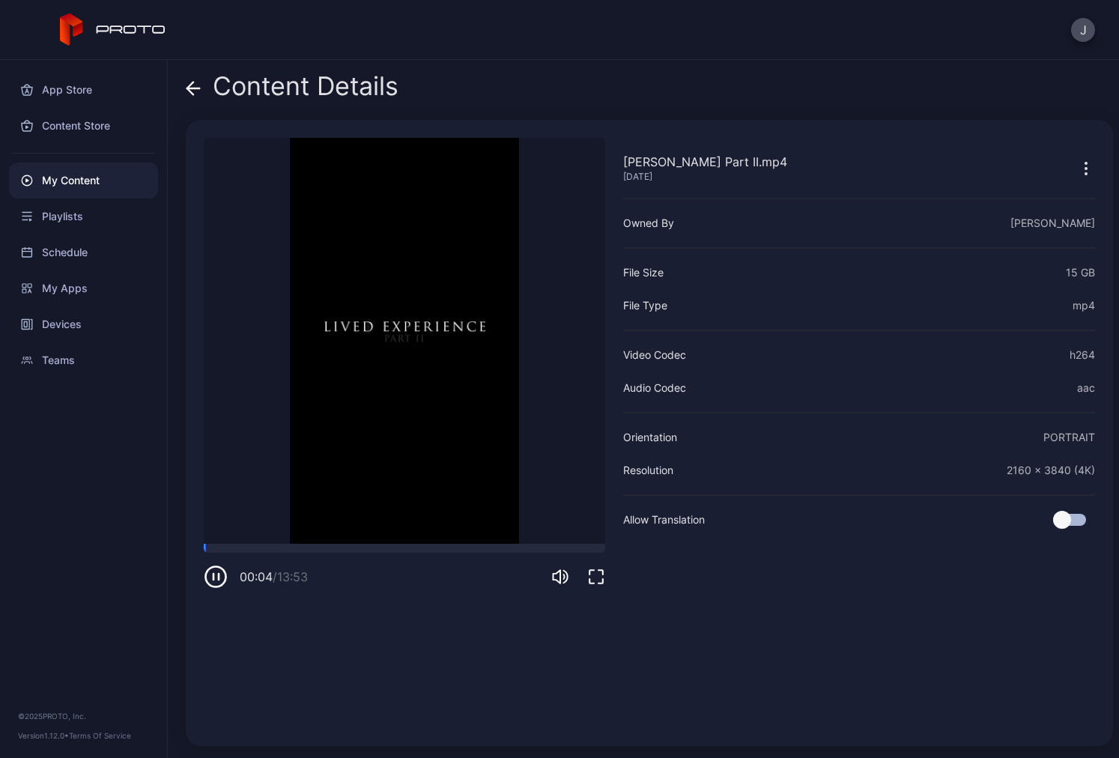
click at [186, 88] on icon at bounding box center [193, 88] width 15 height 15
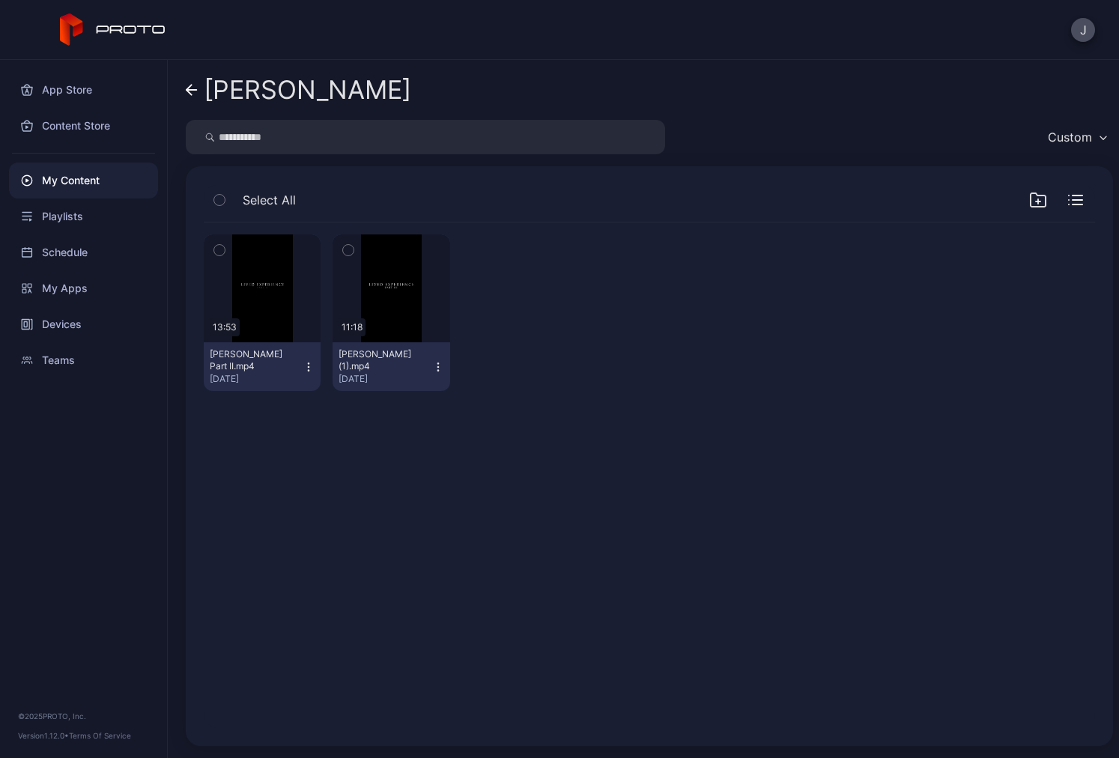
click at [189, 83] on link "[PERSON_NAME]" at bounding box center [298, 90] width 225 height 36
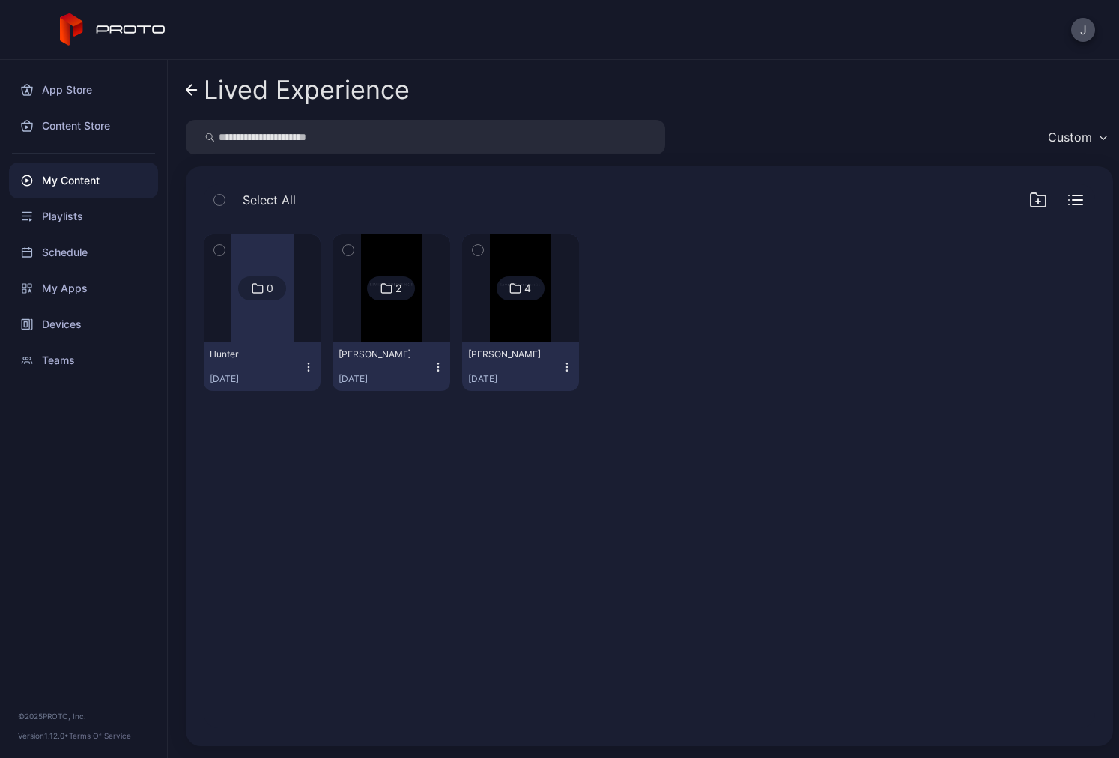
click at [551, 329] on div at bounding box center [521, 288] width 108 height 108
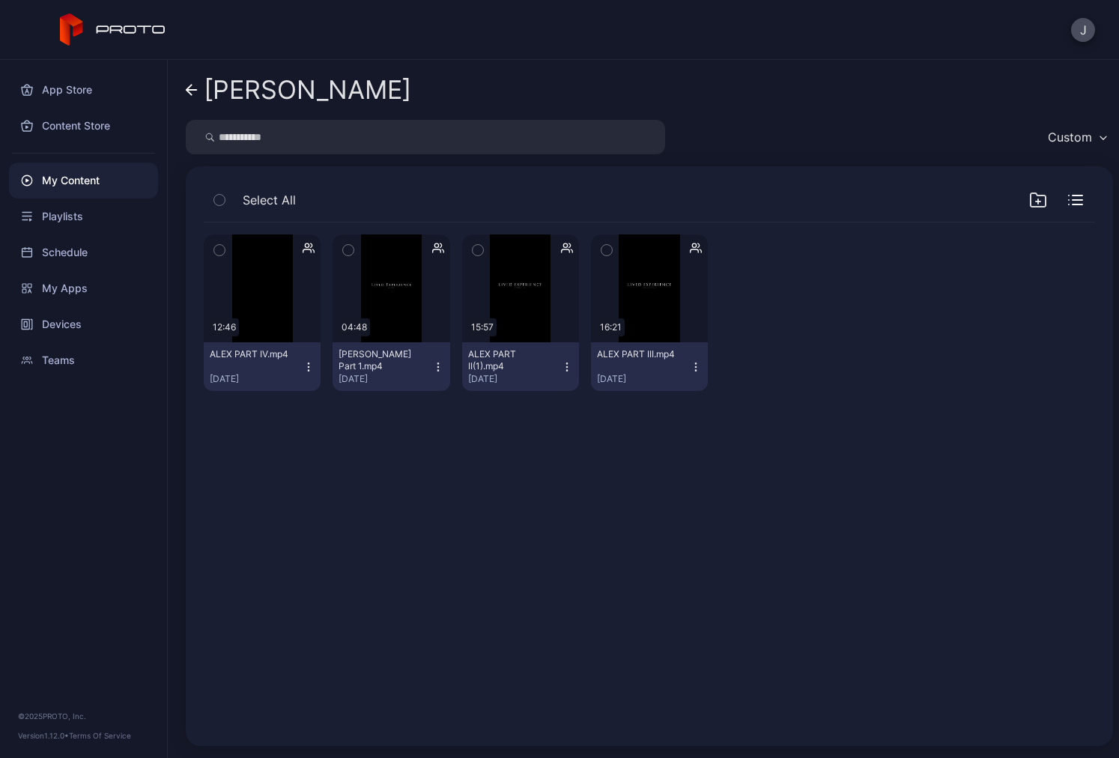
click at [432, 370] on icon "button" at bounding box center [438, 367] width 12 height 12
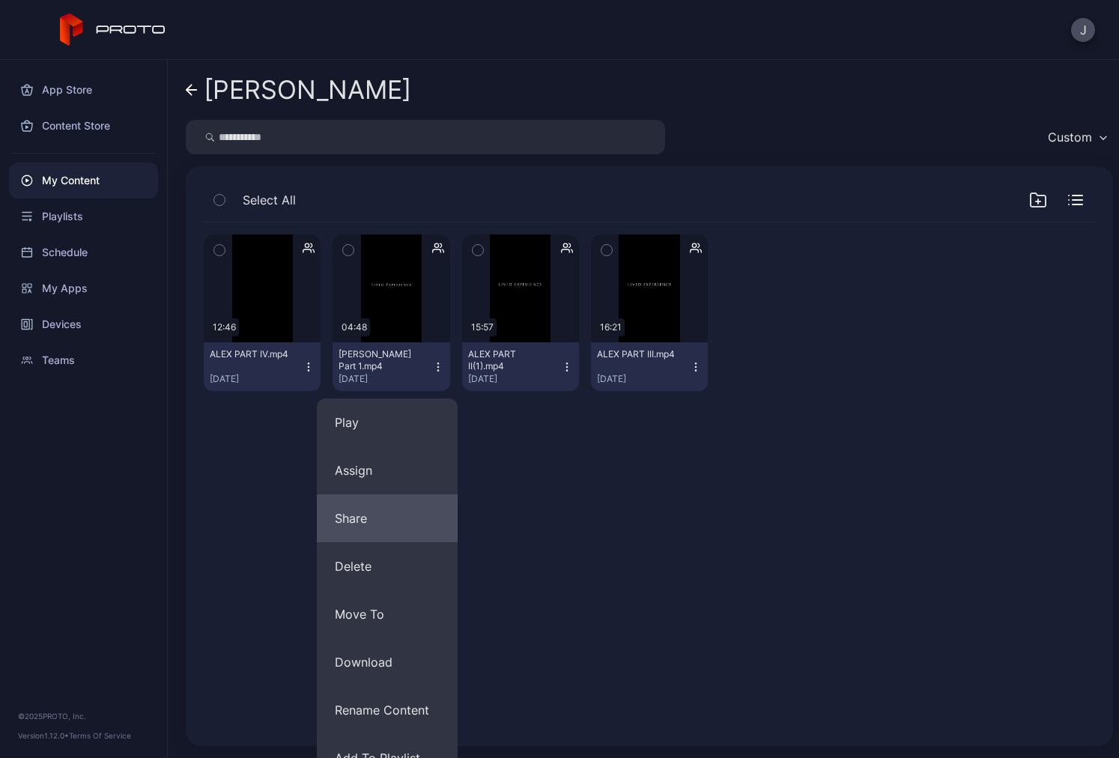
click at [380, 511] on button "Share" at bounding box center [387, 518] width 141 height 48
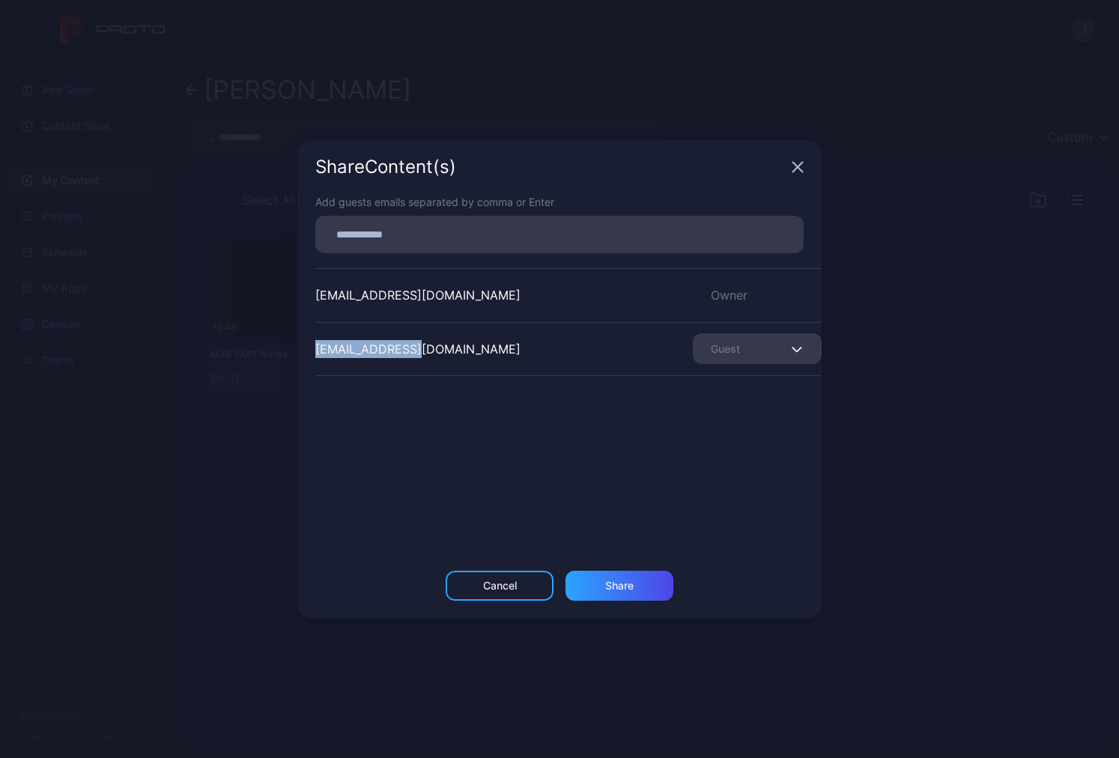
drag, startPoint x: 434, startPoint y: 344, endPoint x: 293, endPoint y: 375, distance: 144.1
click at [292, 371] on div "Share Content (s) Add guests emails separated by comma or Enter jbuhain@fgcu.ed…" at bounding box center [559, 379] width 1119 height 758
copy div "ekwill@fgcu.edu"
click at [792, 174] on div "Share Content (s)" at bounding box center [559, 167] width 524 height 54
click at [796, 165] on icon "button" at bounding box center [798, 167] width 10 height 10
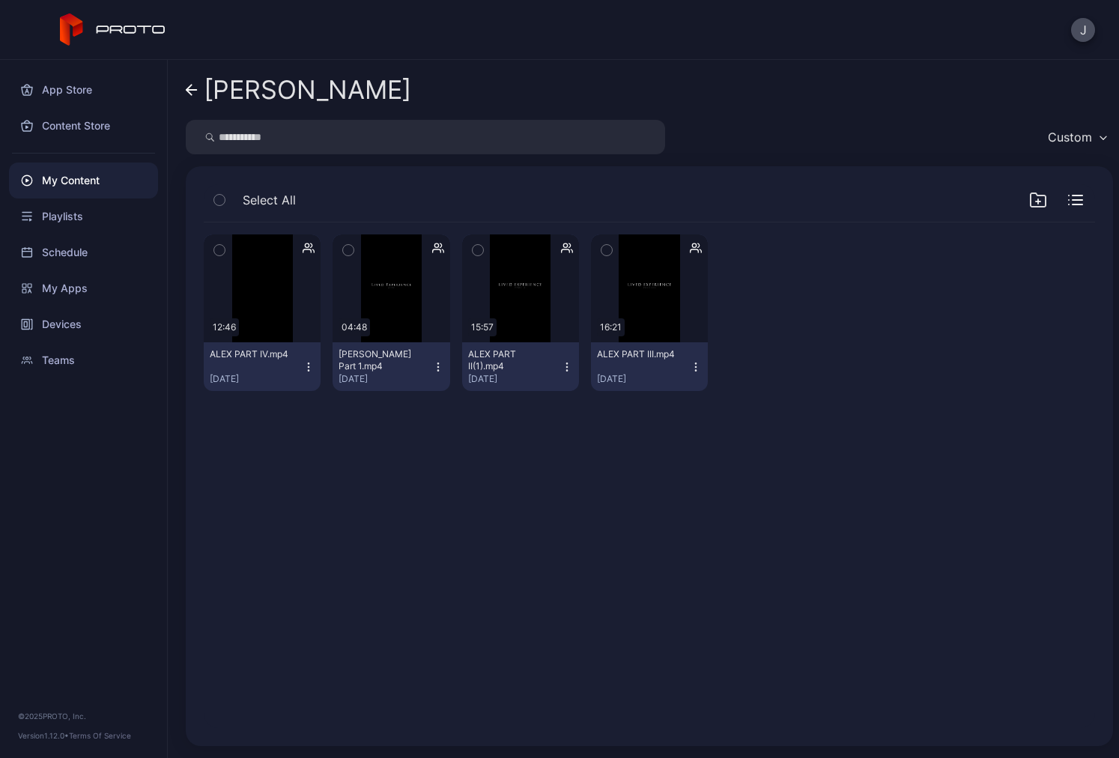
click at [189, 89] on icon at bounding box center [192, 90] width 12 height 13
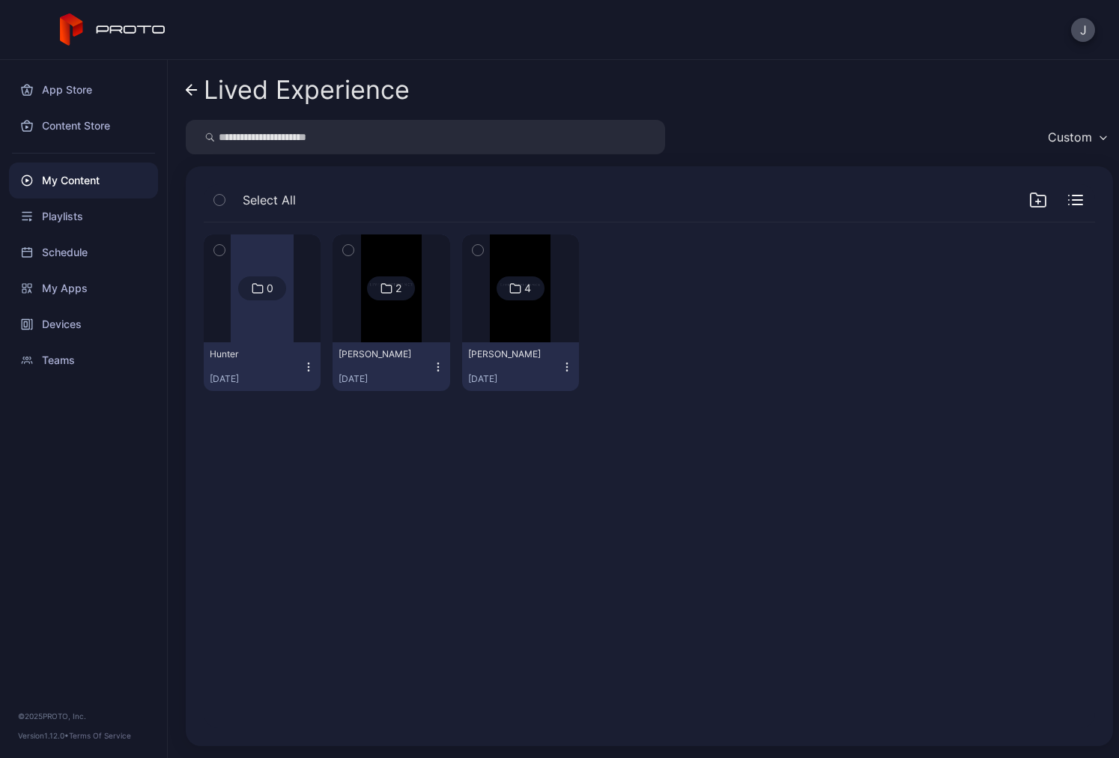
click at [361, 328] on img at bounding box center [391, 288] width 61 height 108
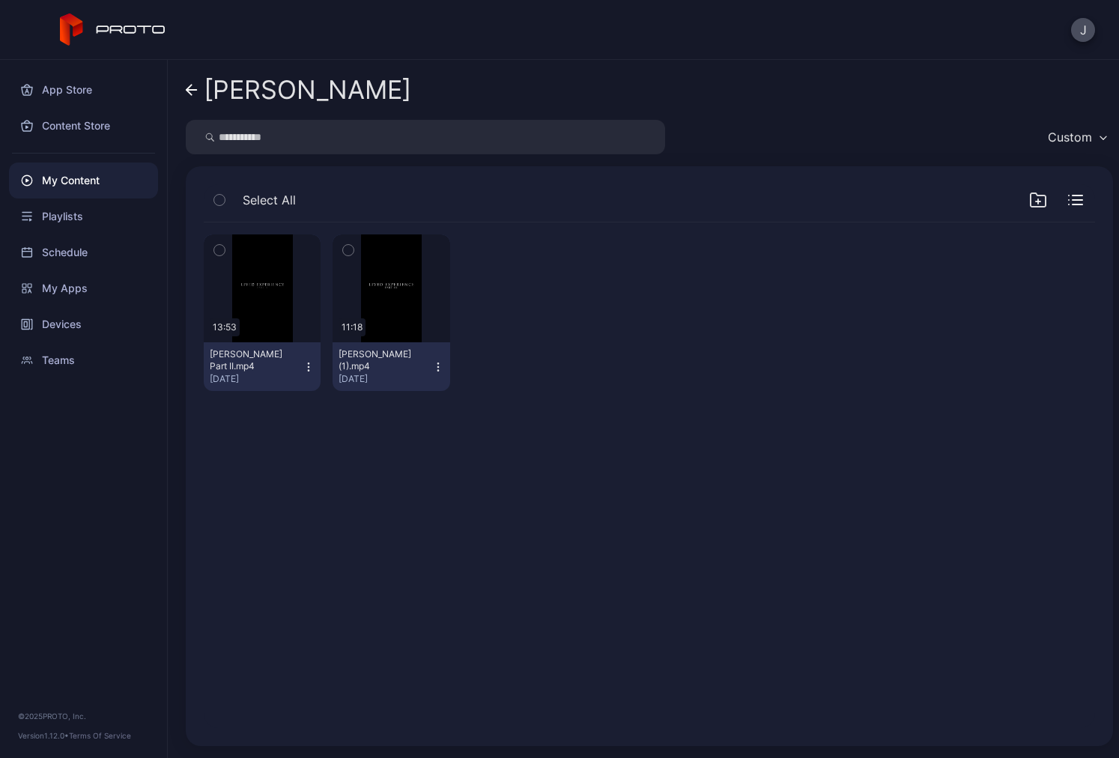
click at [310, 362] on icon "button" at bounding box center [309, 367] width 12 height 12
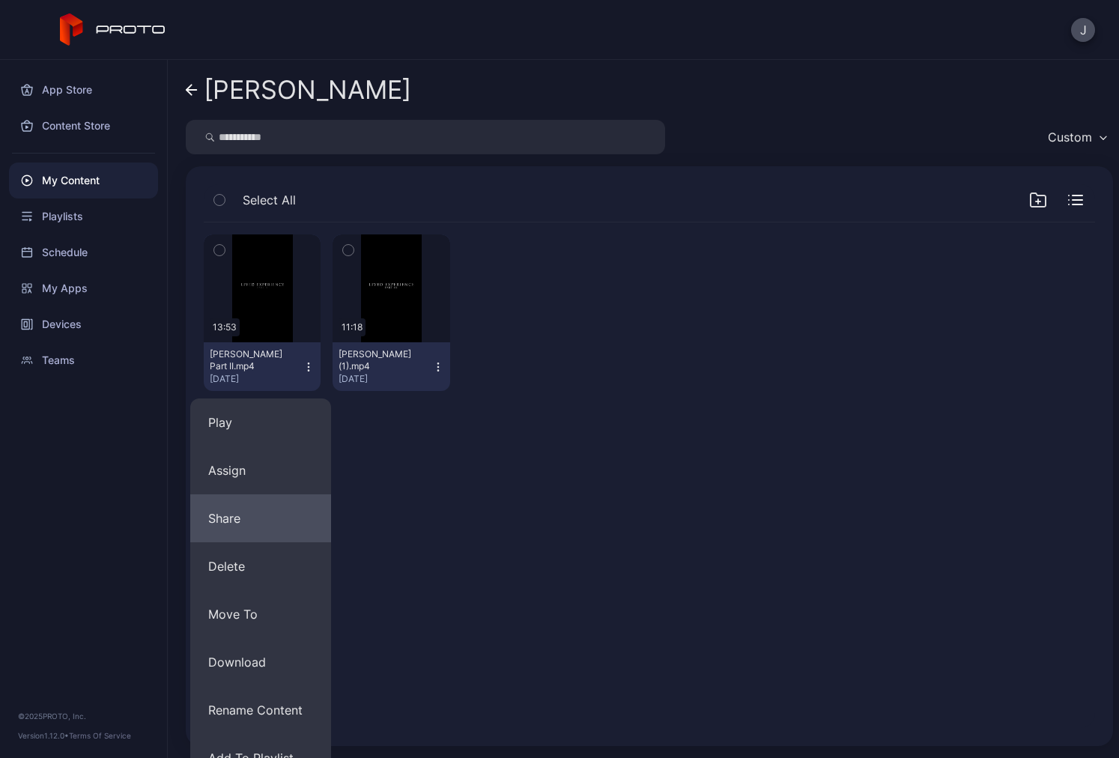
click at [249, 510] on button "Share" at bounding box center [260, 518] width 141 height 48
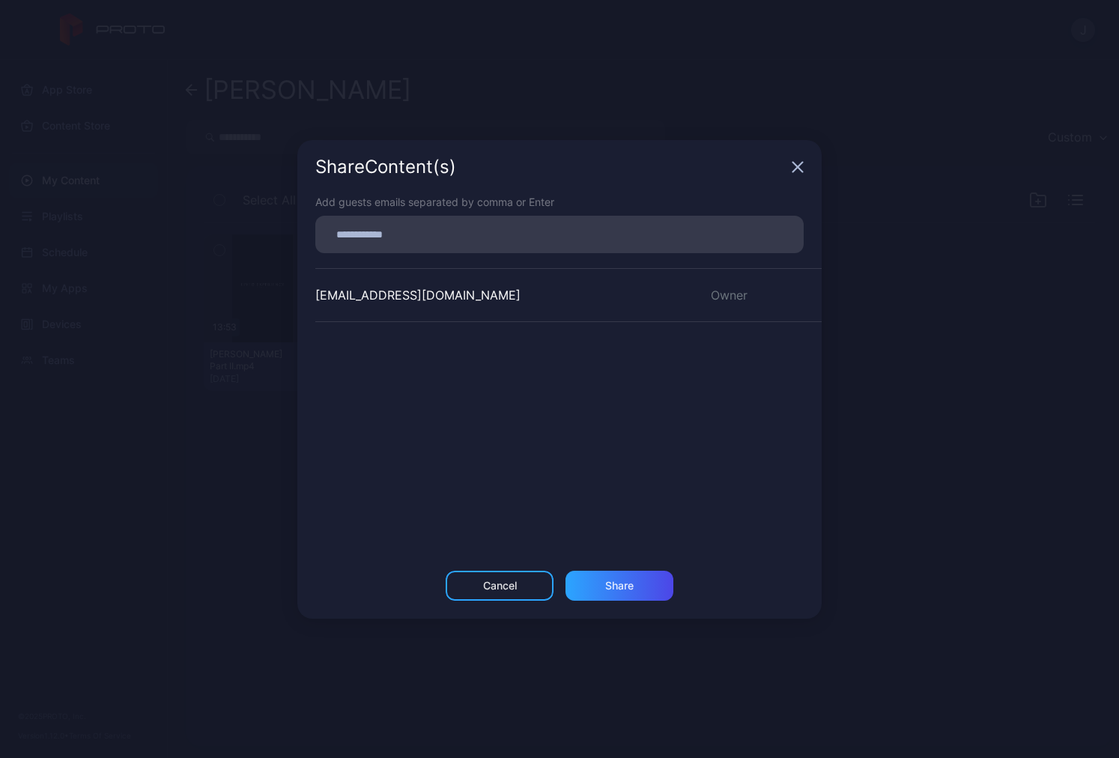
click at [391, 222] on div at bounding box center [563, 234] width 479 height 28
click at [386, 234] on input at bounding box center [559, 234] width 470 height 19
paste input
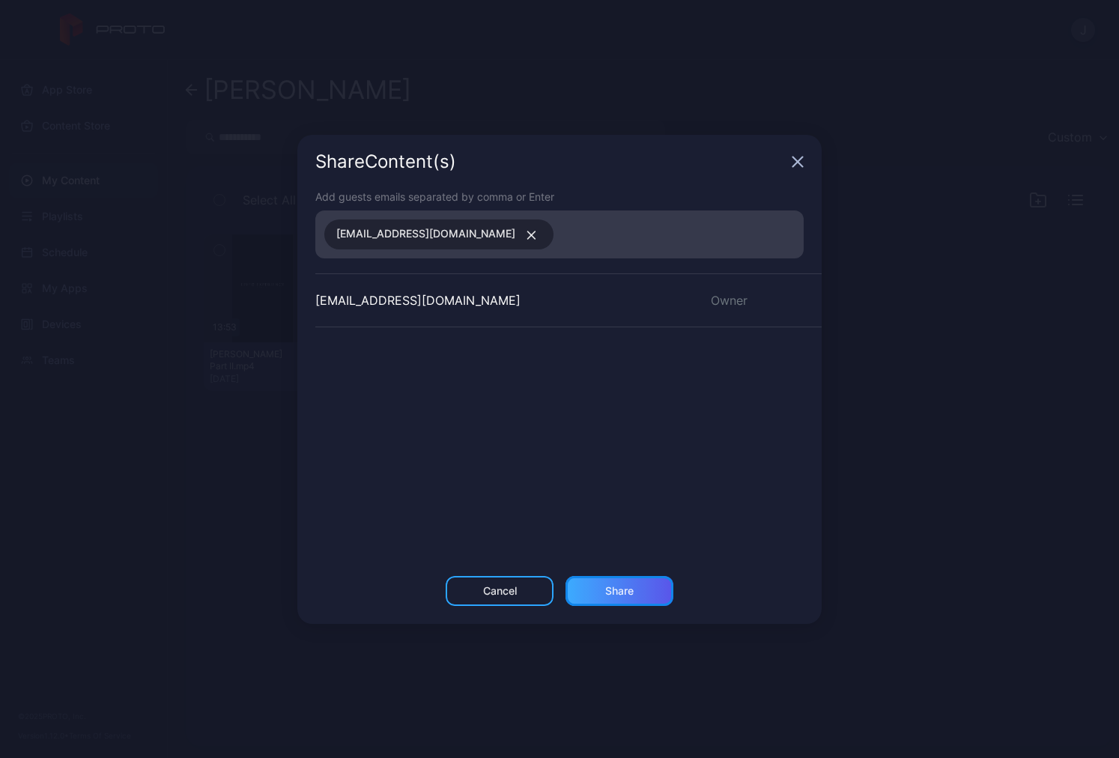
click at [607, 592] on div "Share" at bounding box center [619, 591] width 28 height 12
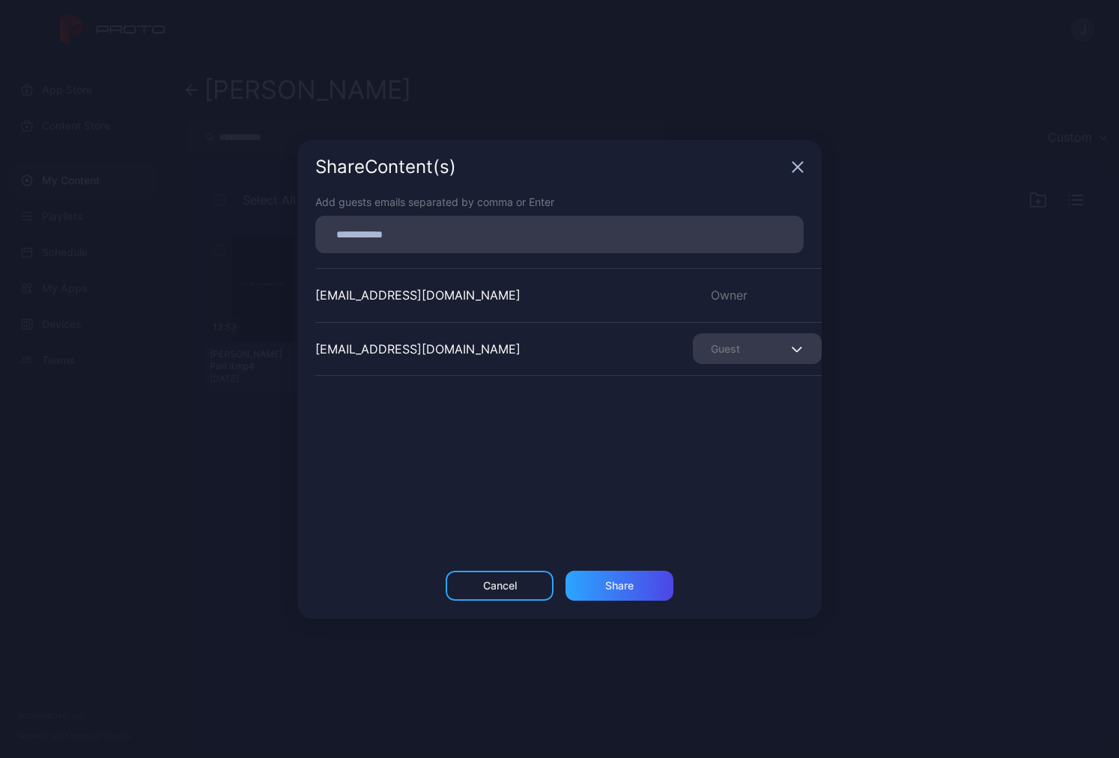
click at [790, 165] on div "Share Content (s)" at bounding box center [559, 167] width 524 height 54
click at [801, 160] on div "Share Content (s)" at bounding box center [559, 167] width 524 height 54
click at [795, 170] on icon "button" at bounding box center [798, 167] width 10 height 10
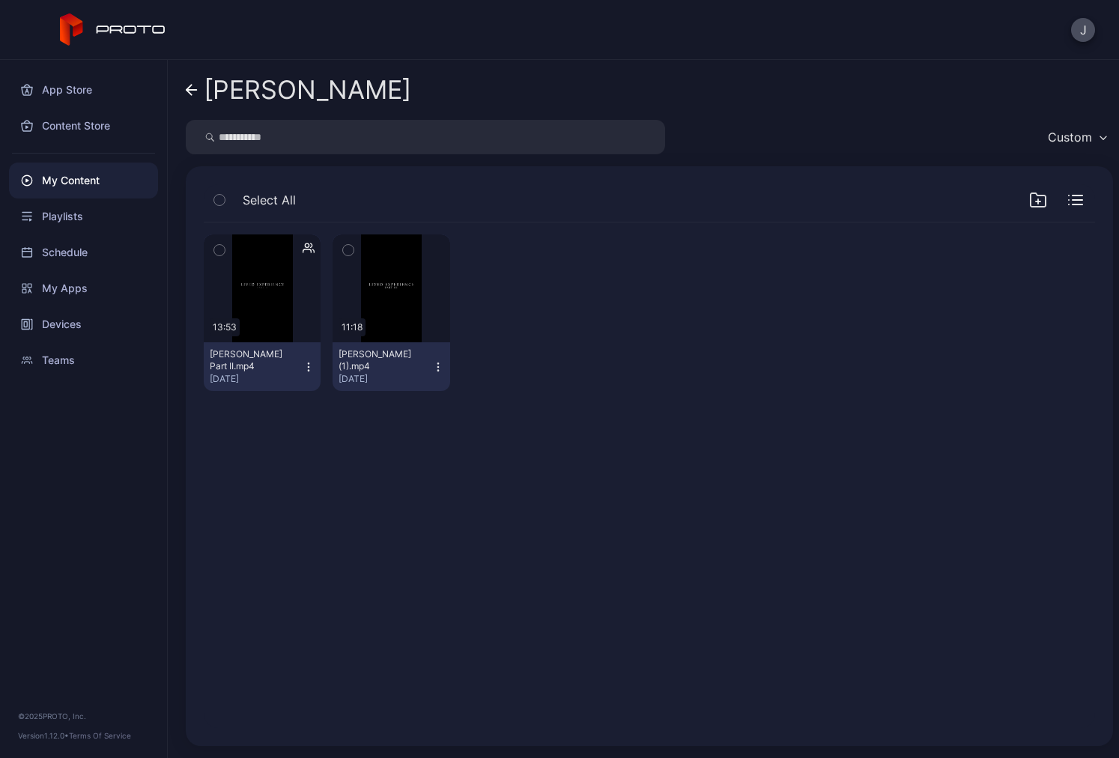
click at [432, 372] on icon "button" at bounding box center [438, 367] width 12 height 12
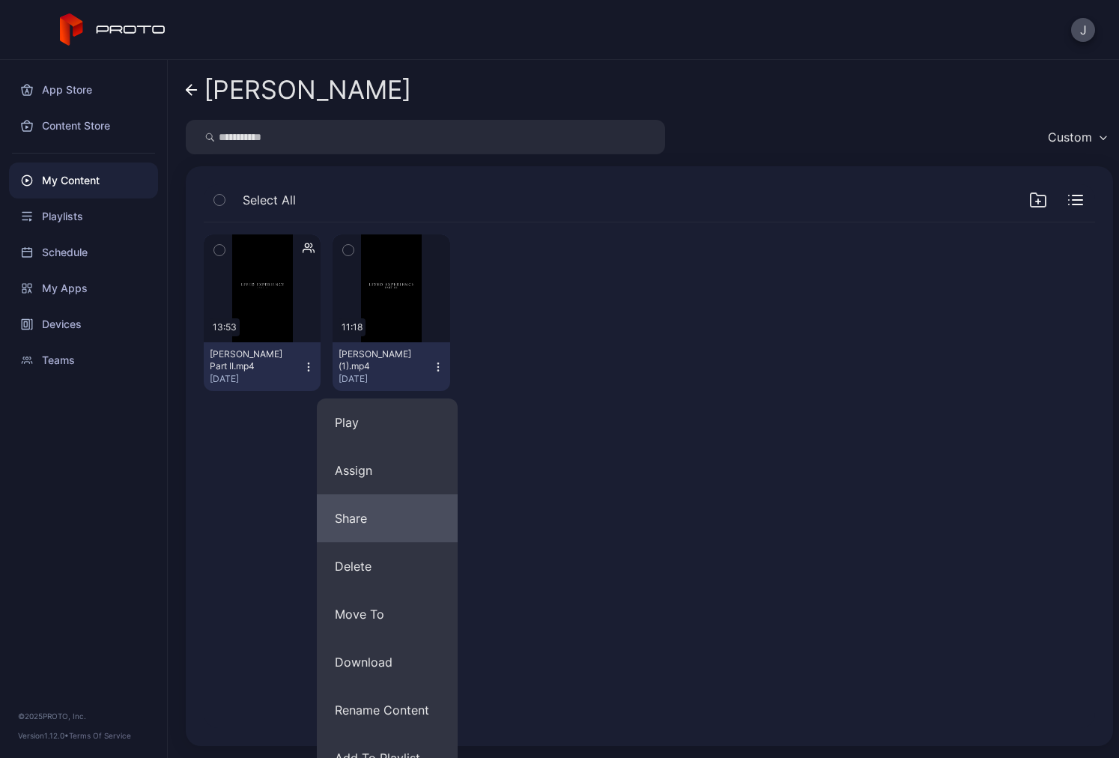
click at [377, 515] on button "Share" at bounding box center [387, 518] width 141 height 48
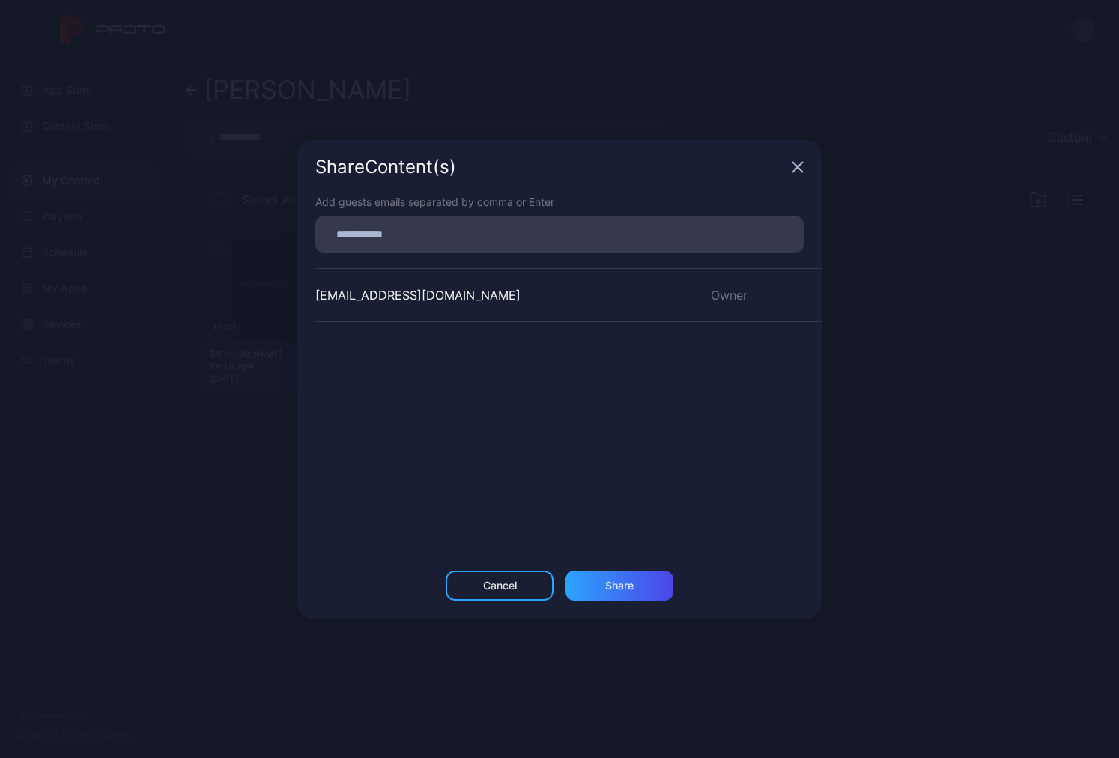
click at [367, 237] on input at bounding box center [559, 234] width 470 height 19
paste input
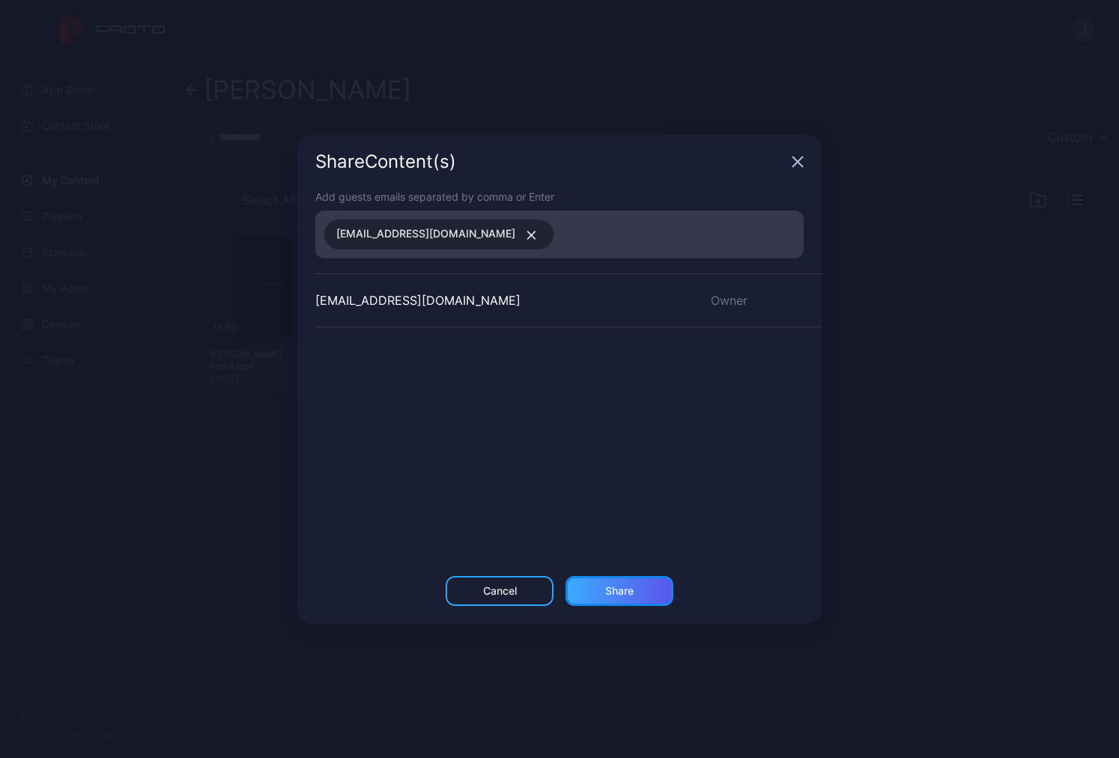
click at [634, 596] on div "Share" at bounding box center [619, 591] width 108 height 30
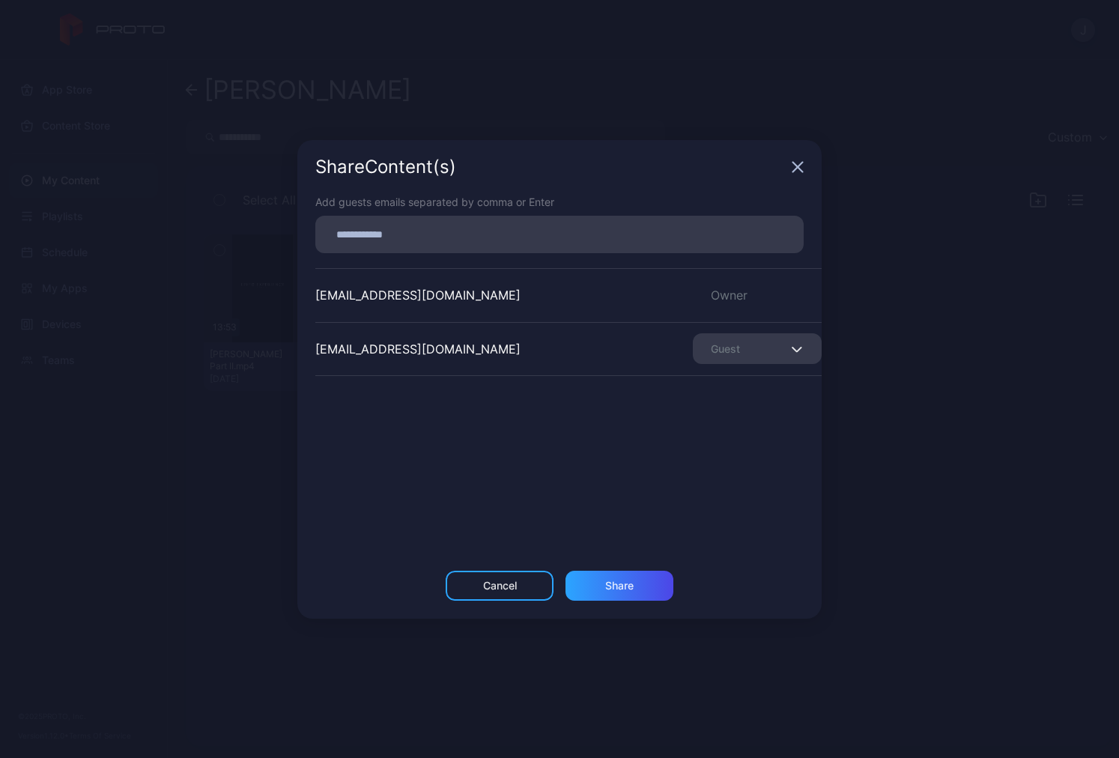
click at [794, 162] on icon "button" at bounding box center [798, 167] width 12 height 12
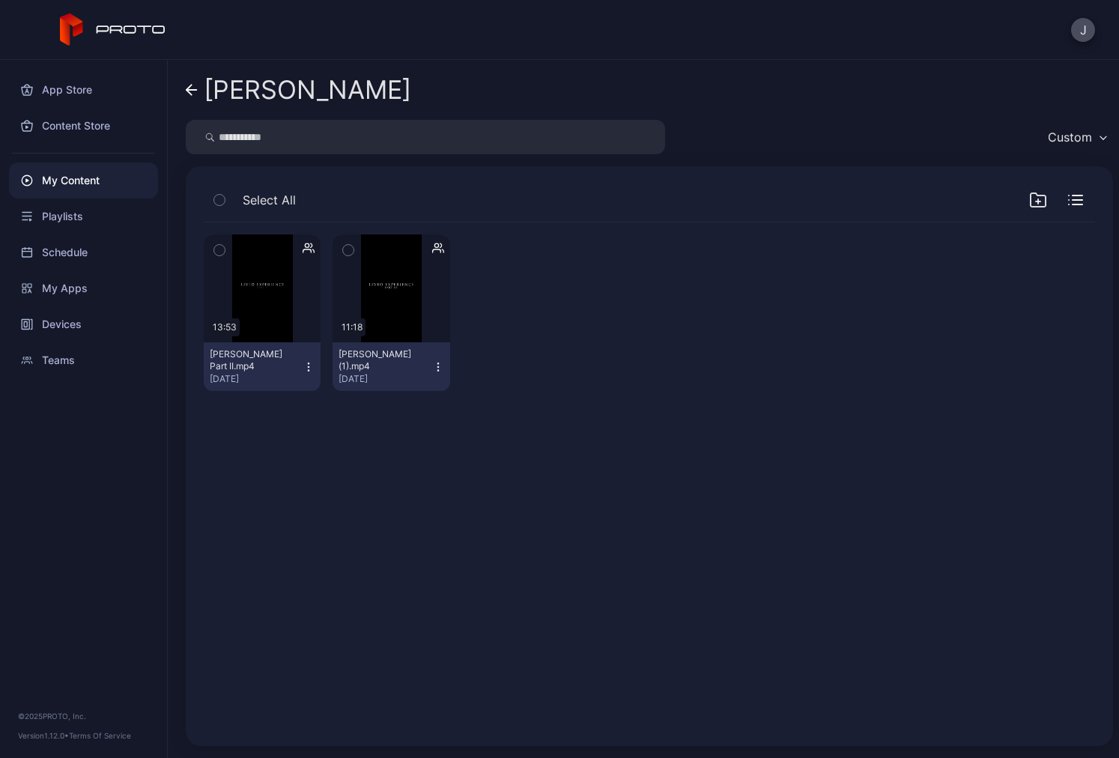
click at [189, 93] on icon at bounding box center [188, 90] width 5 height 10
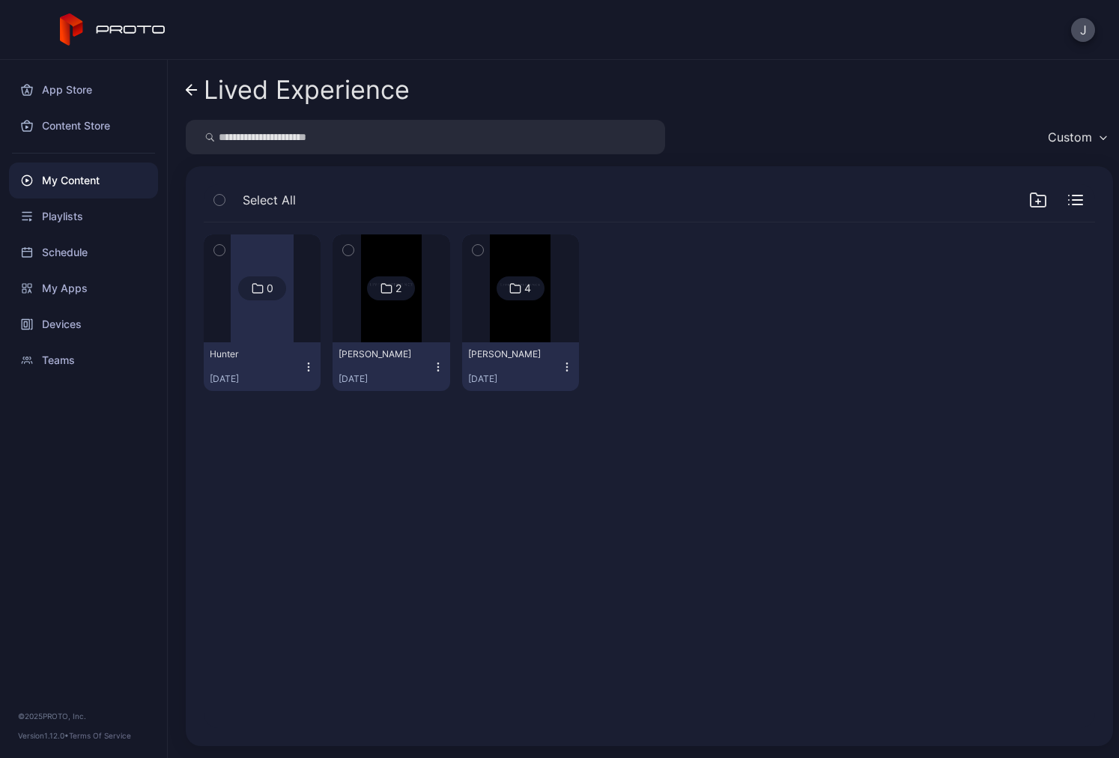
click at [186, 93] on icon at bounding box center [192, 90] width 12 height 13
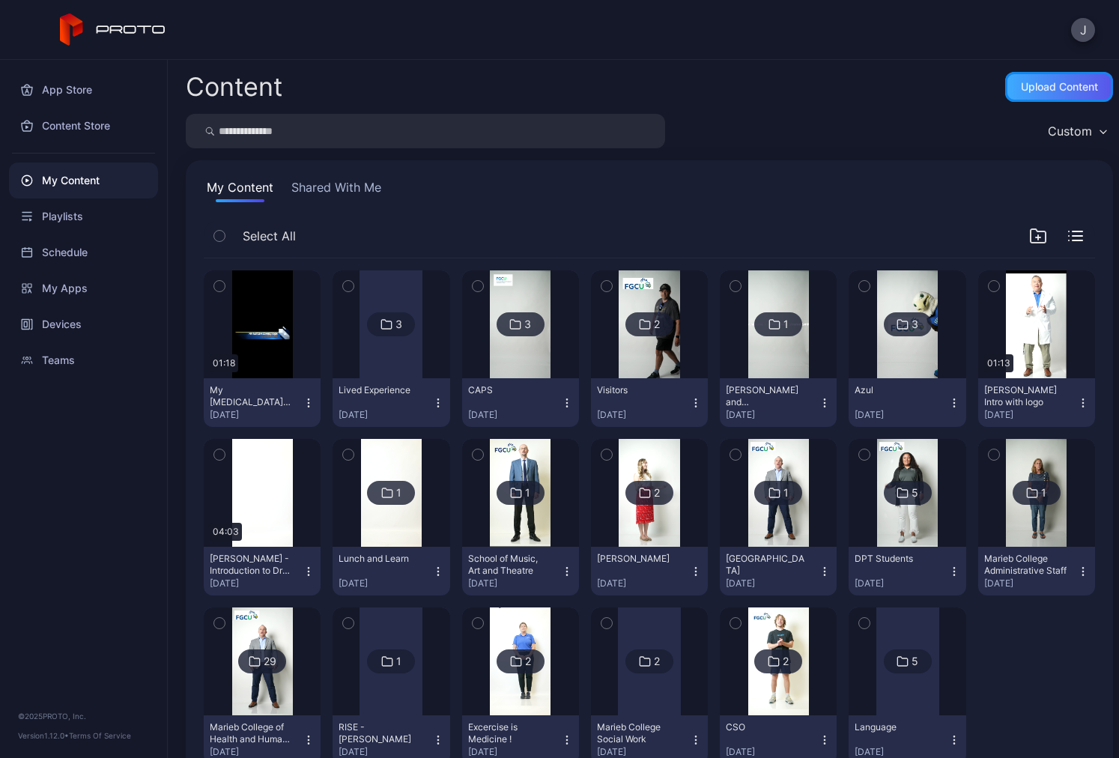
click at [1021, 81] on div "Upload Content" at bounding box center [1059, 87] width 77 height 12
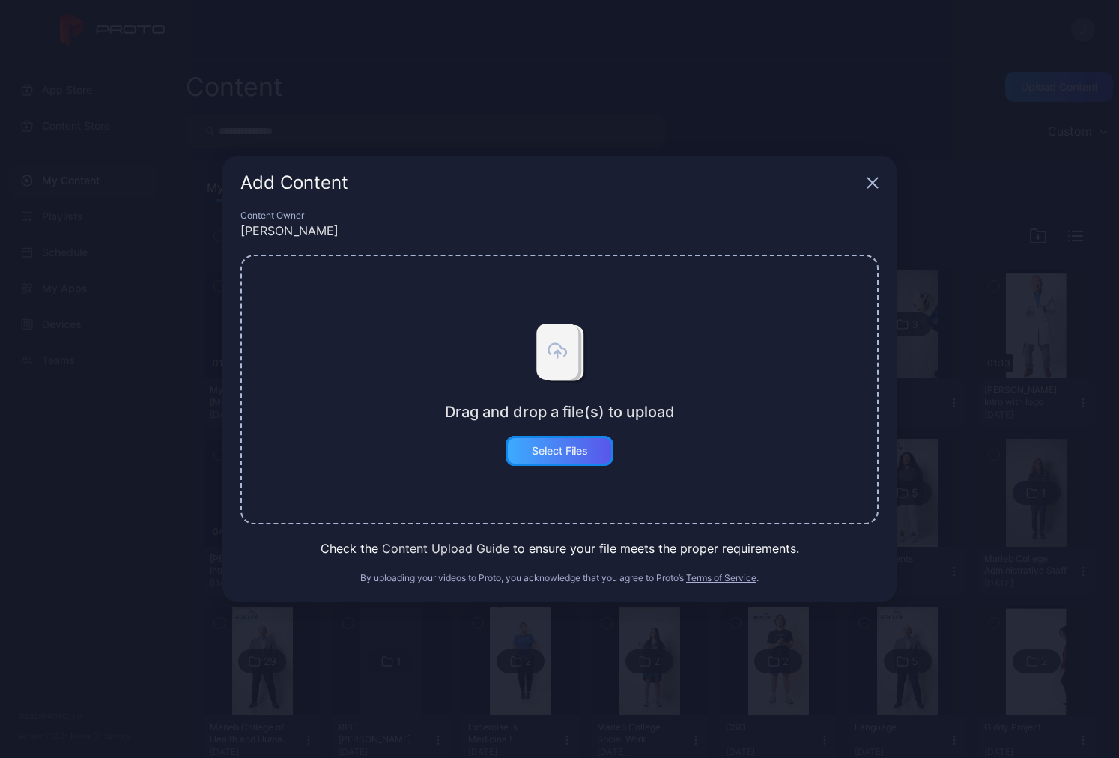
click at [572, 461] on div "Select Files" at bounding box center [559, 451] width 108 height 30
